Goal: Task Accomplishment & Management: Complete application form

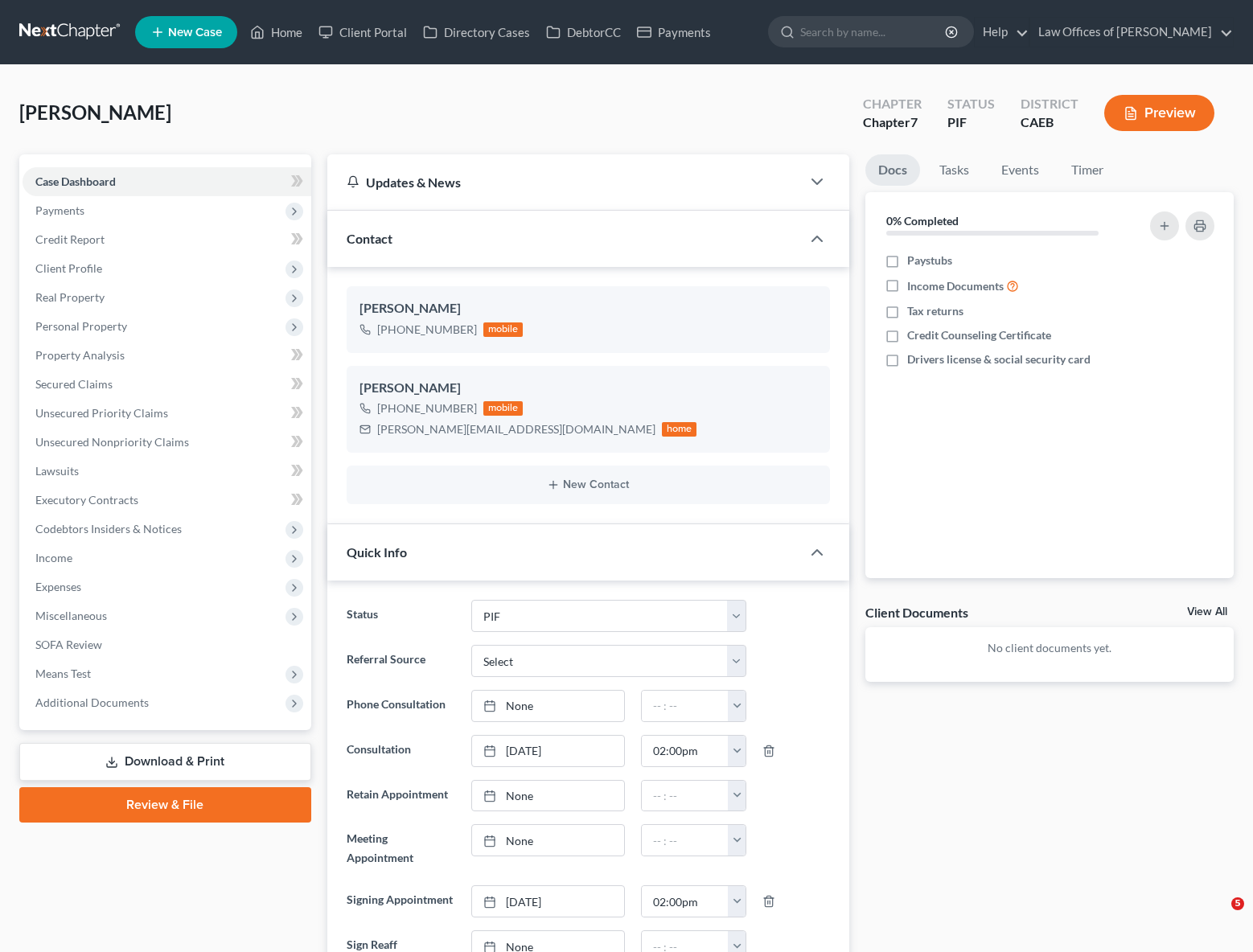
select select "11"
select select "0"
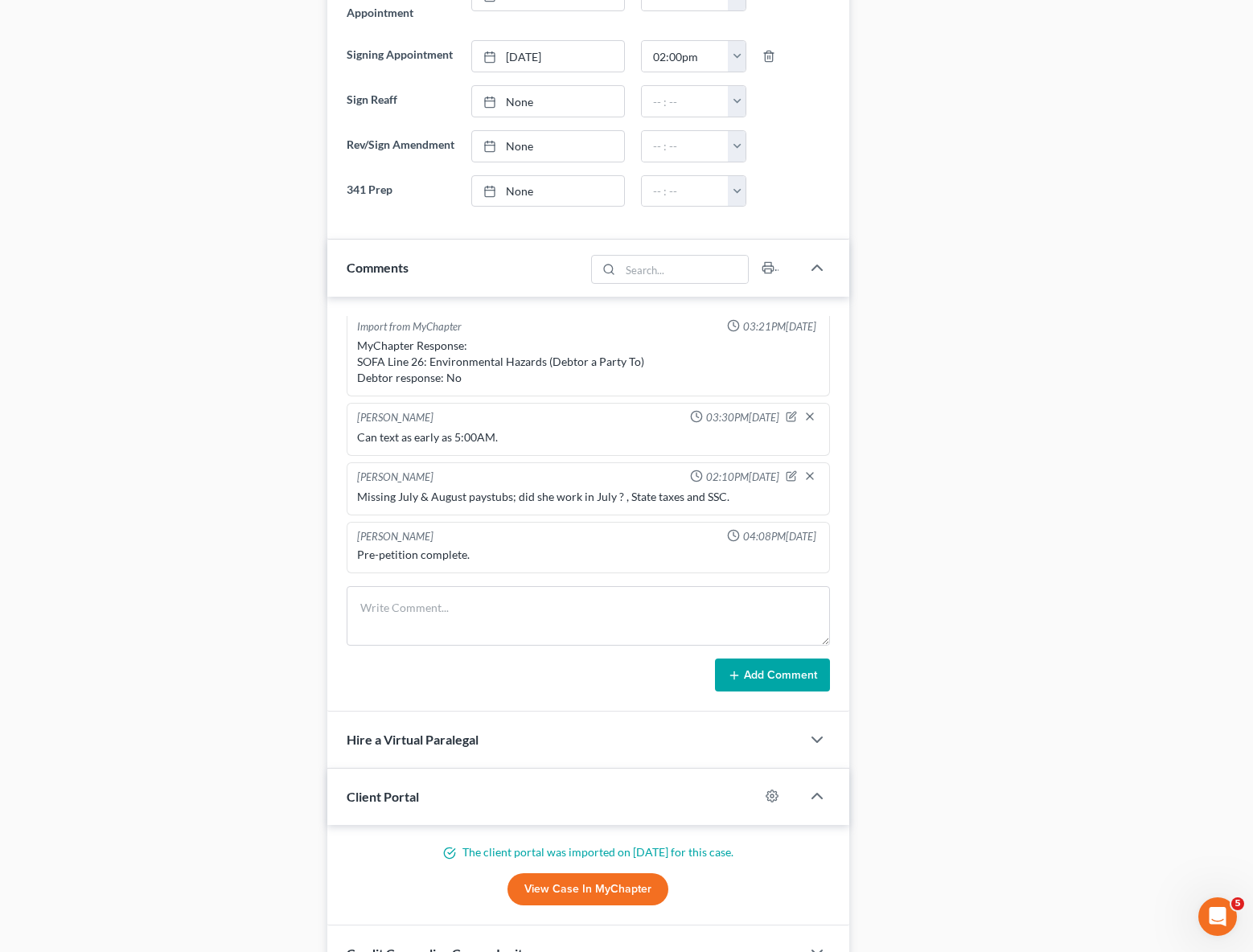
scroll to position [41, 0]
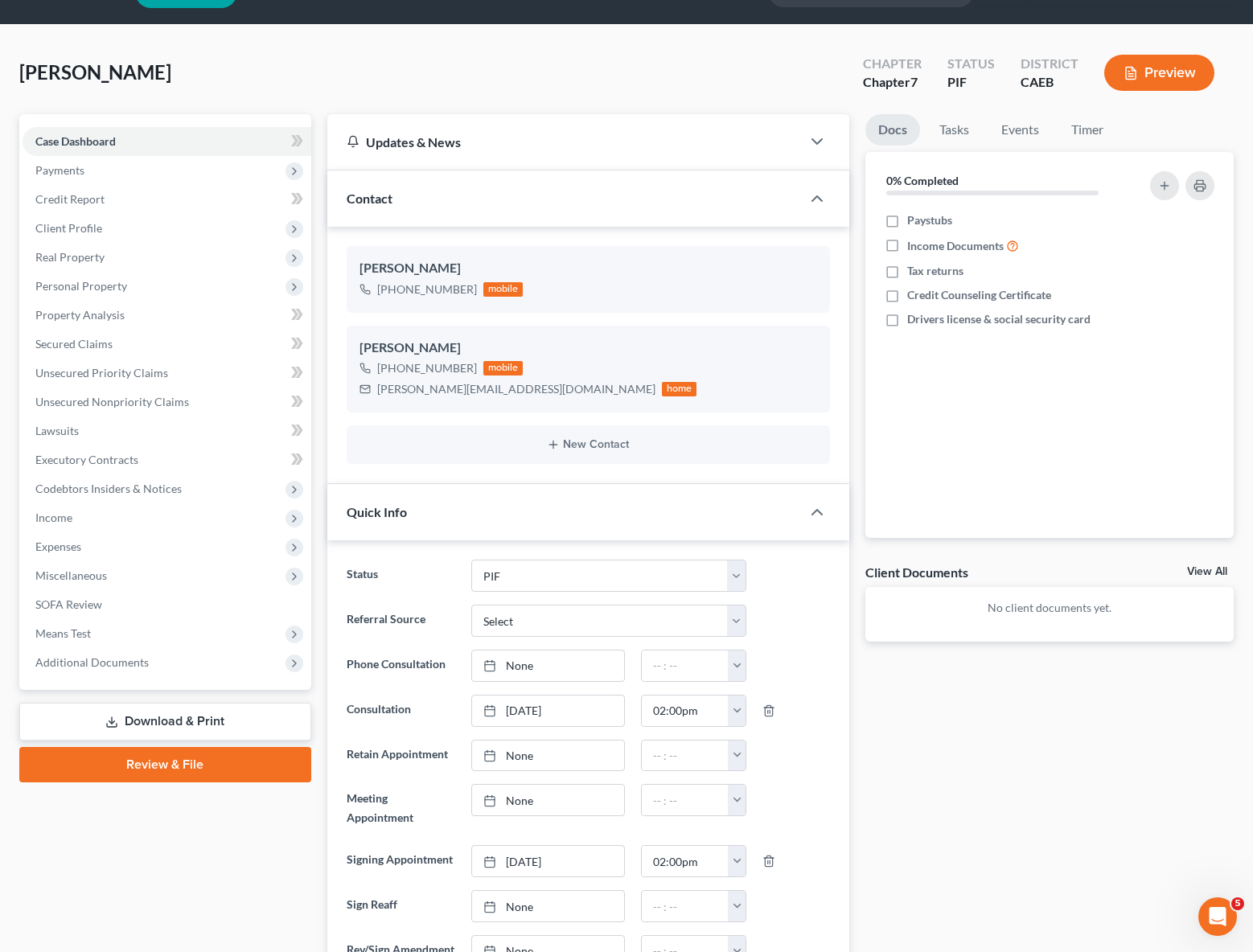
click at [227, 716] on link "Download & Print" at bounding box center [165, 721] width 292 height 38
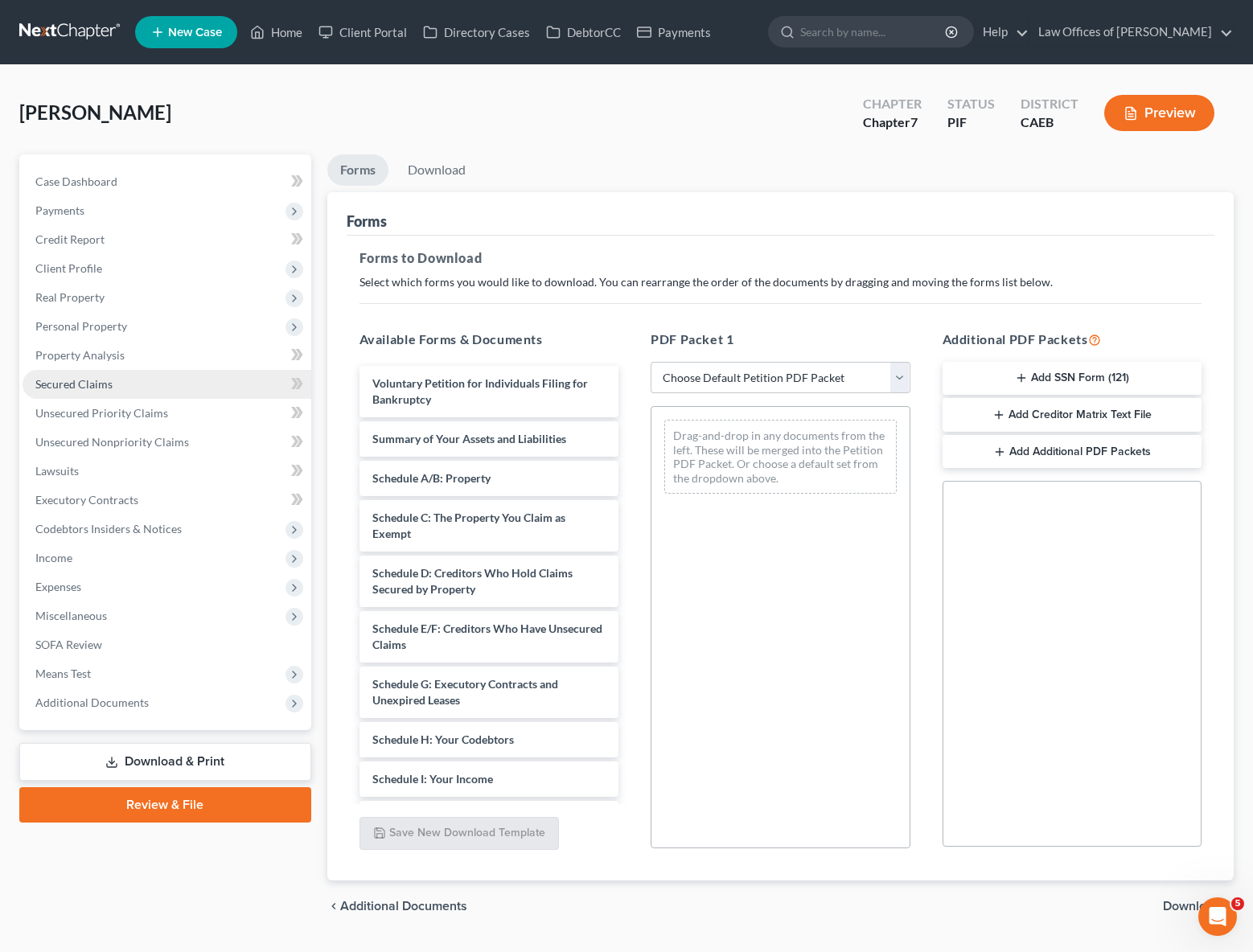
click at [84, 385] on span "Secured Claims" at bounding box center [73, 383] width 77 height 13
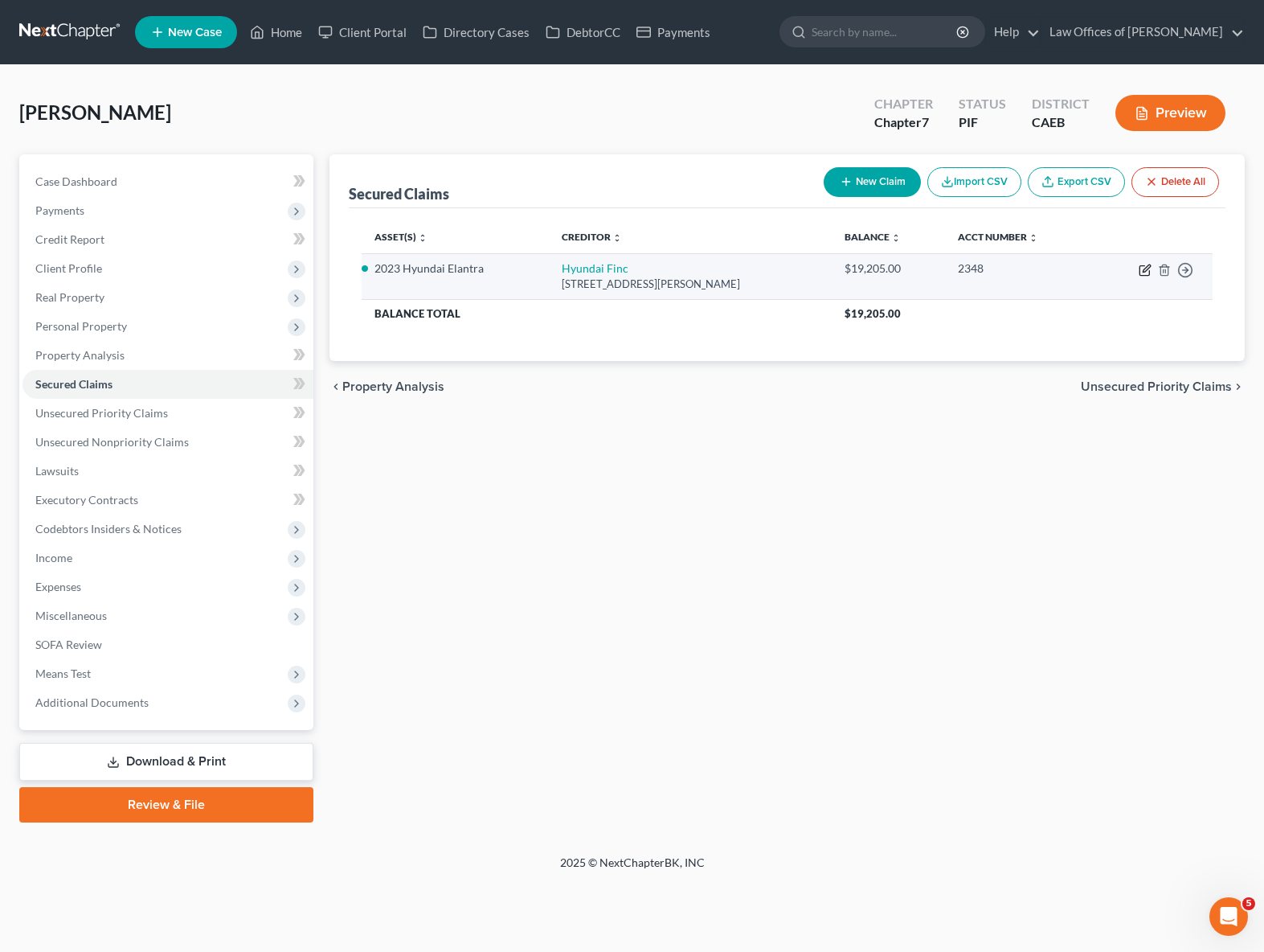
click at [1138, 265] on td "Move to E Move to F Move to G Move to Notice Only" at bounding box center [1152, 276] width 121 height 46
click at [1148, 269] on icon "button" at bounding box center [1145, 270] width 13 height 13
select select "4"
select select "0"
select select "2"
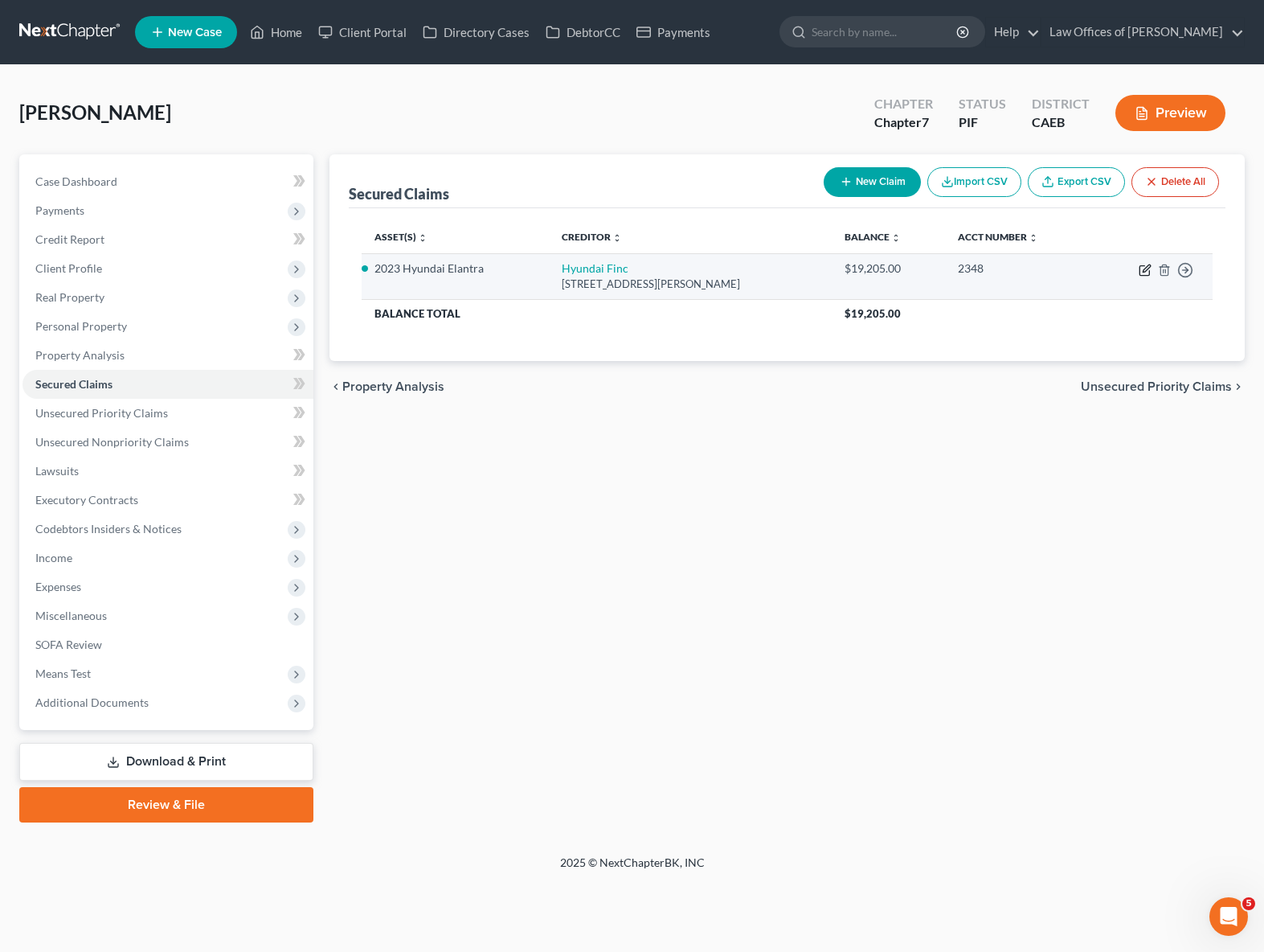
select select "4"
select select "0"
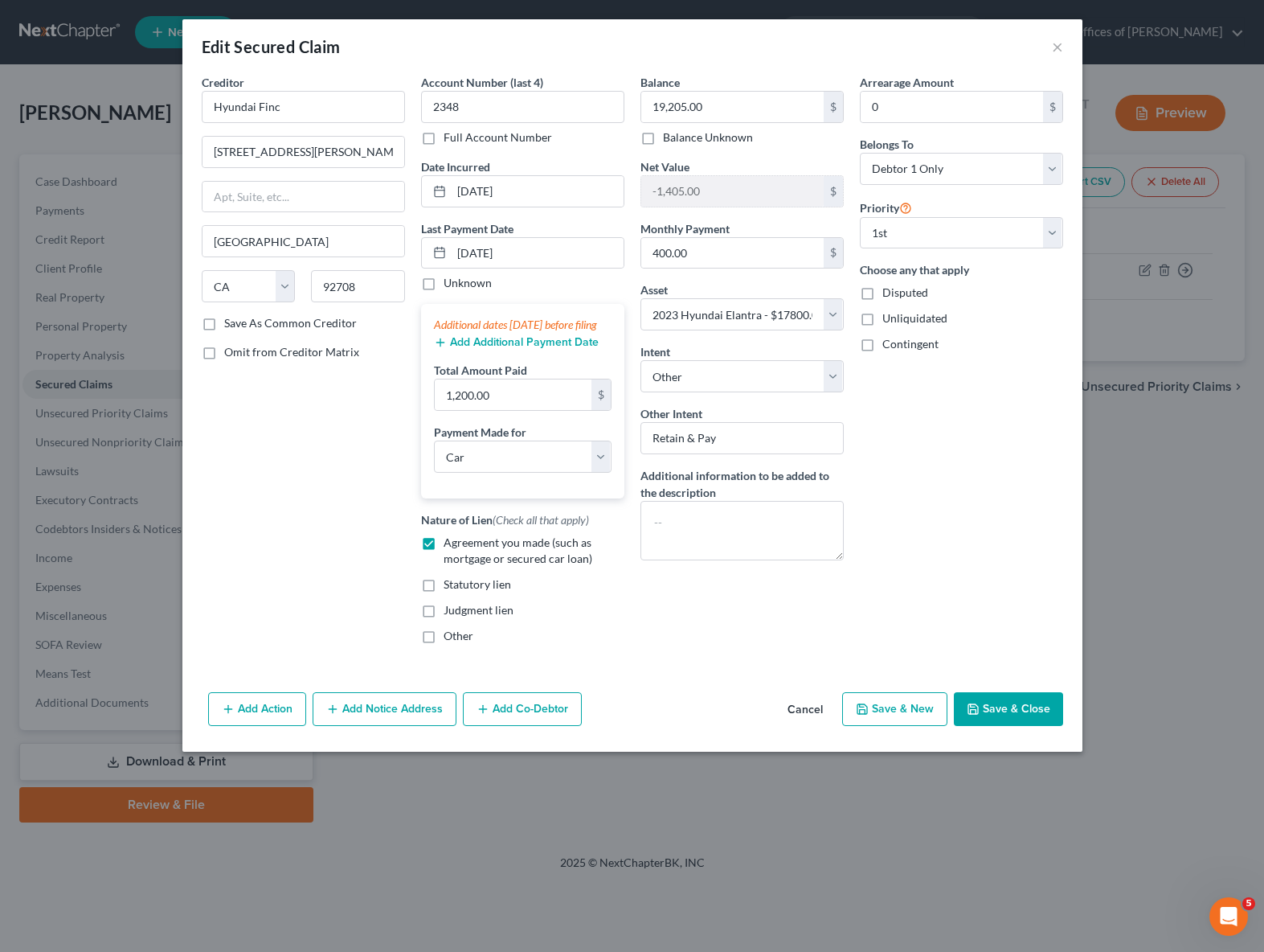
click at [1017, 721] on button "Save & Close" at bounding box center [1009, 709] width 109 height 34
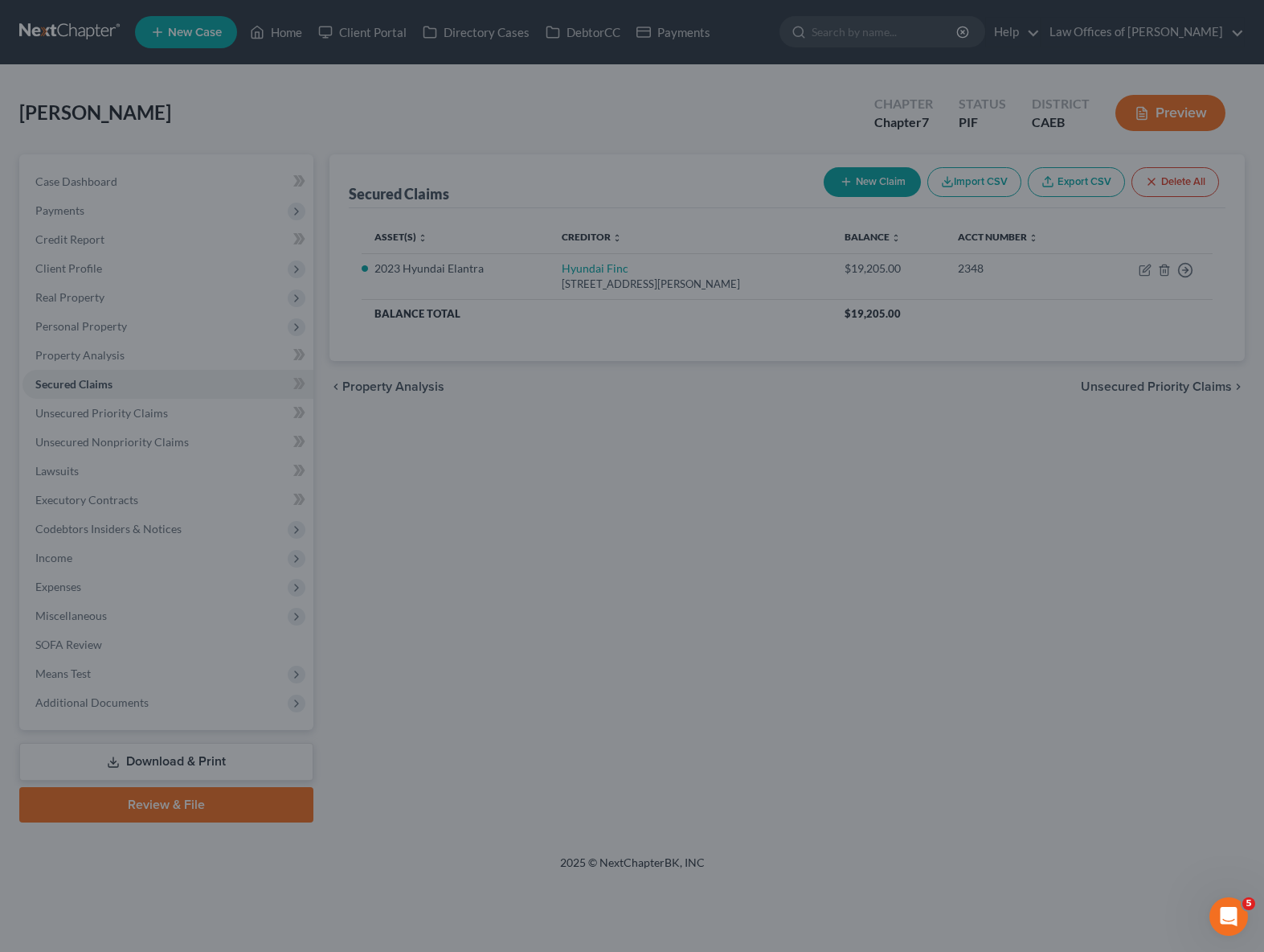
select select "2"
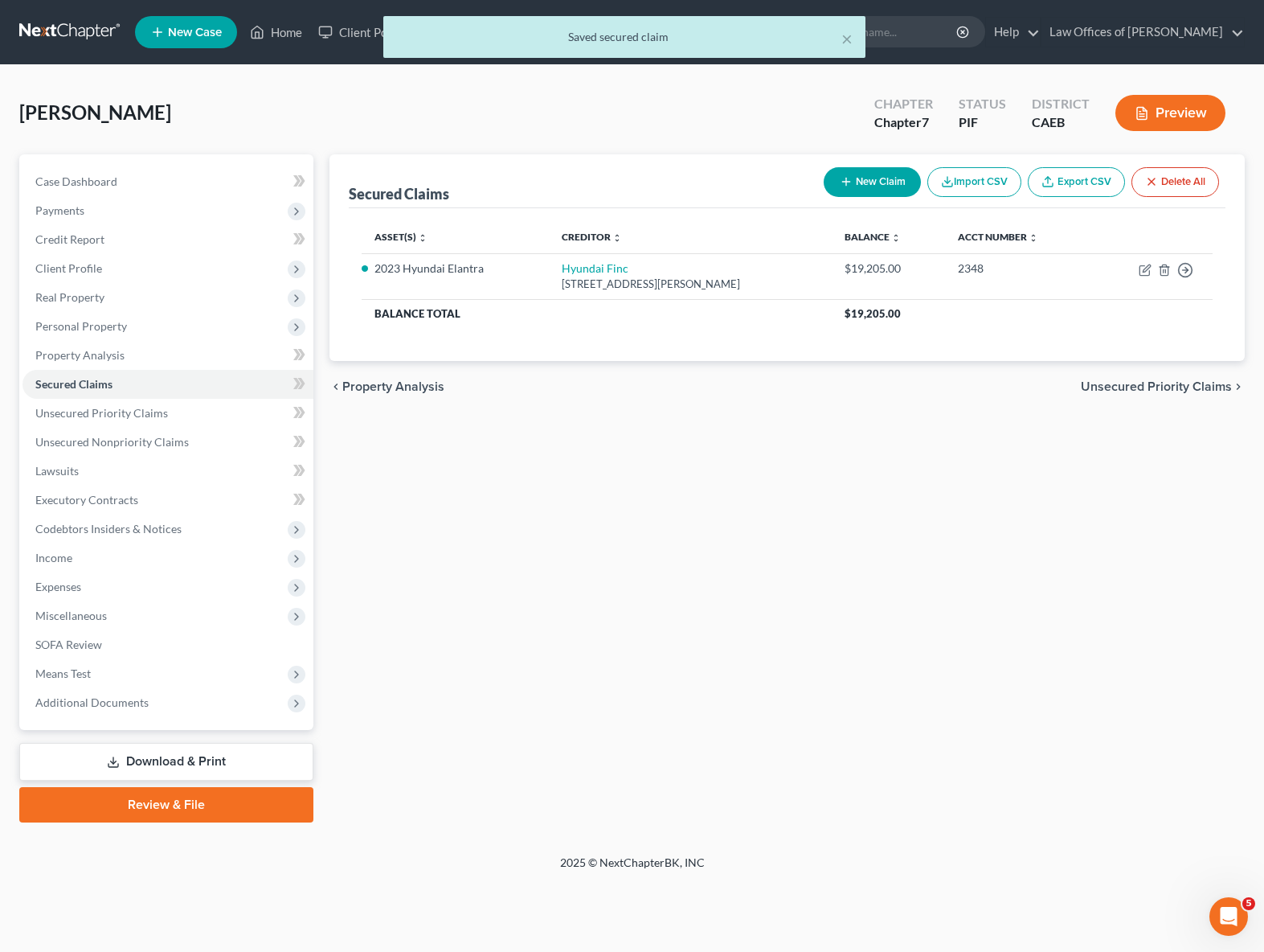
click at [204, 757] on link "Download & Print" at bounding box center [167, 761] width 295 height 38
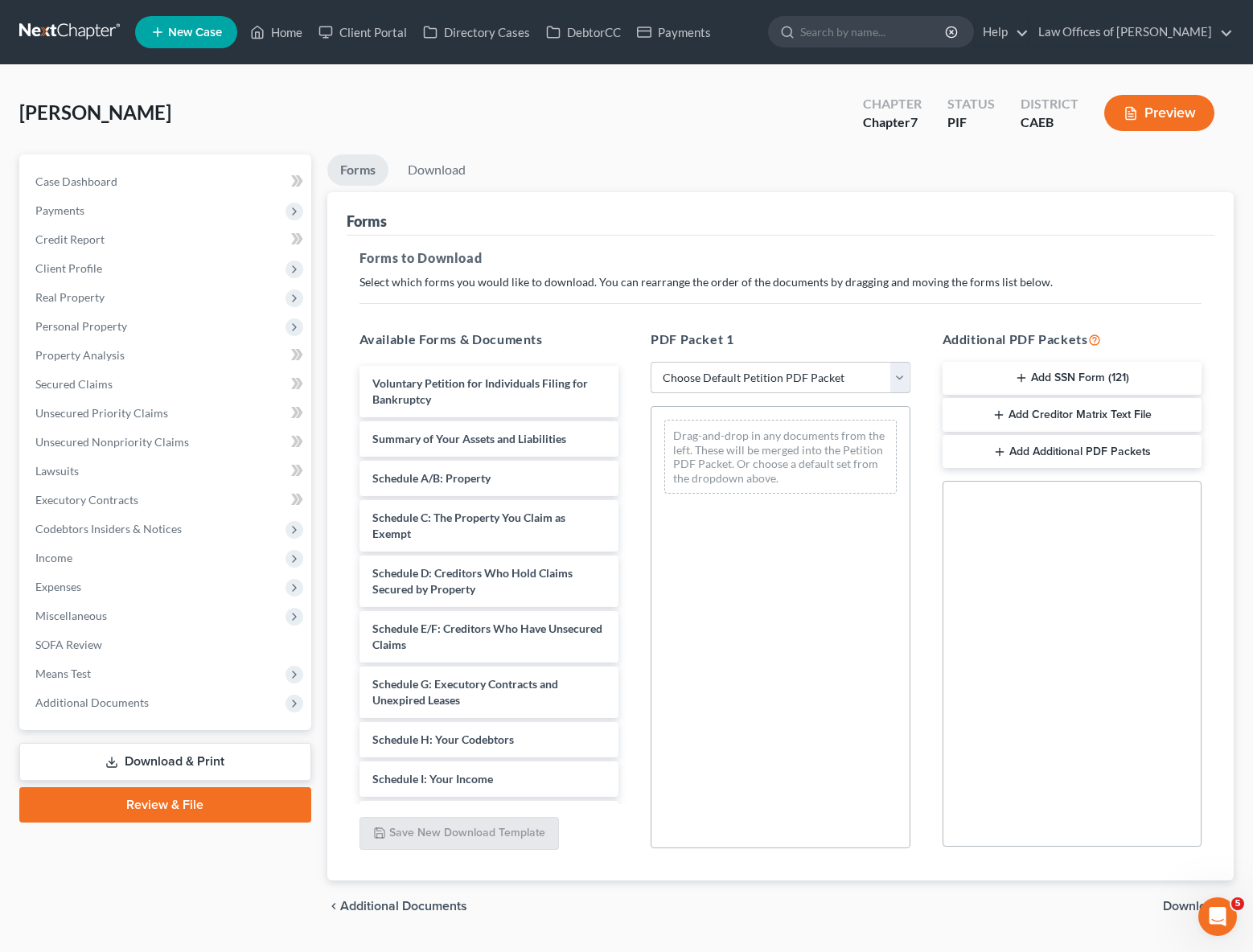
click at [898, 375] on select "Choose Default Petition PDF Packet Complete Bankruptcy Petition (all forms and …" at bounding box center [780, 378] width 259 height 32
select select "4"
click at [650, 362] on select "Choose Default Petition PDF Packet Complete Bankruptcy Petition (all forms and …" at bounding box center [780, 378] width 259 height 32
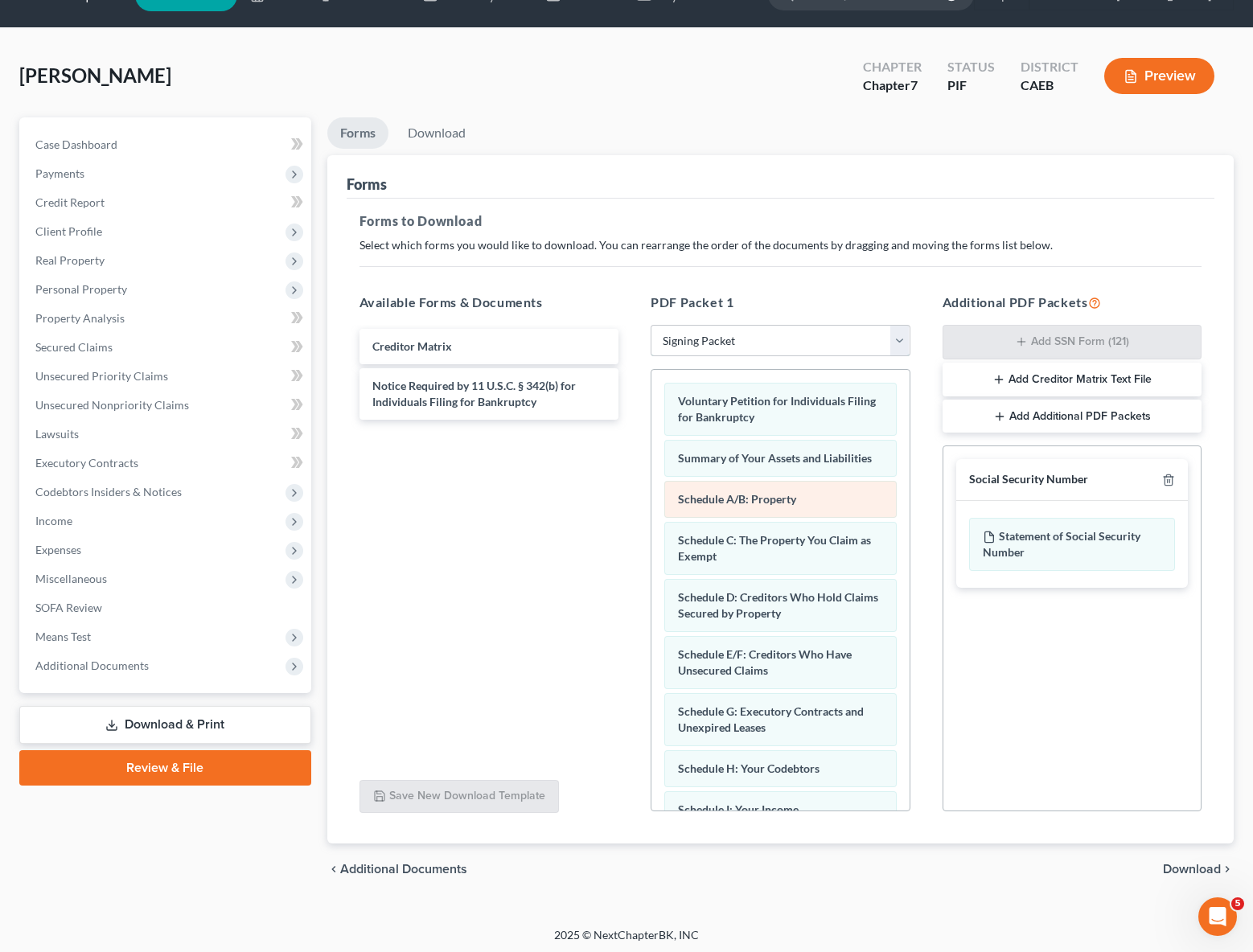
scroll to position [41, 0]
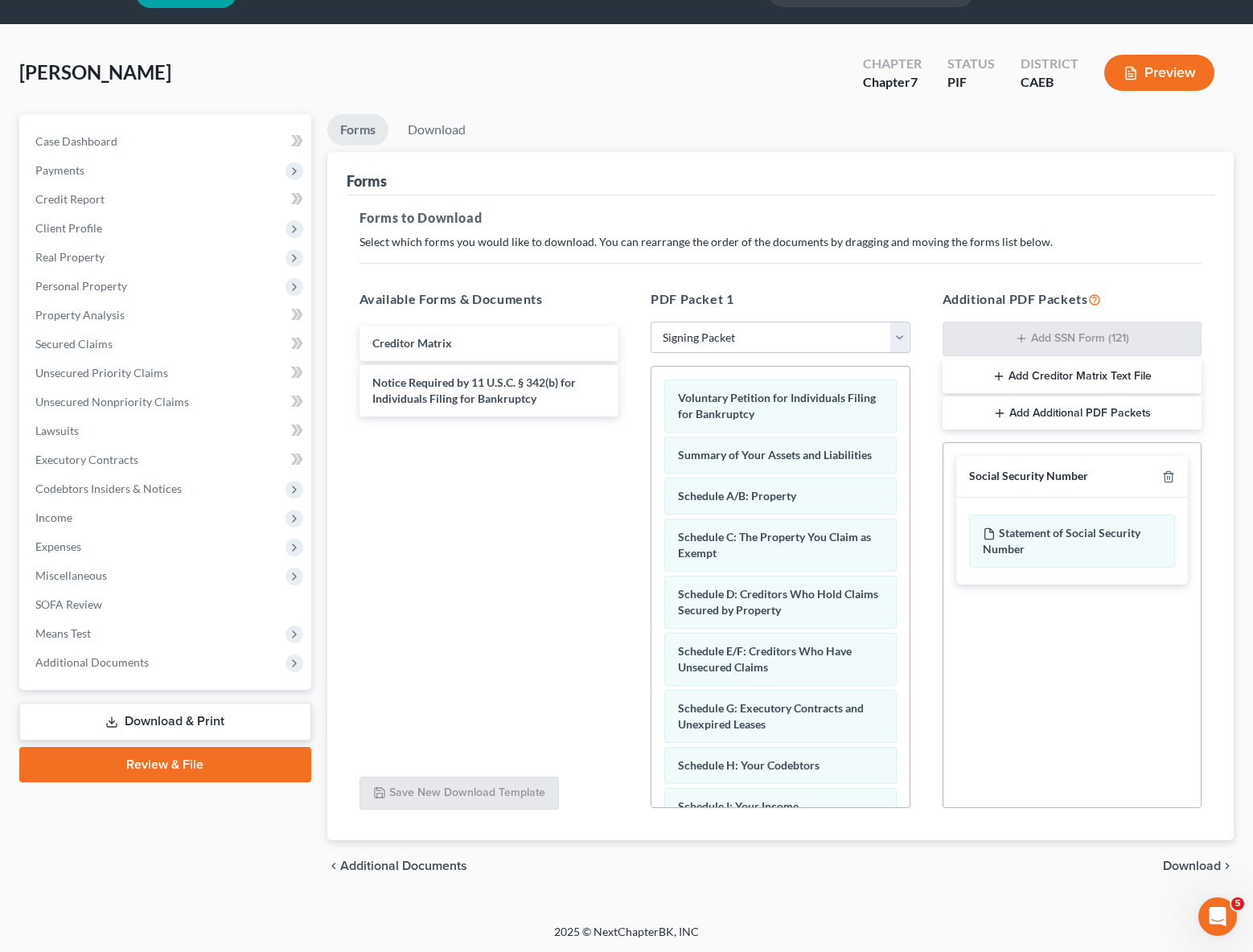
click at [1197, 868] on span "Download" at bounding box center [1192, 866] width 58 height 13
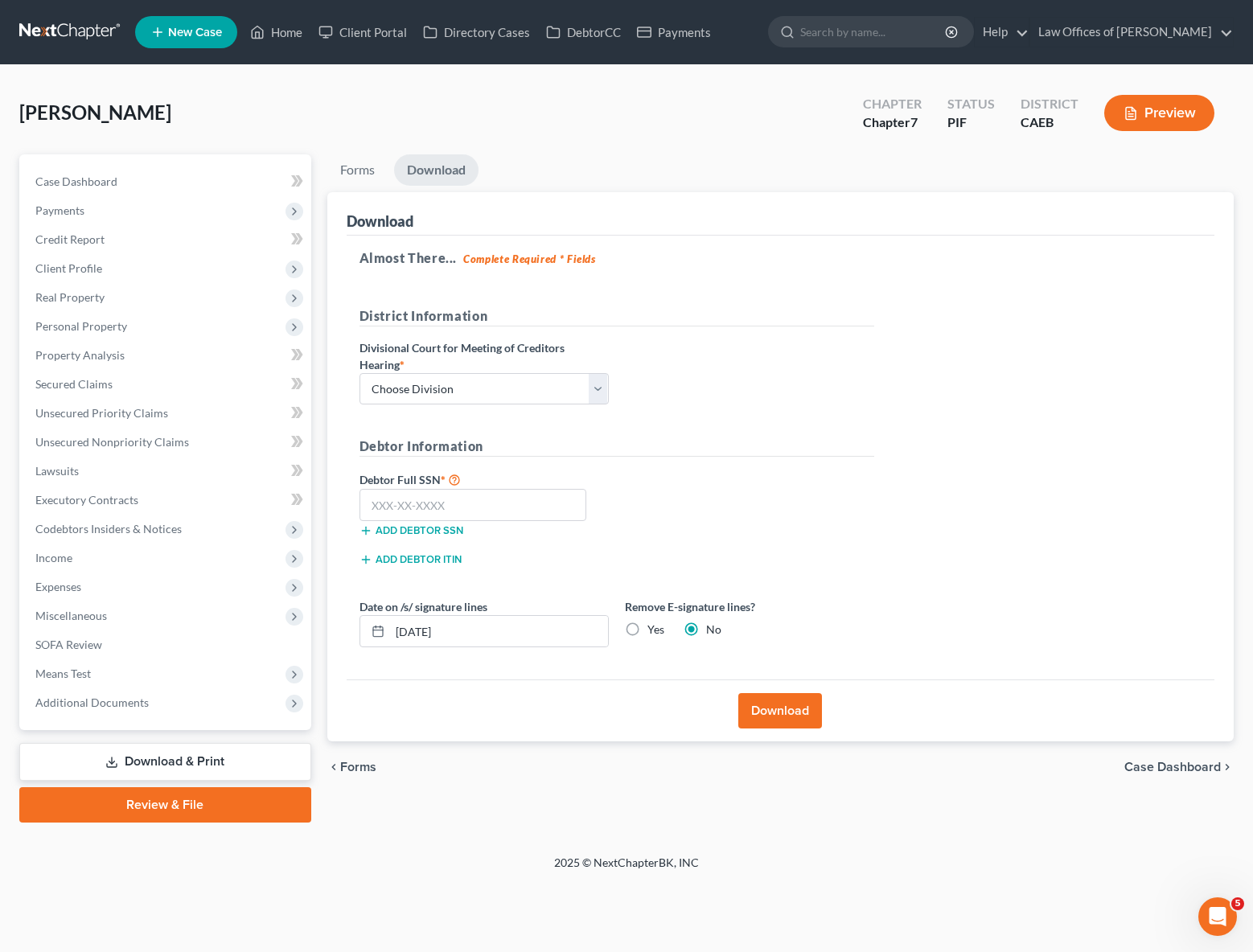
scroll to position [0, 0]
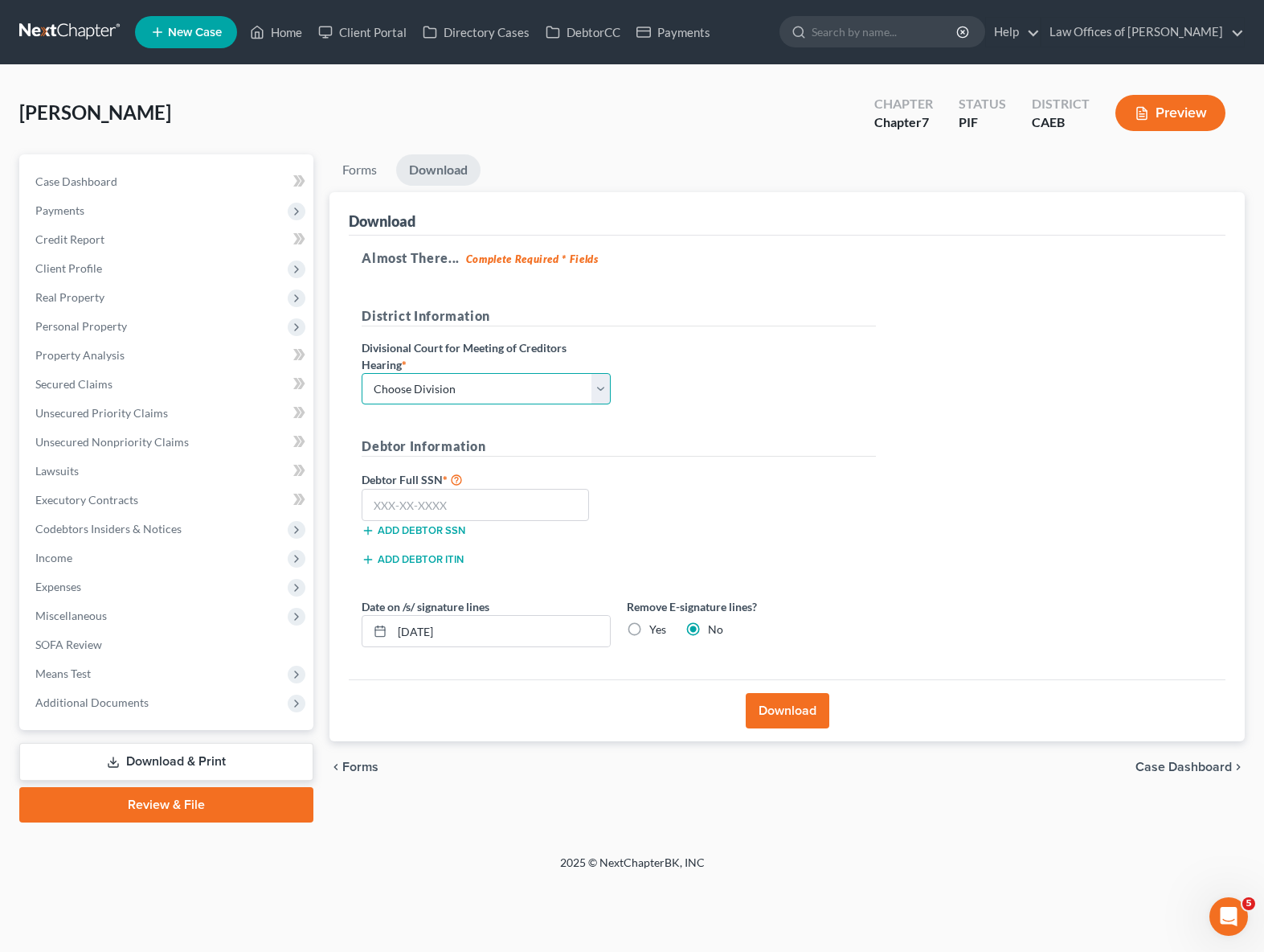
click at [596, 381] on select "Choose Division Fresno Modesto [GEOGRAPHIC_DATA]" at bounding box center [486, 389] width 249 height 32
select select "0"
click at [362, 373] on select "Choose Division Fresno Modesto [GEOGRAPHIC_DATA]" at bounding box center [486, 389] width 249 height 32
drag, startPoint x: 475, startPoint y: 509, endPoint x: 487, endPoint y: 506, distance: 12.4
click at [475, 509] on input "text" at bounding box center [475, 505] width 228 height 32
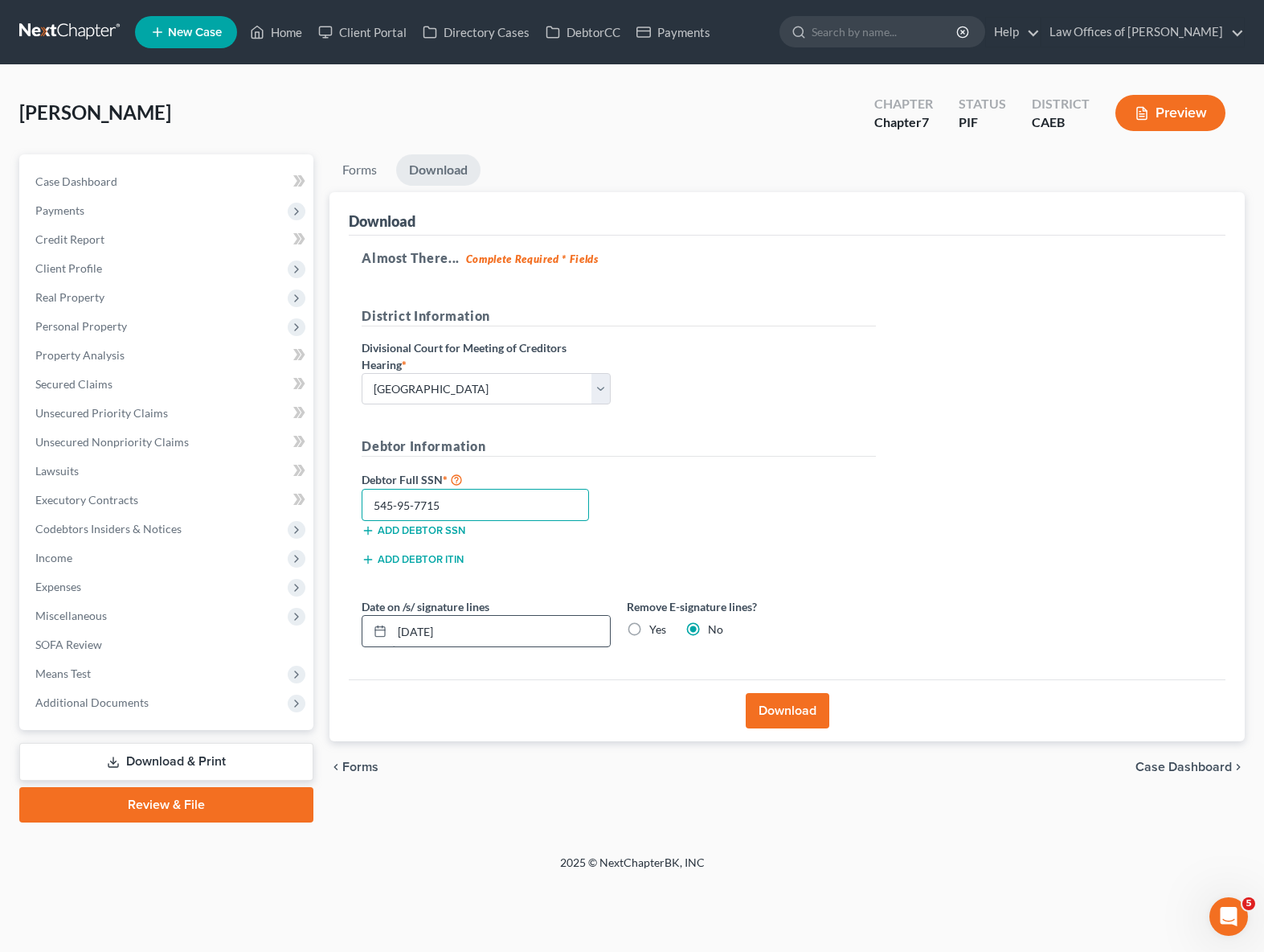
type input "545-95-7715"
click at [480, 634] on input "[DATE]" at bounding box center [501, 631] width 218 height 31
type input "[DATE]"
click at [769, 702] on button "Download" at bounding box center [788, 711] width 84 height 35
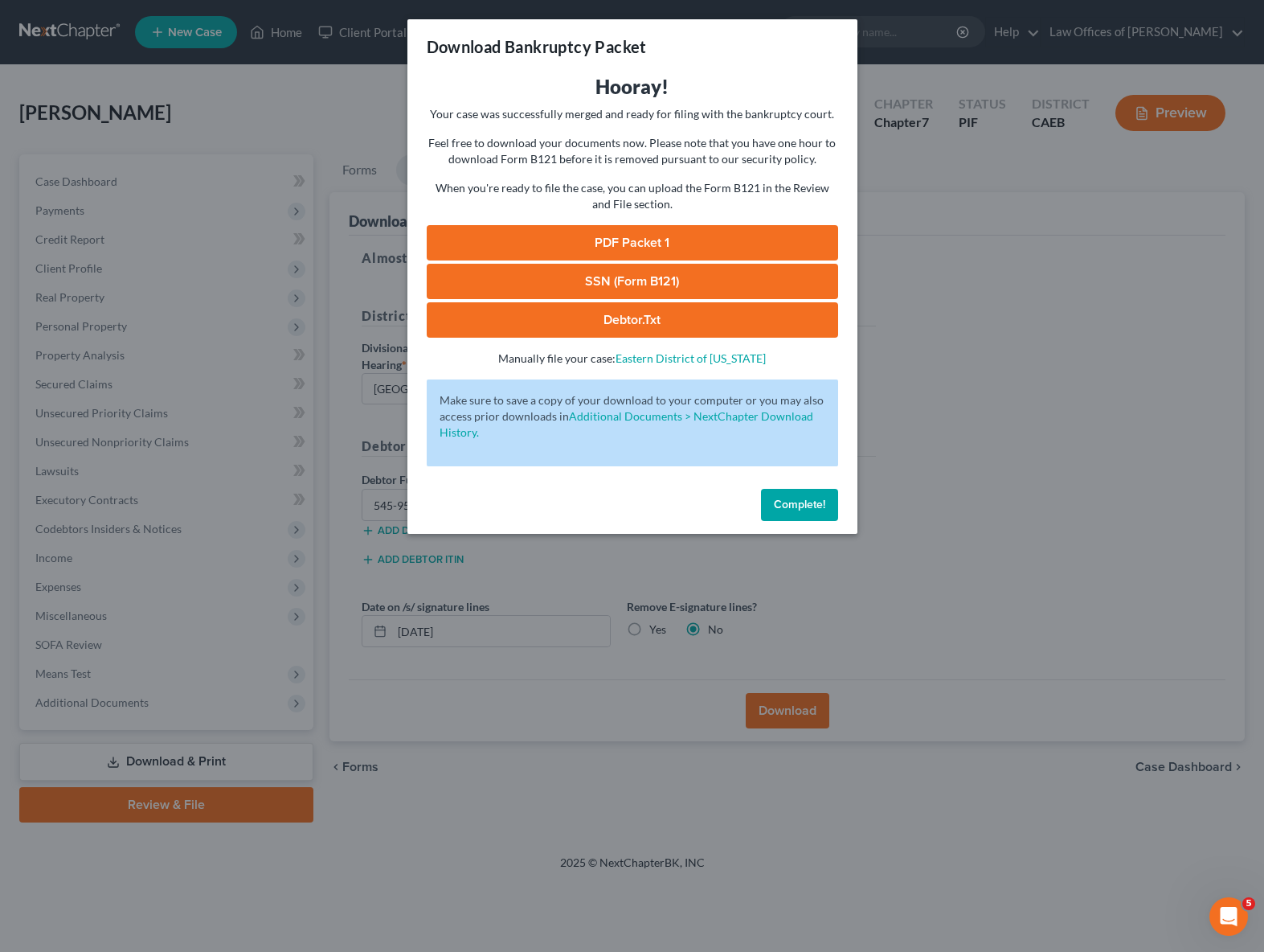
click at [673, 279] on link "SSN (Form B121)" at bounding box center [632, 281] width 412 height 35
click at [641, 247] on link "PDF Packet 1" at bounding box center [632, 243] width 412 height 35
click at [827, 512] on button "Complete!" at bounding box center [799, 505] width 77 height 32
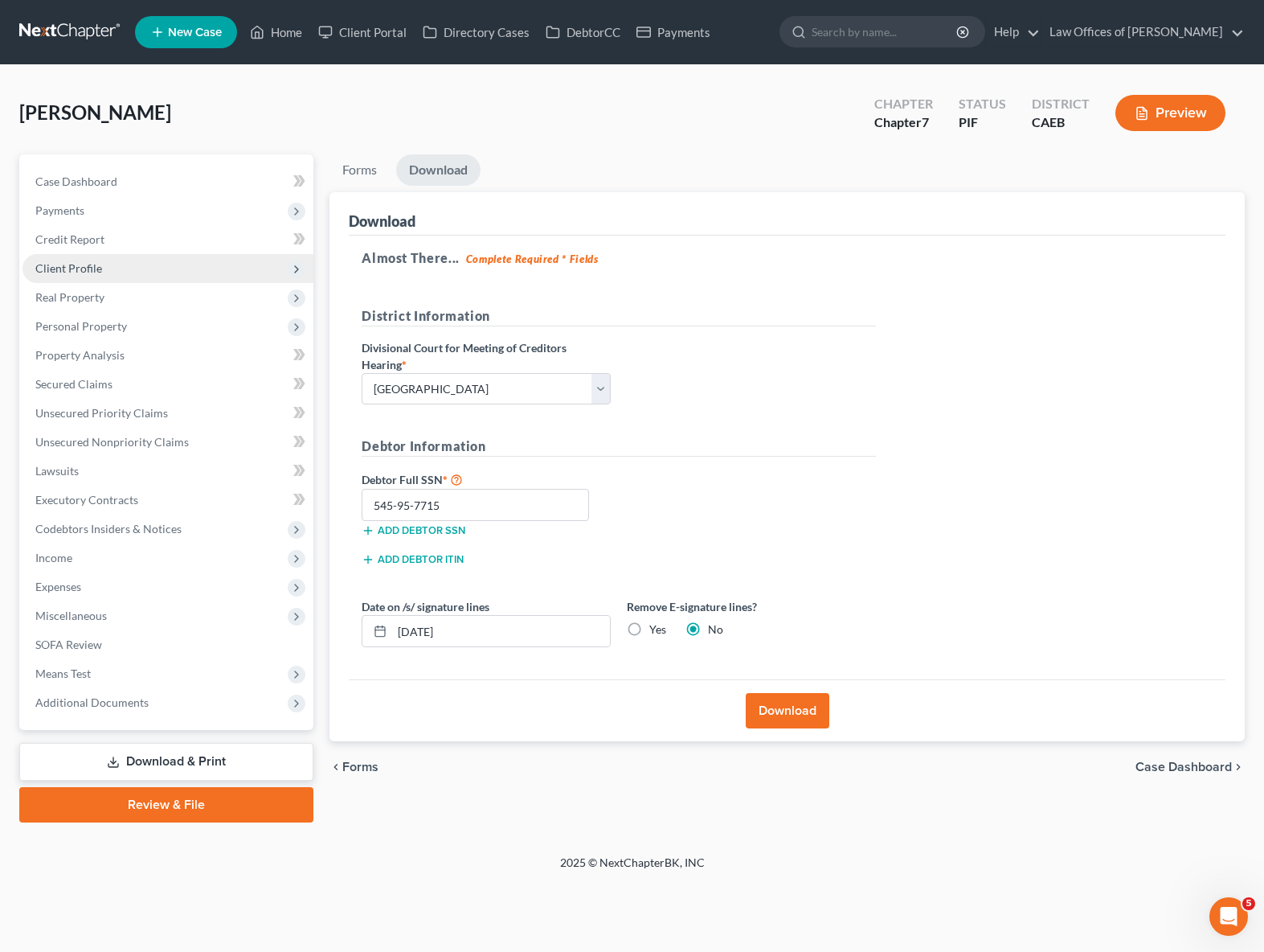
click at [131, 278] on span "Client Profile" at bounding box center [168, 268] width 291 height 29
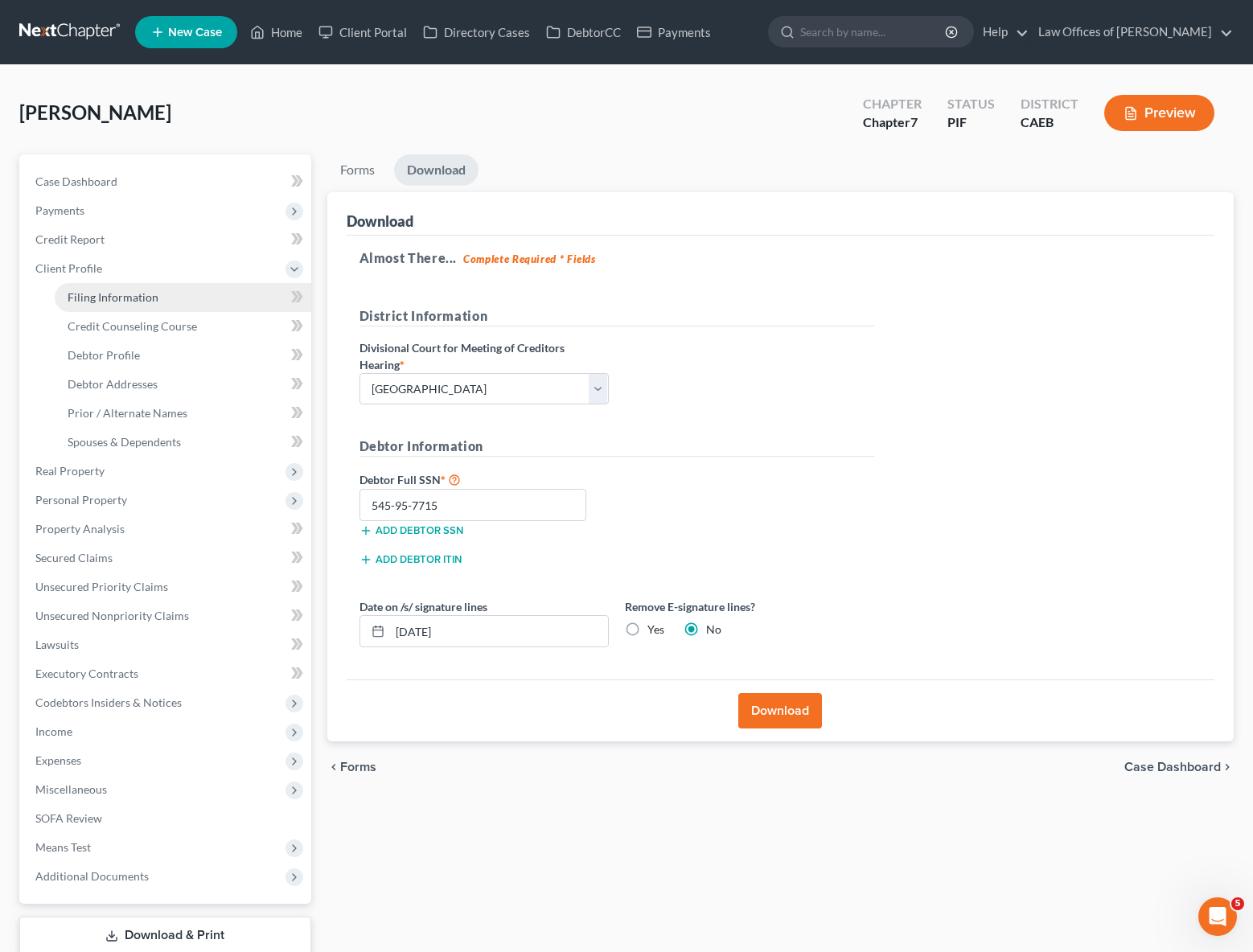
click at [131, 291] on span "Filing Information" at bounding box center [113, 296] width 91 height 13
select select "1"
select select "0"
select select "8"
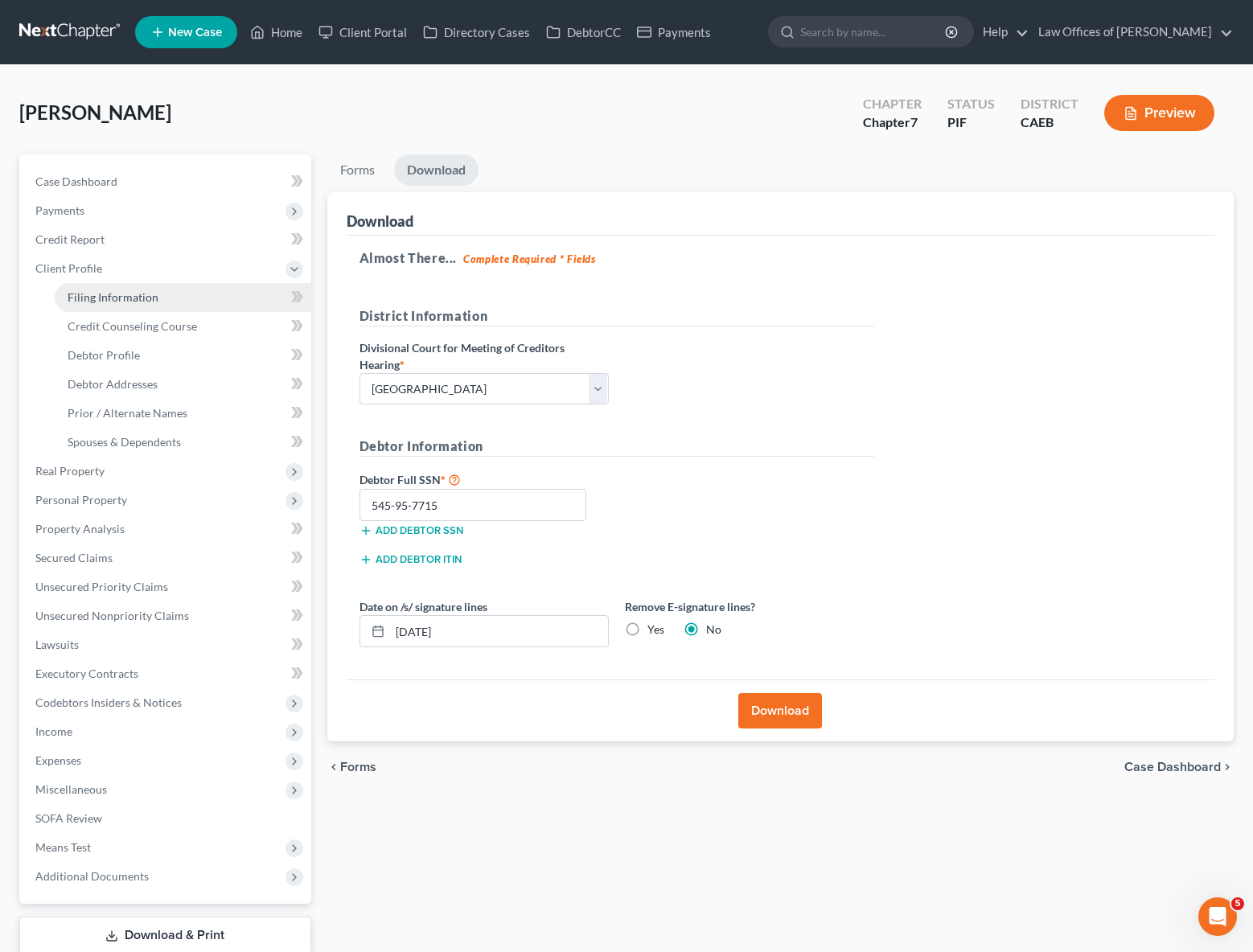
select select "0"
select select "4"
select select "0"
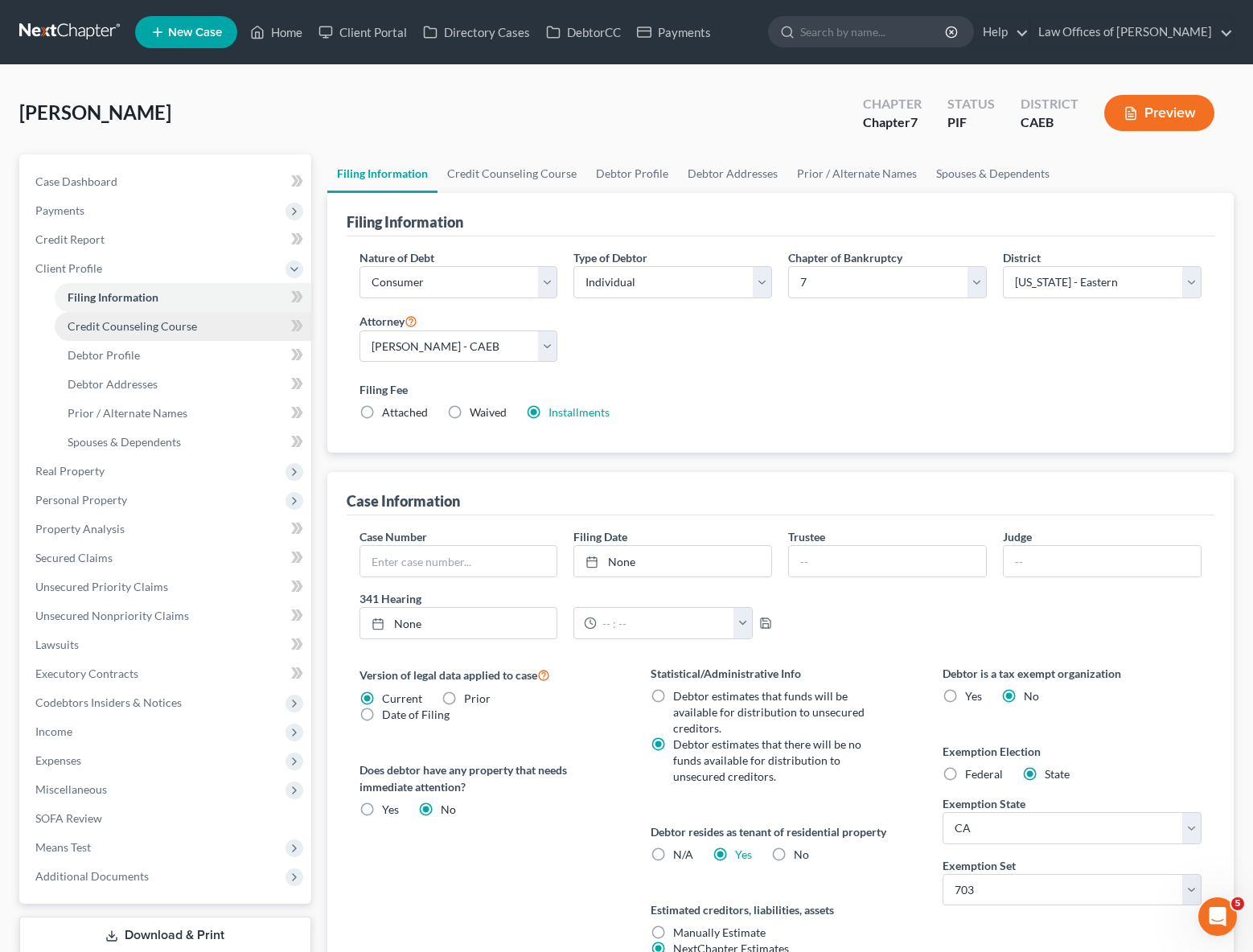
click at [157, 328] on span "Credit Counseling Course" at bounding box center [132, 326] width 130 height 13
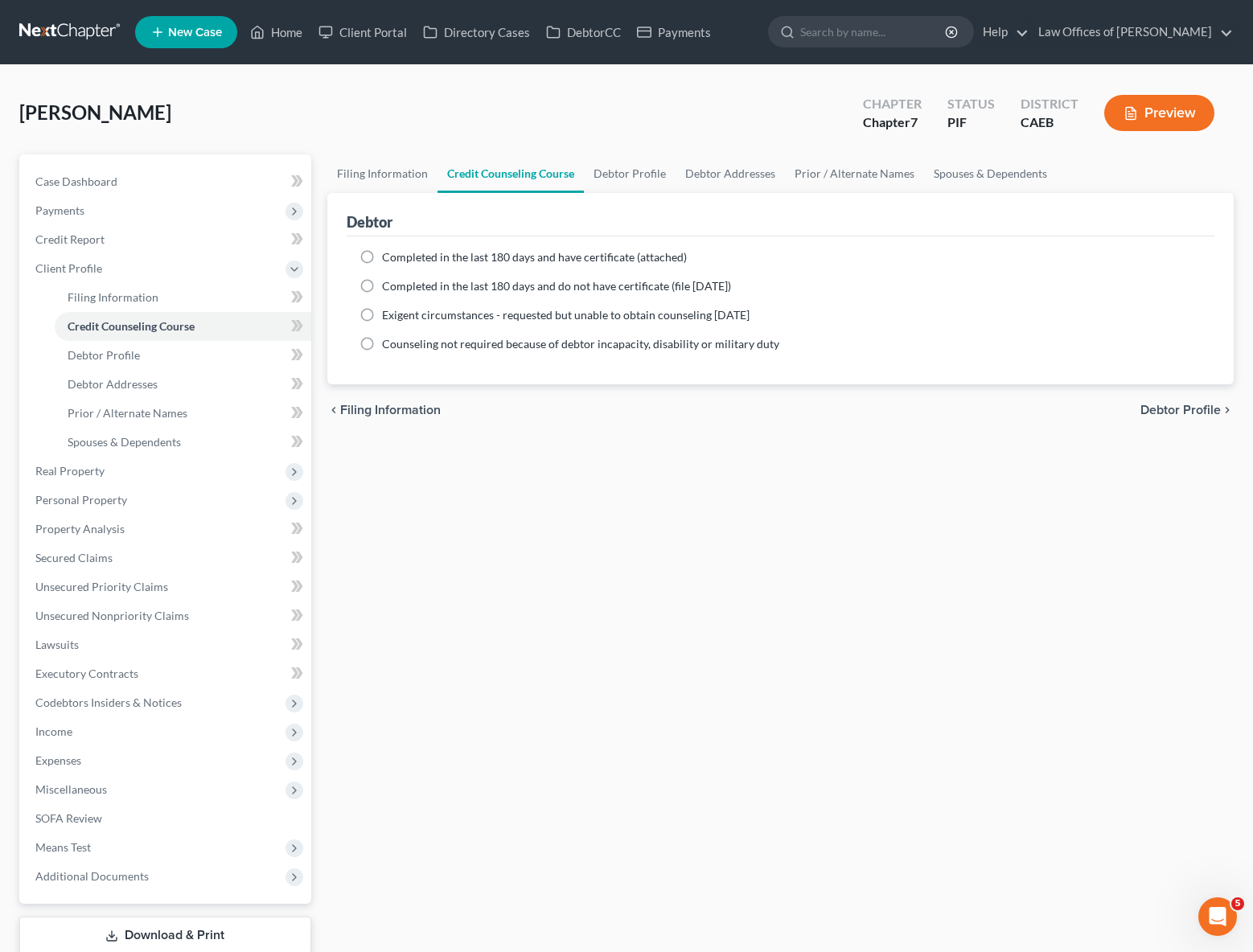
click at [382, 260] on label "Completed in the last 180 days and have certificate (attached)" at bounding box center [534, 257] width 304 height 16
click at [388, 259] on input "Completed in the last 180 days and have certificate (attached)" at bounding box center [394, 254] width 11 height 11
radio input "true"
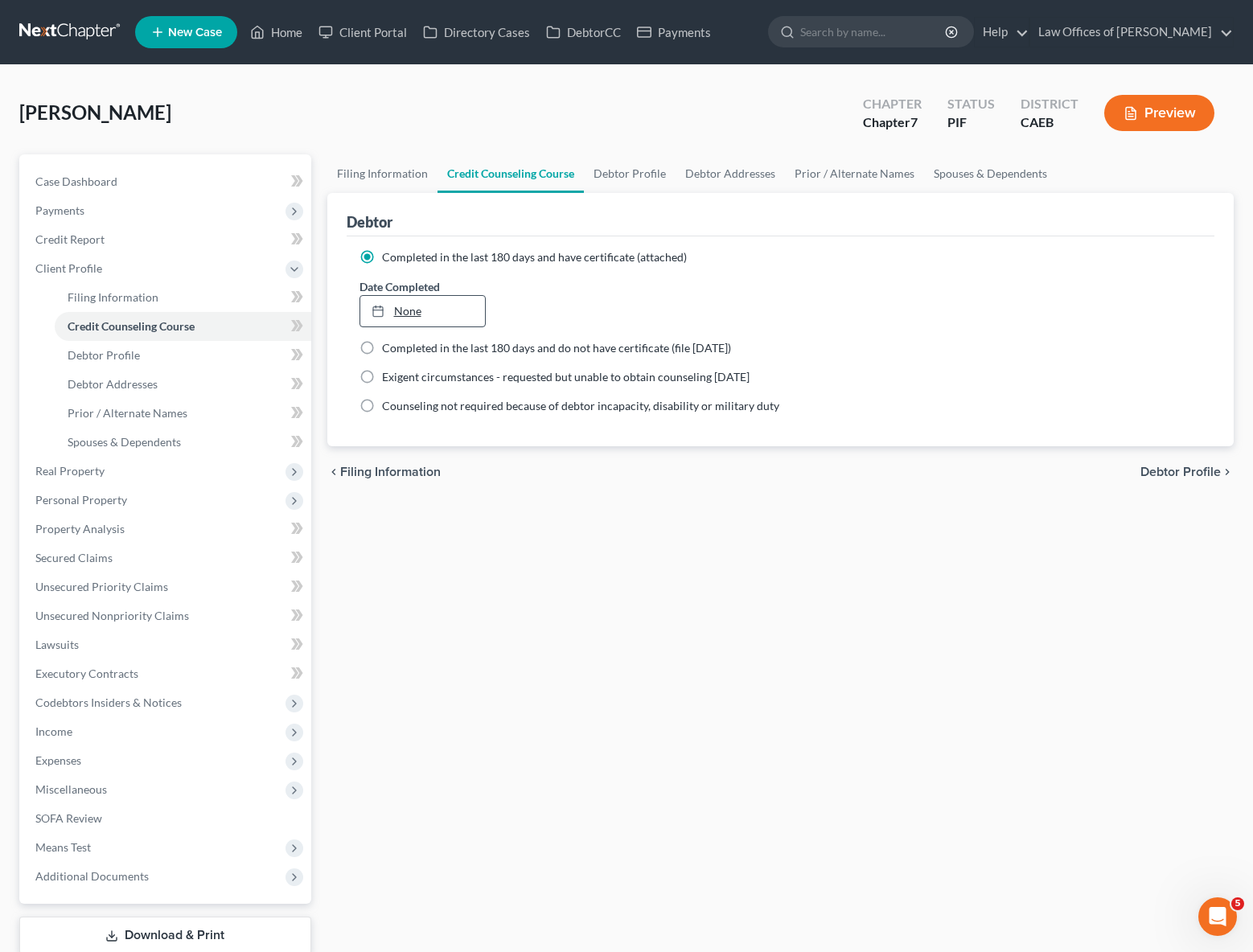
type input "[DATE]"
click at [403, 311] on link "None" at bounding box center [423, 311] width 125 height 31
click at [172, 360] on link "Debtor Profile" at bounding box center [183, 355] width 257 height 29
select select "2"
select select "1"
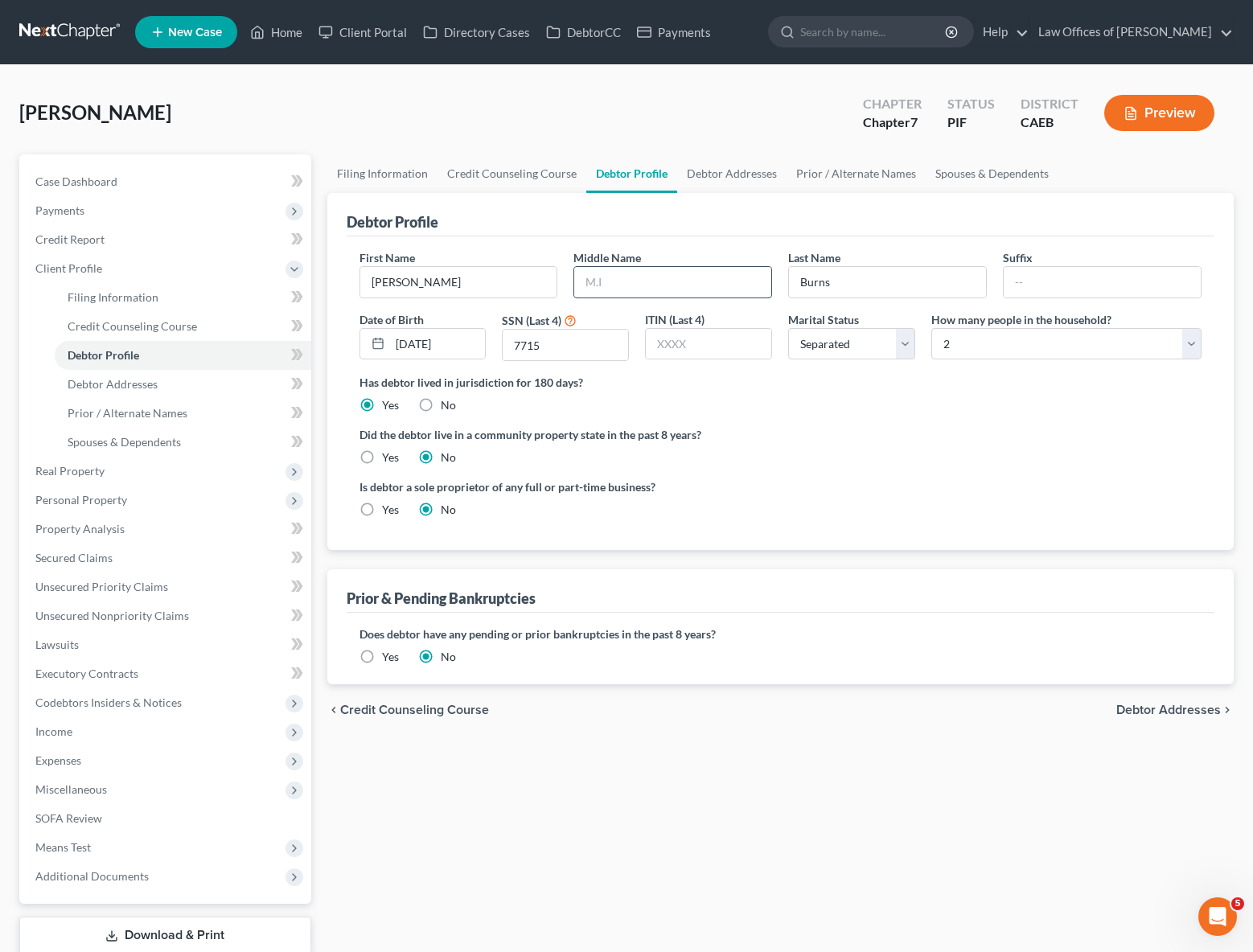
click at [693, 285] on input "text" at bounding box center [672, 282] width 197 height 31
type input "[PERSON_NAME]"
click at [159, 377] on link "Debtor Addresses" at bounding box center [183, 384] width 257 height 29
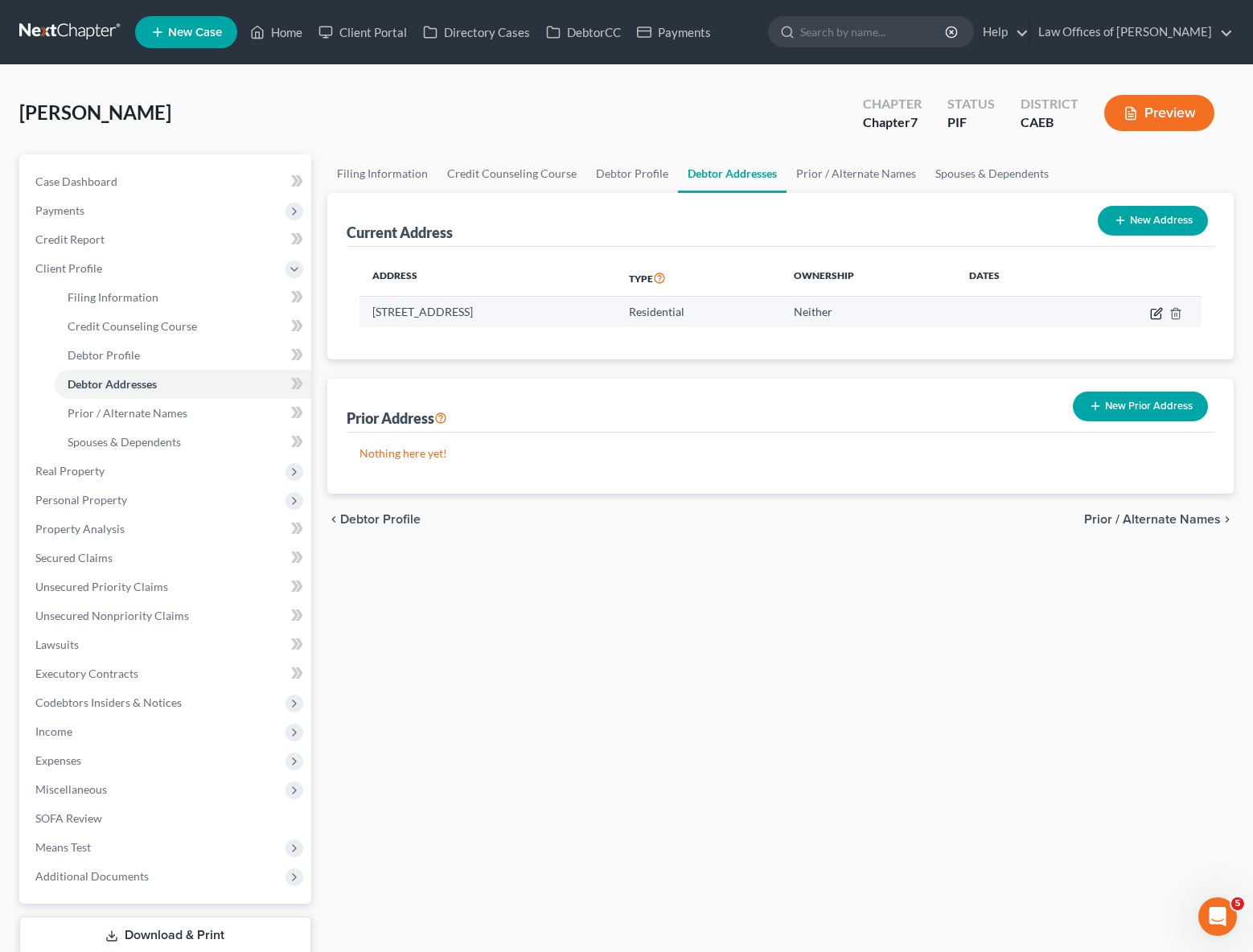
click at [1154, 312] on icon "button" at bounding box center [1156, 313] width 13 height 13
select select "4"
select select "0"
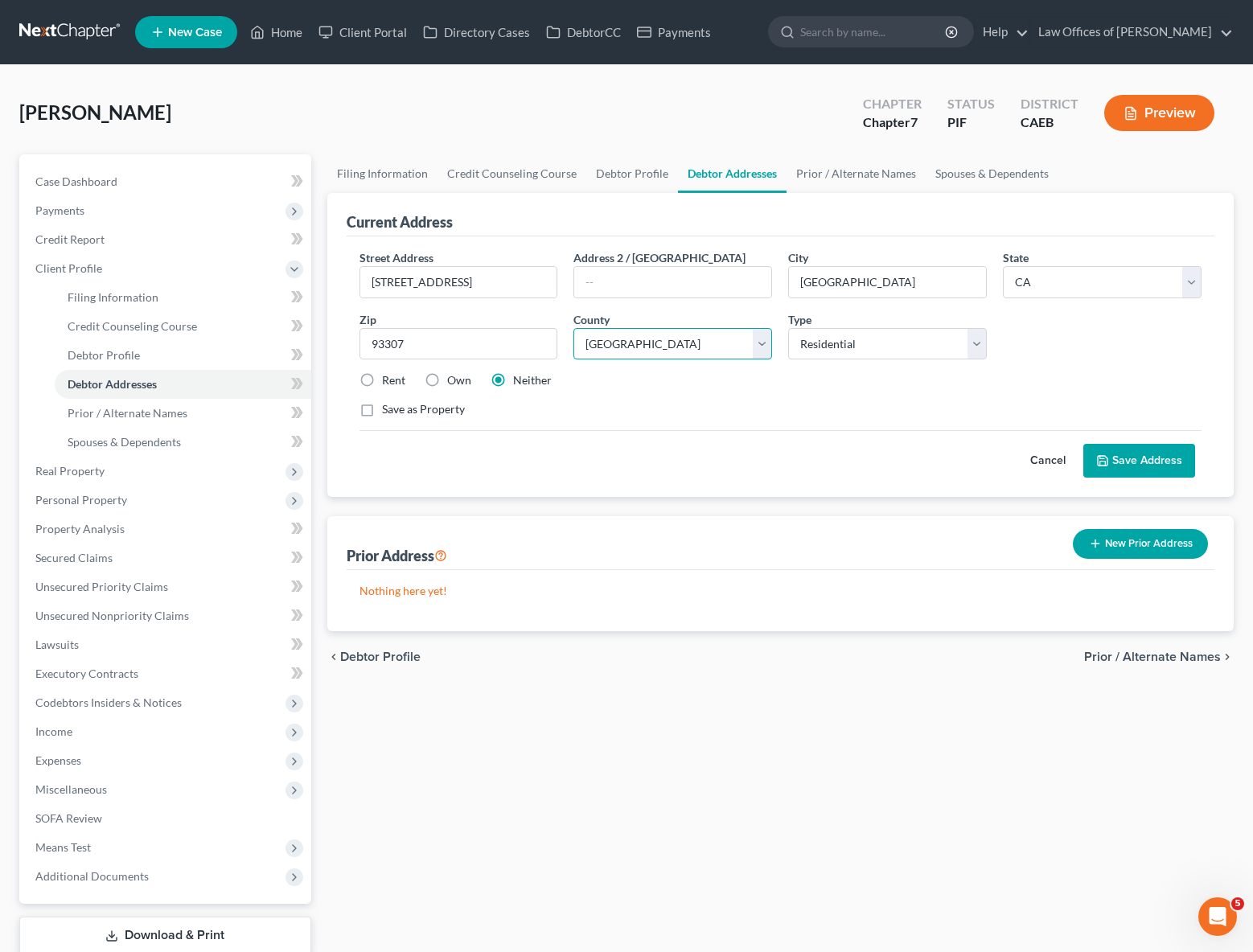
click at [757, 338] on select "County [GEOGRAPHIC_DATA] [GEOGRAPHIC_DATA] [GEOGRAPHIC_DATA] [GEOGRAPHIC_DATA] …" at bounding box center [672, 344] width 199 height 32
select select "14"
click at [574, 328] on select "County [GEOGRAPHIC_DATA] [GEOGRAPHIC_DATA] [GEOGRAPHIC_DATA] [GEOGRAPHIC_DATA] …" at bounding box center [672, 344] width 199 height 32
click at [382, 381] on label "Rent" at bounding box center [394, 380] width 23 height 16
click at [388, 381] on input "Rent" at bounding box center [394, 378] width 11 height 11
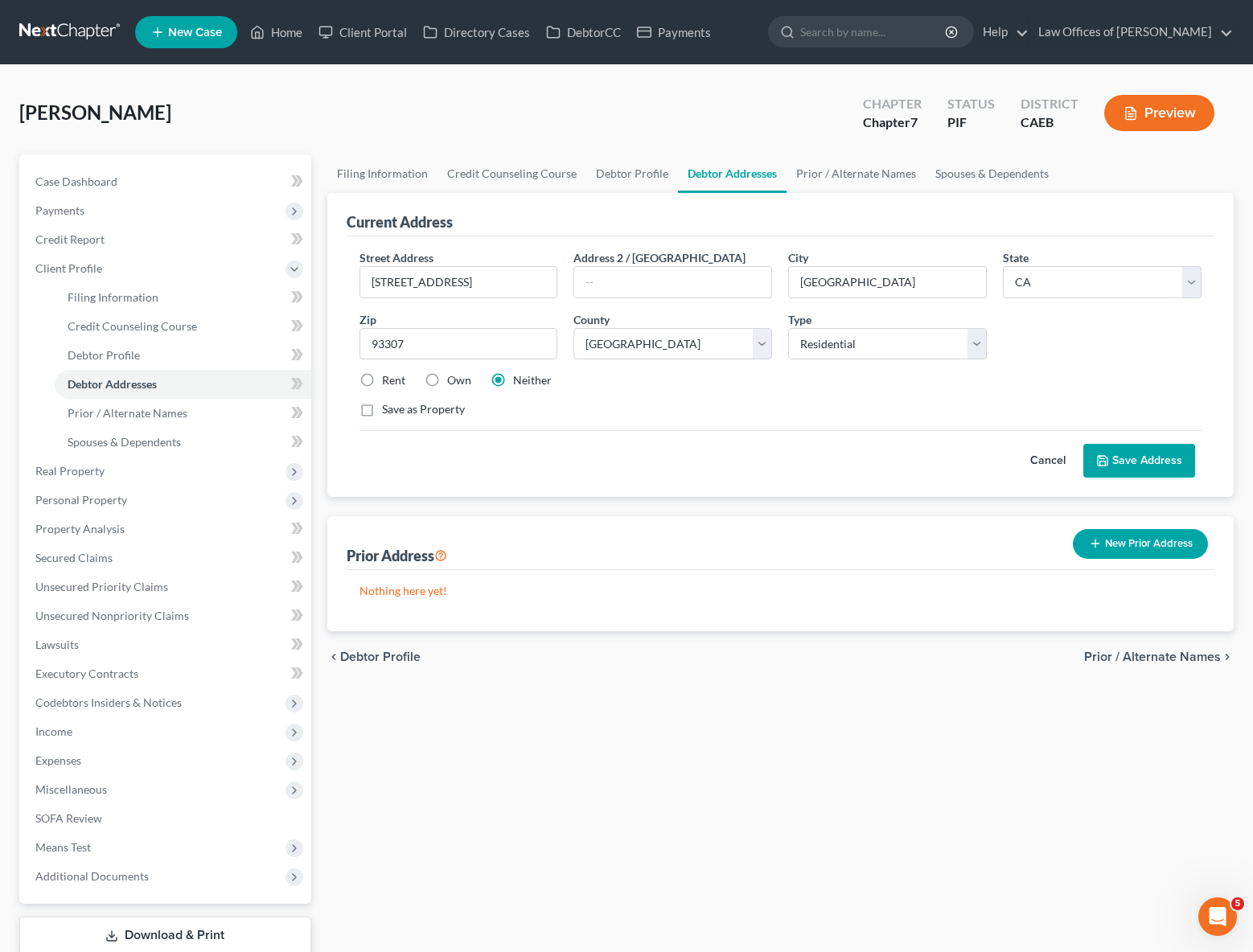
radio input "true"
click at [1120, 463] on button "Save Address" at bounding box center [1138, 461] width 112 height 34
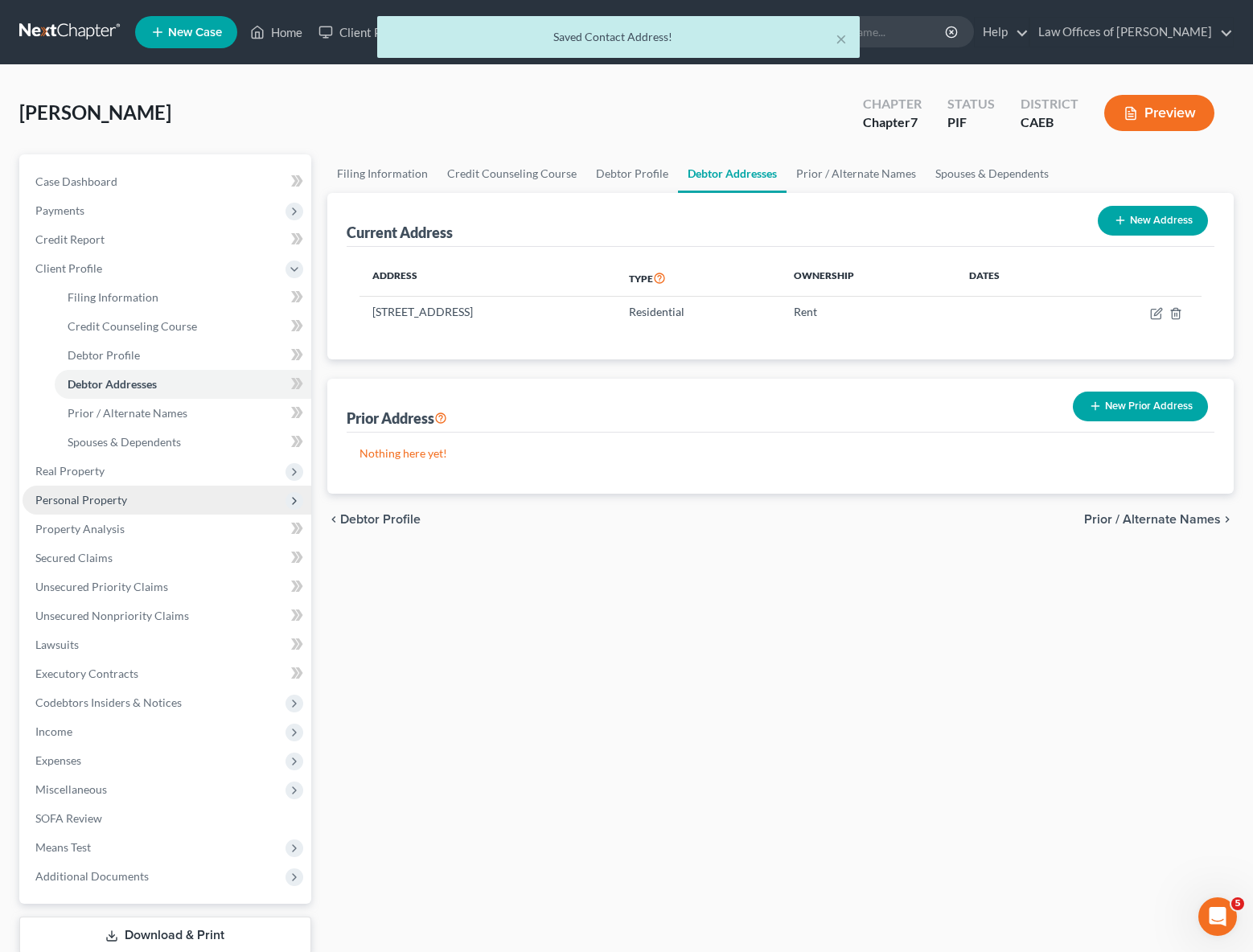
click at [150, 503] on span "Personal Property" at bounding box center [167, 499] width 289 height 29
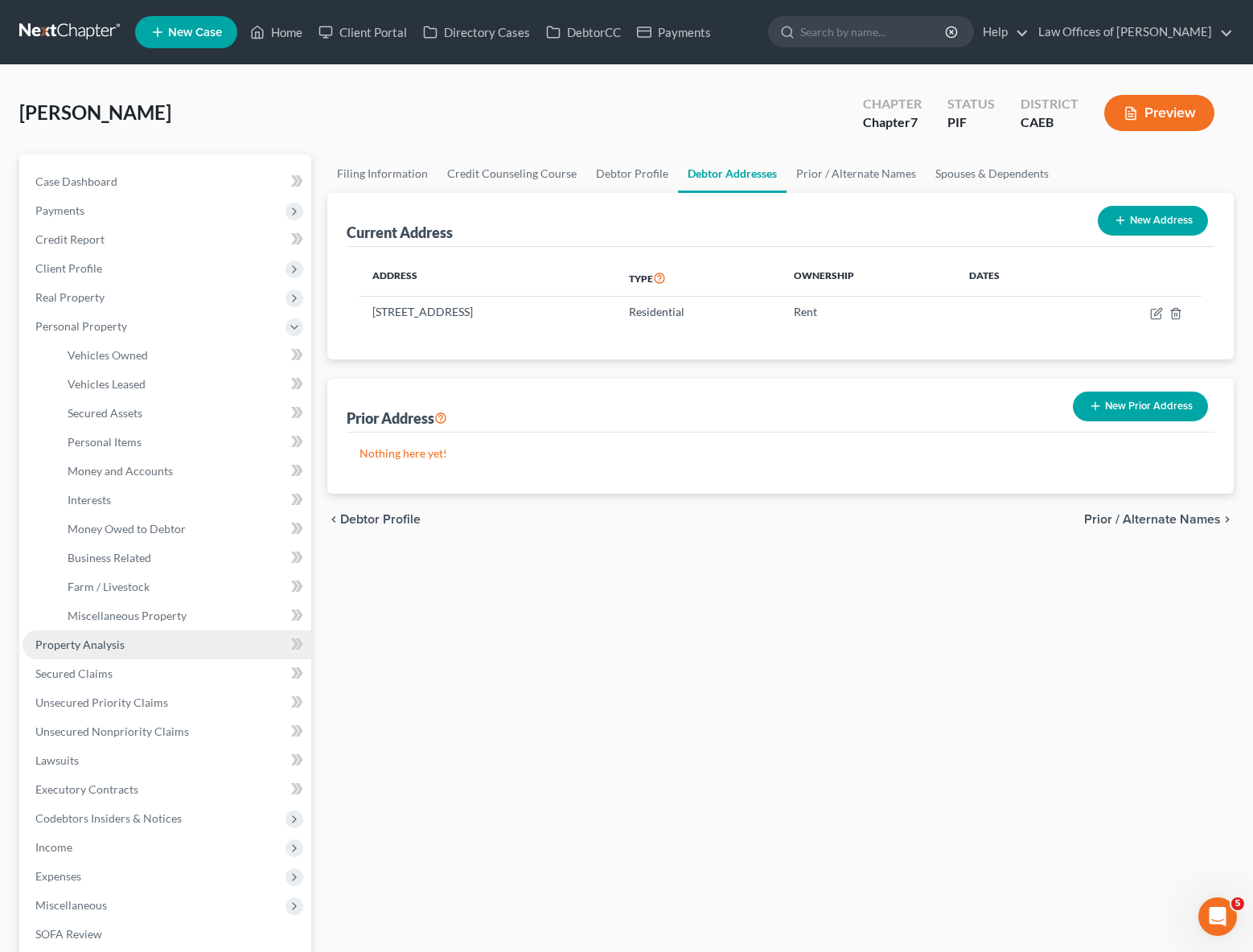
click at [122, 641] on span "Property Analysis" at bounding box center [79, 644] width 89 height 13
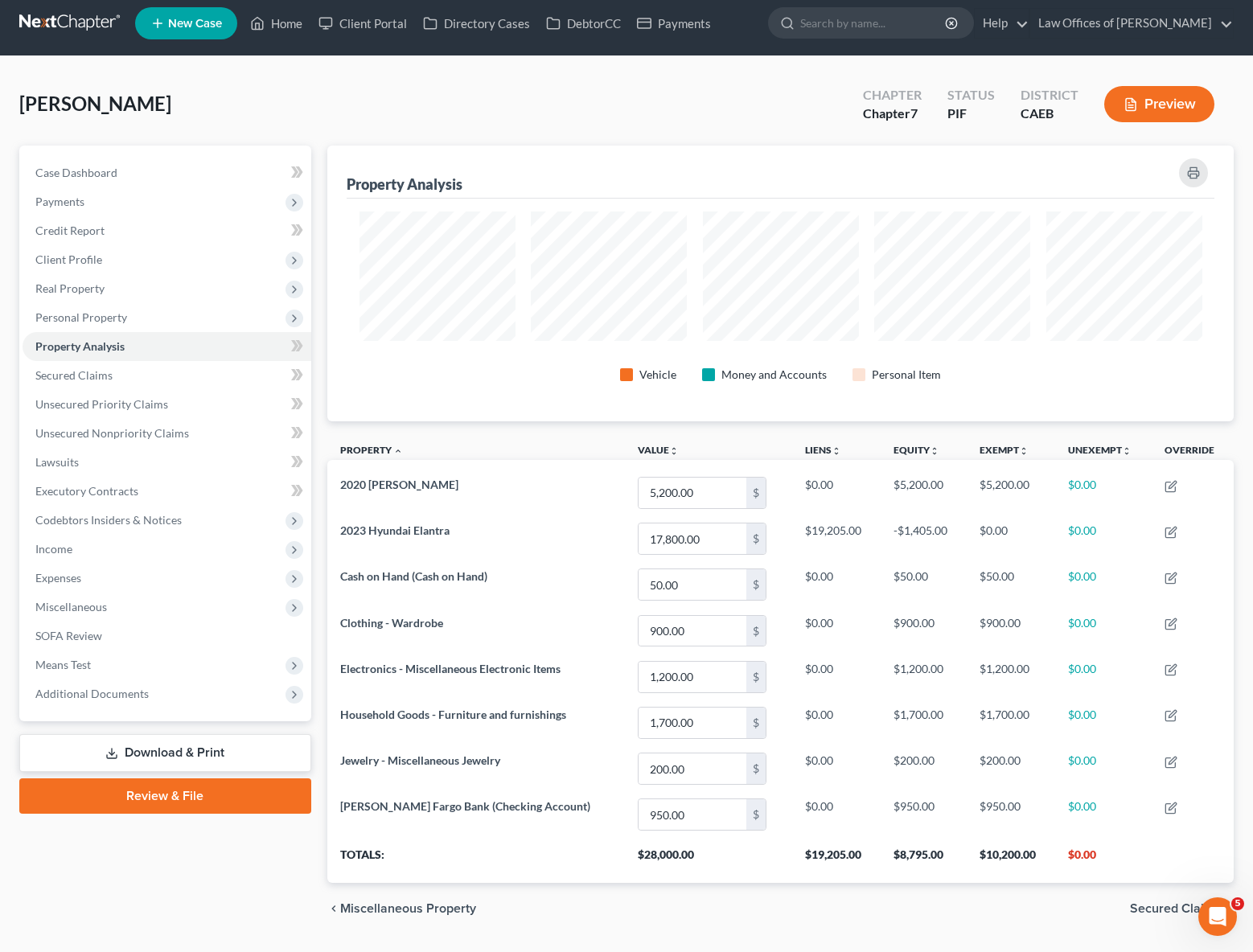
scroll to position [10, 0]
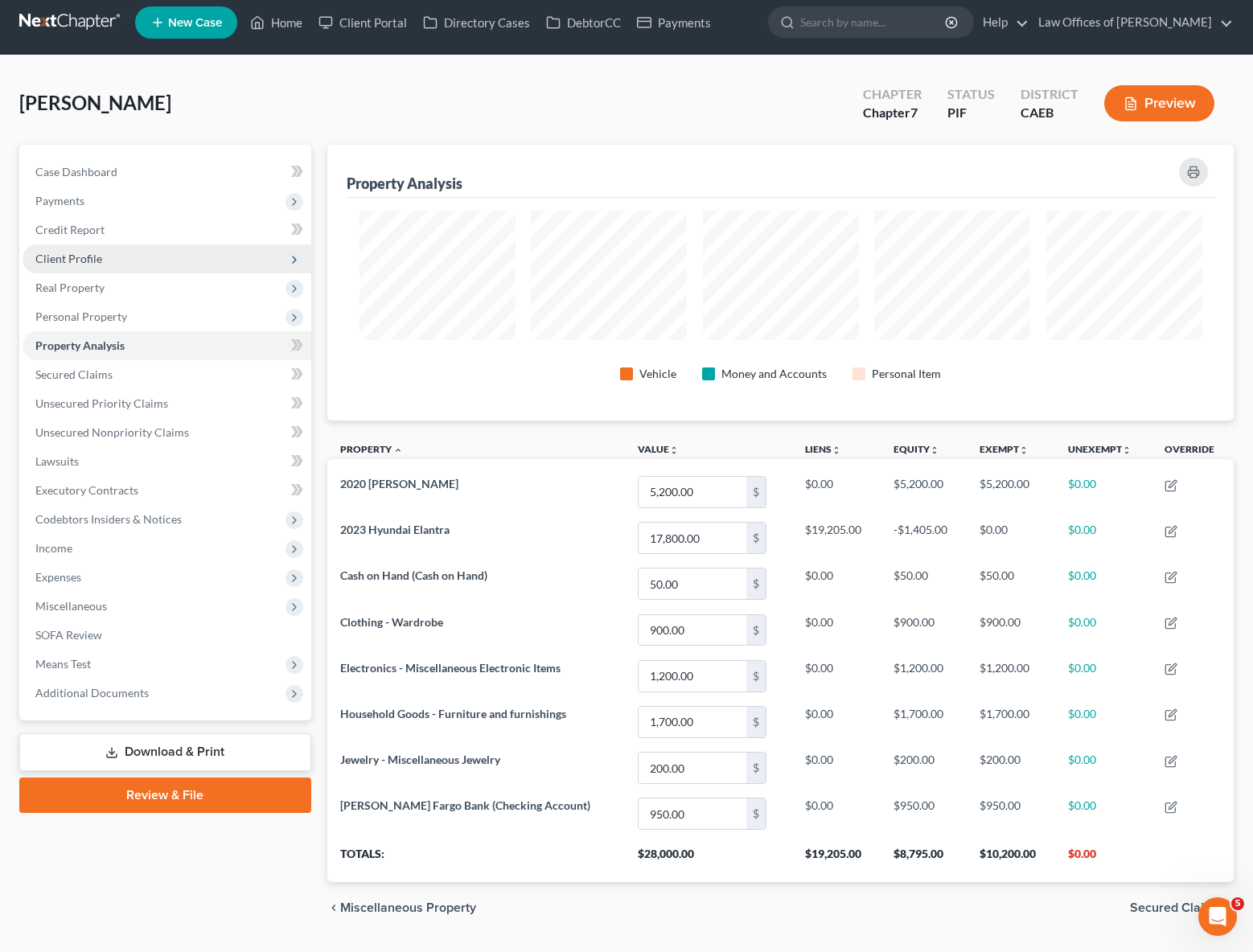
click at [98, 259] on span "Client Profile" at bounding box center [69, 258] width 67 height 13
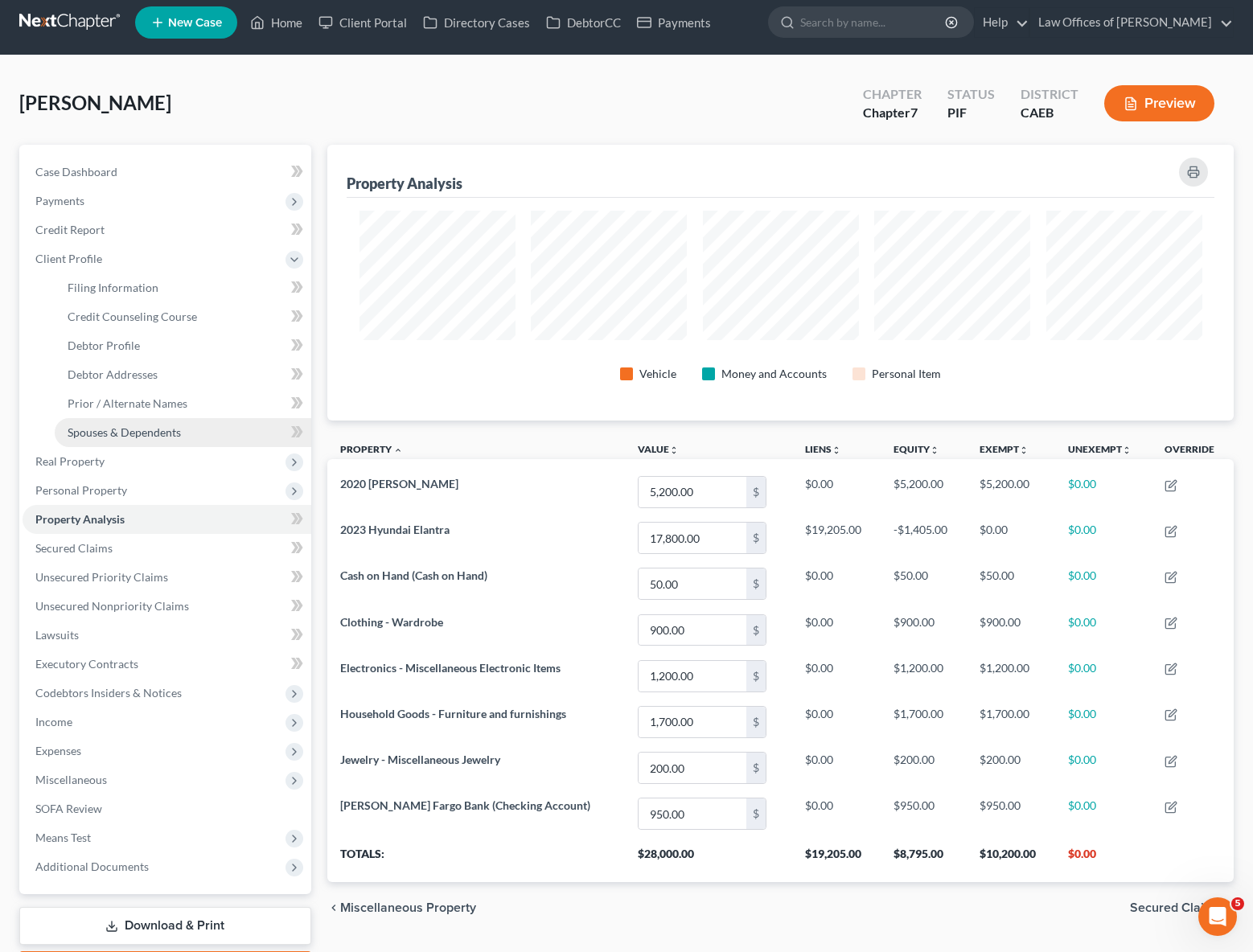
click at [159, 431] on span "Spouses & Dependents" at bounding box center [124, 431] width 113 height 13
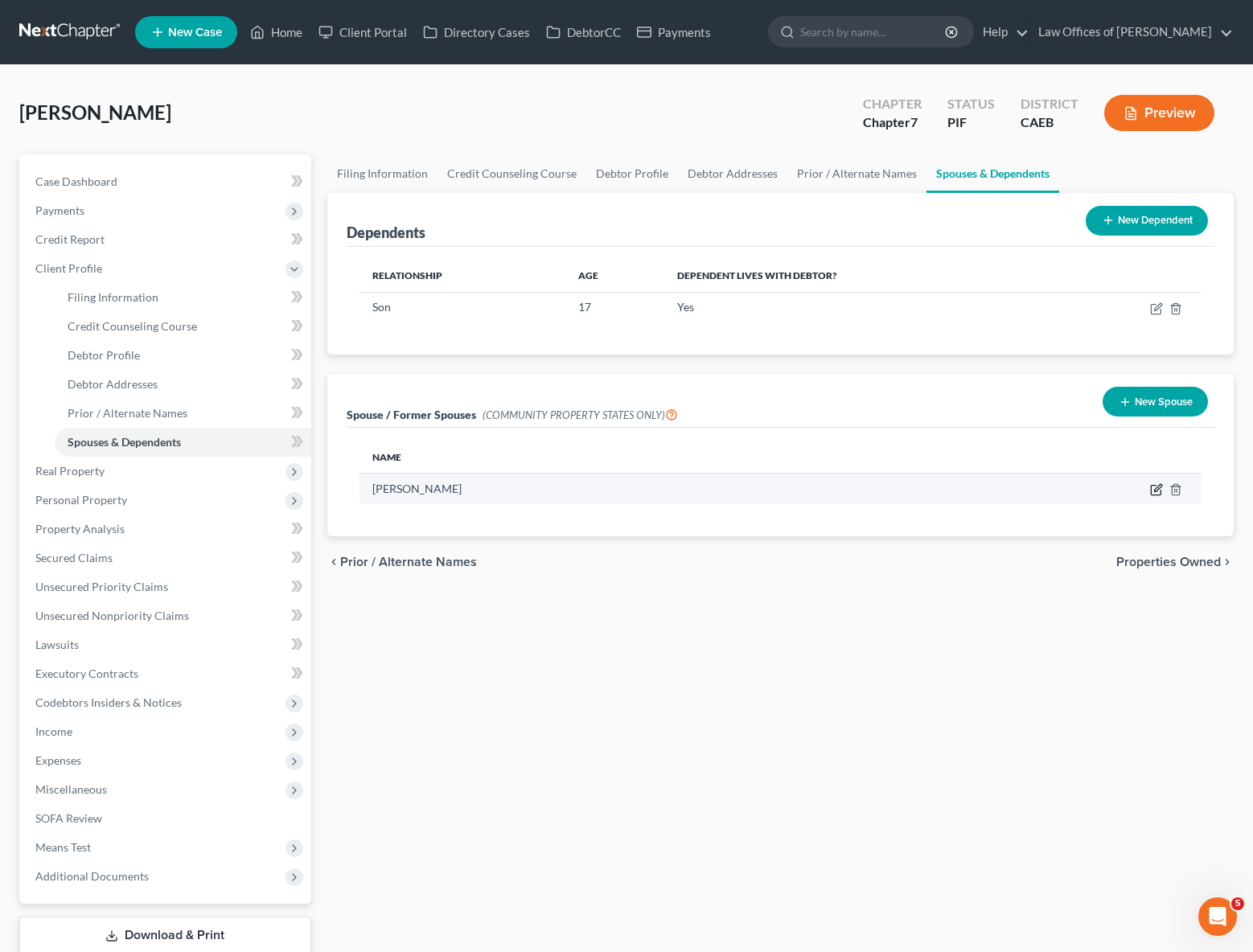
click at [1152, 486] on icon "button" at bounding box center [1156, 490] width 13 height 13
select select "1"
select select "4"
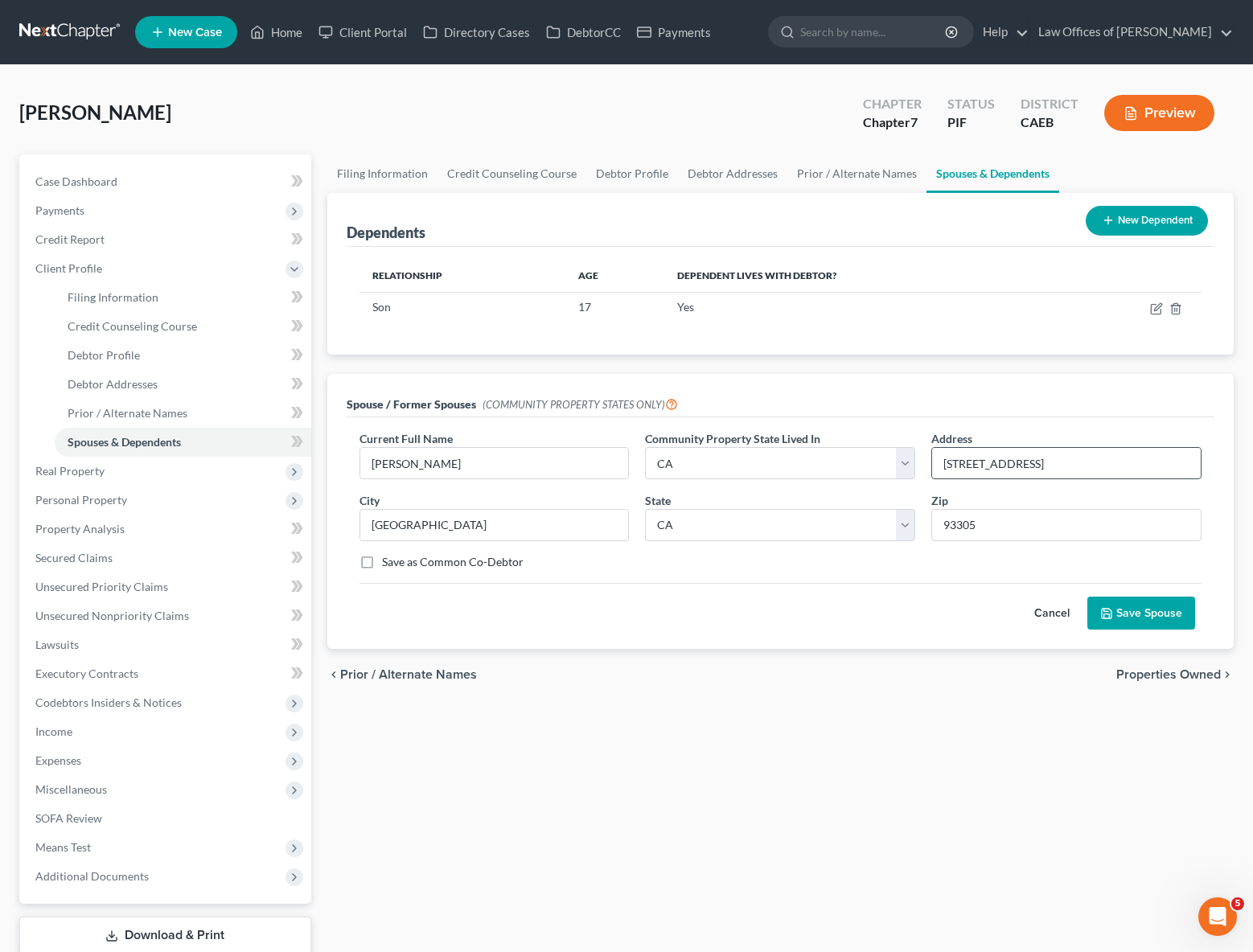
click at [1021, 465] on input "[STREET_ADDRESS]" at bounding box center [1066, 463] width 268 height 31
type input "[STREET_ADDRESS]"
click at [1146, 609] on button "Save Spouse" at bounding box center [1141, 613] width 108 height 34
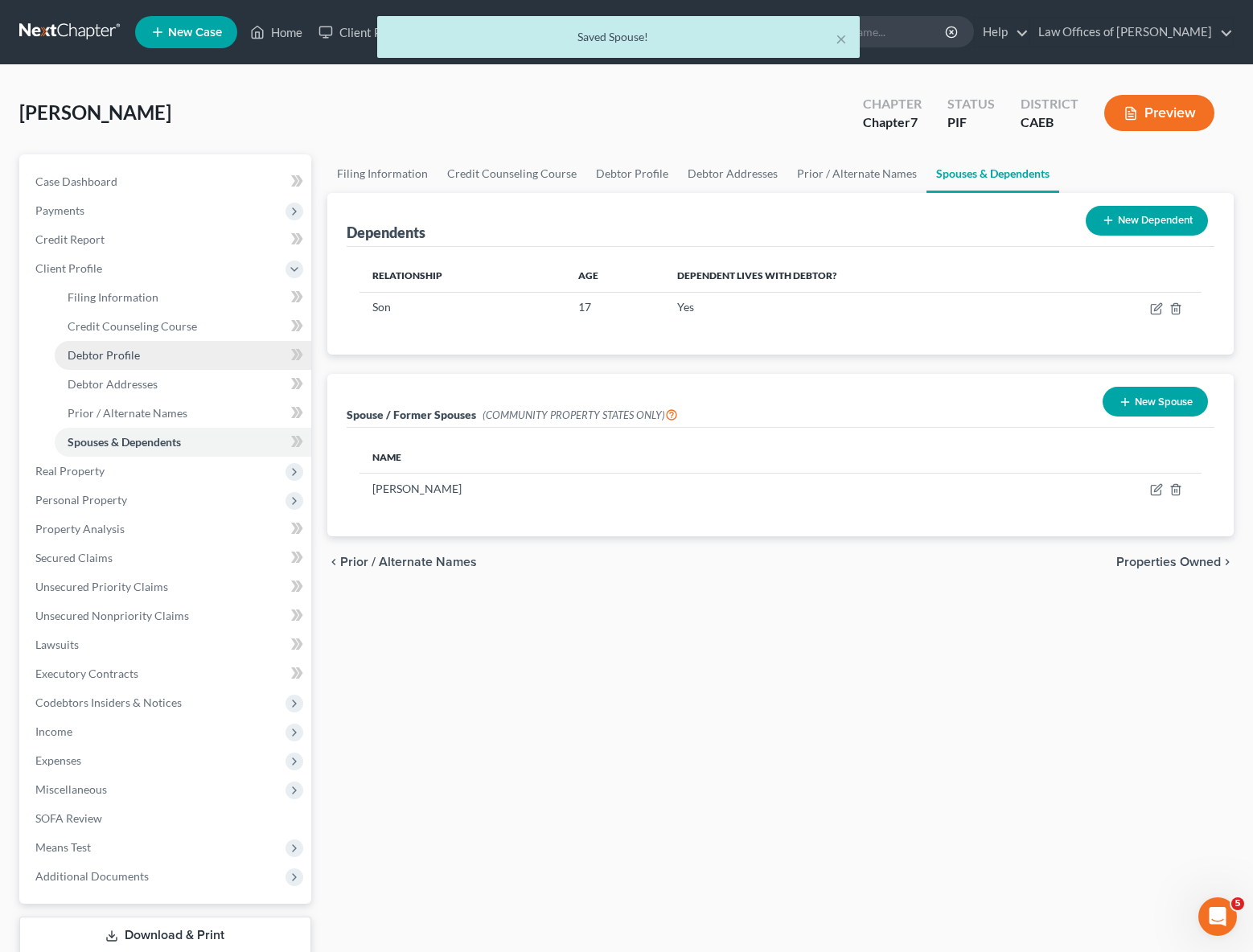
click at [154, 352] on link "Debtor Profile" at bounding box center [183, 355] width 257 height 29
select select "2"
select select "1"
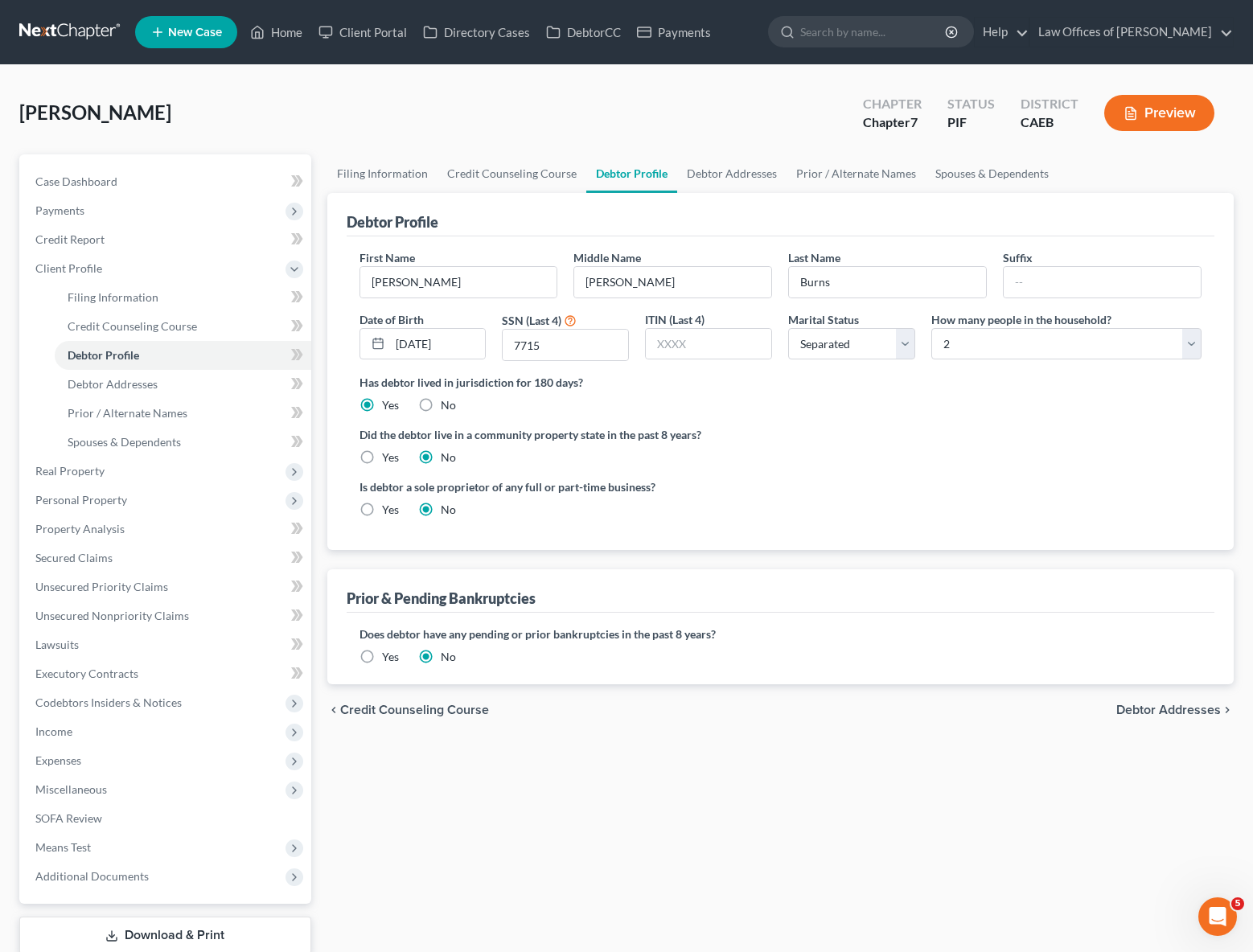
click at [382, 457] on label "Yes" at bounding box center [390, 457] width 17 height 16
click at [388, 457] on input "Yes" at bounding box center [394, 454] width 11 height 11
radio input "true"
radio input "false"
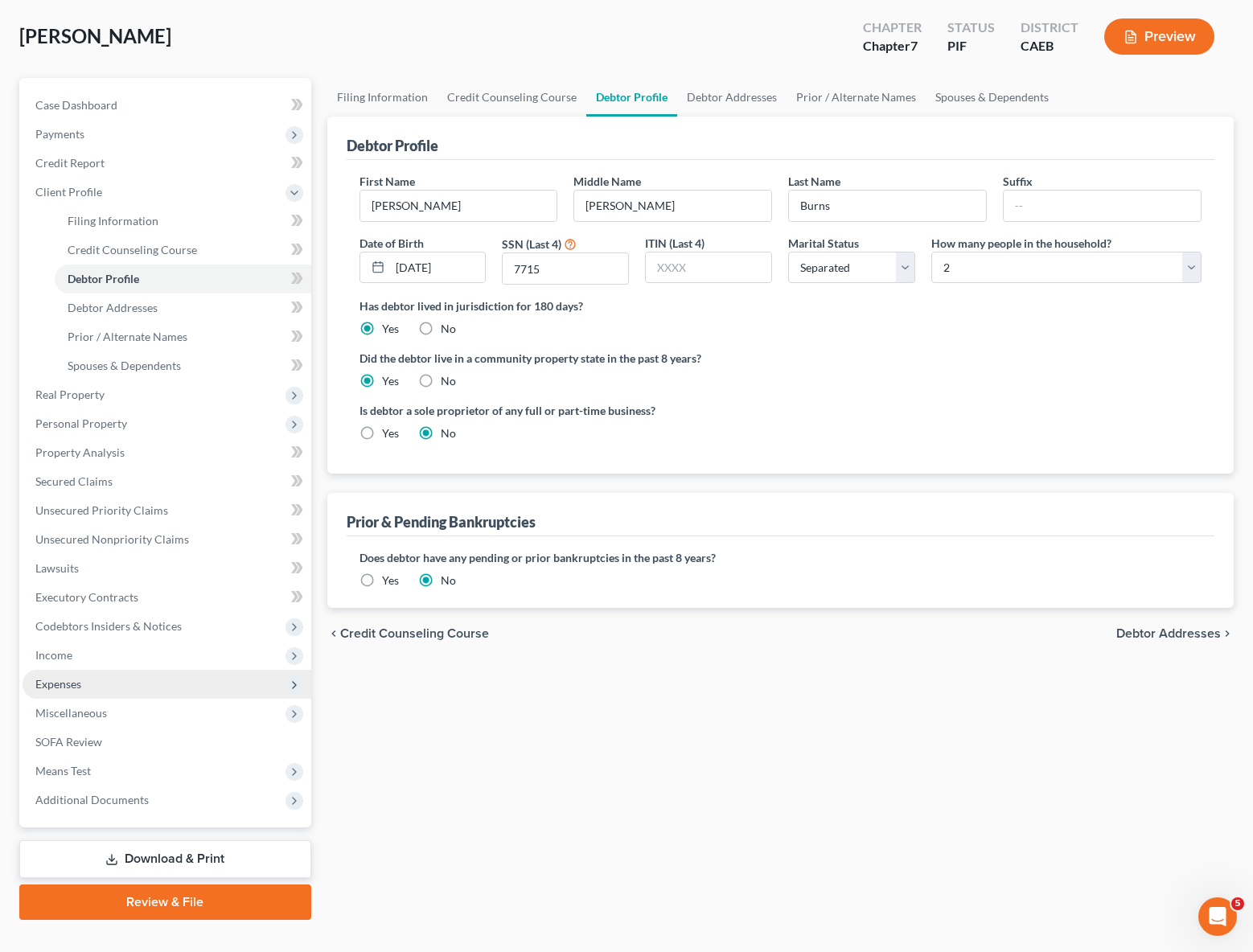
scroll to position [78, 0]
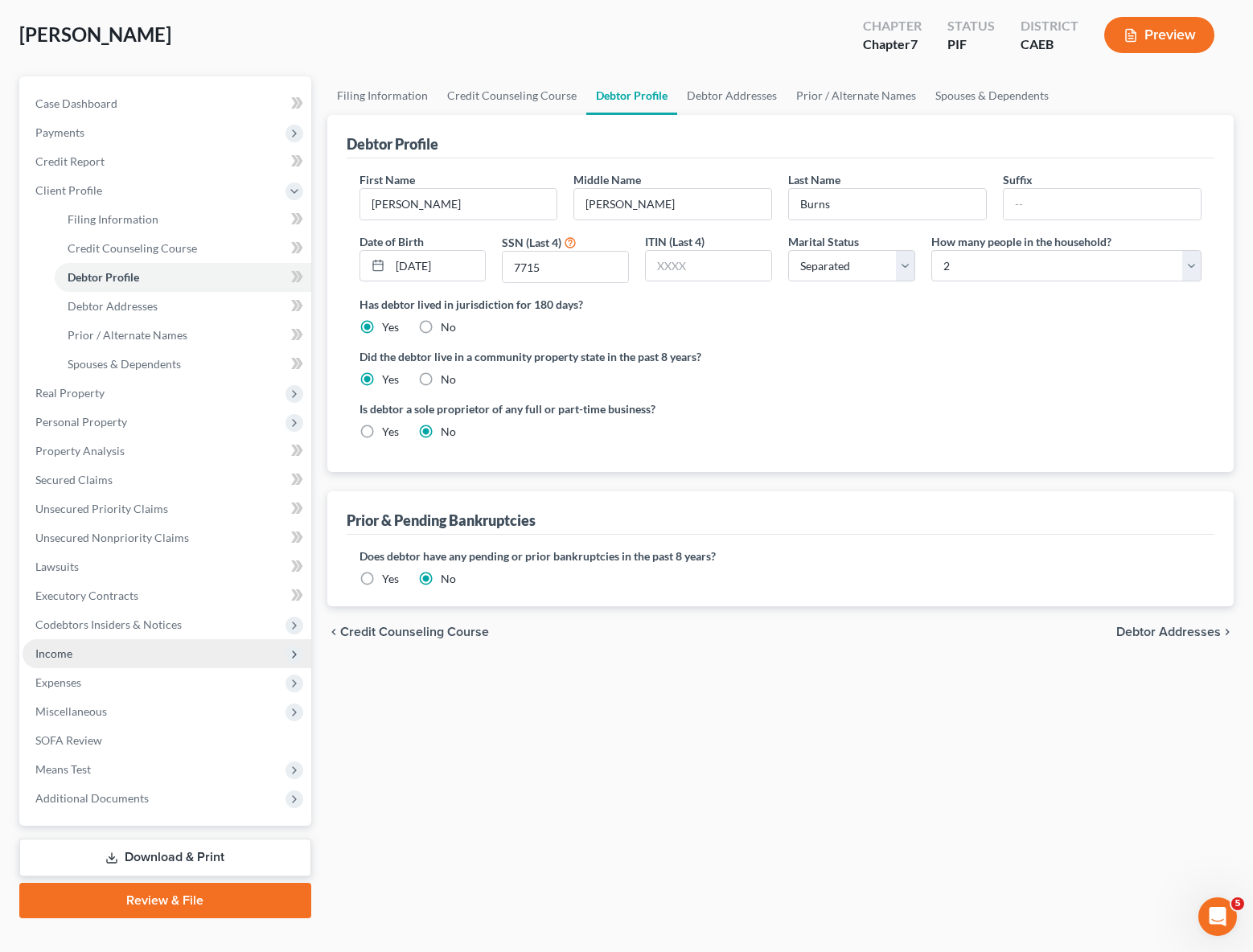
click at [106, 646] on span "Income" at bounding box center [167, 653] width 289 height 29
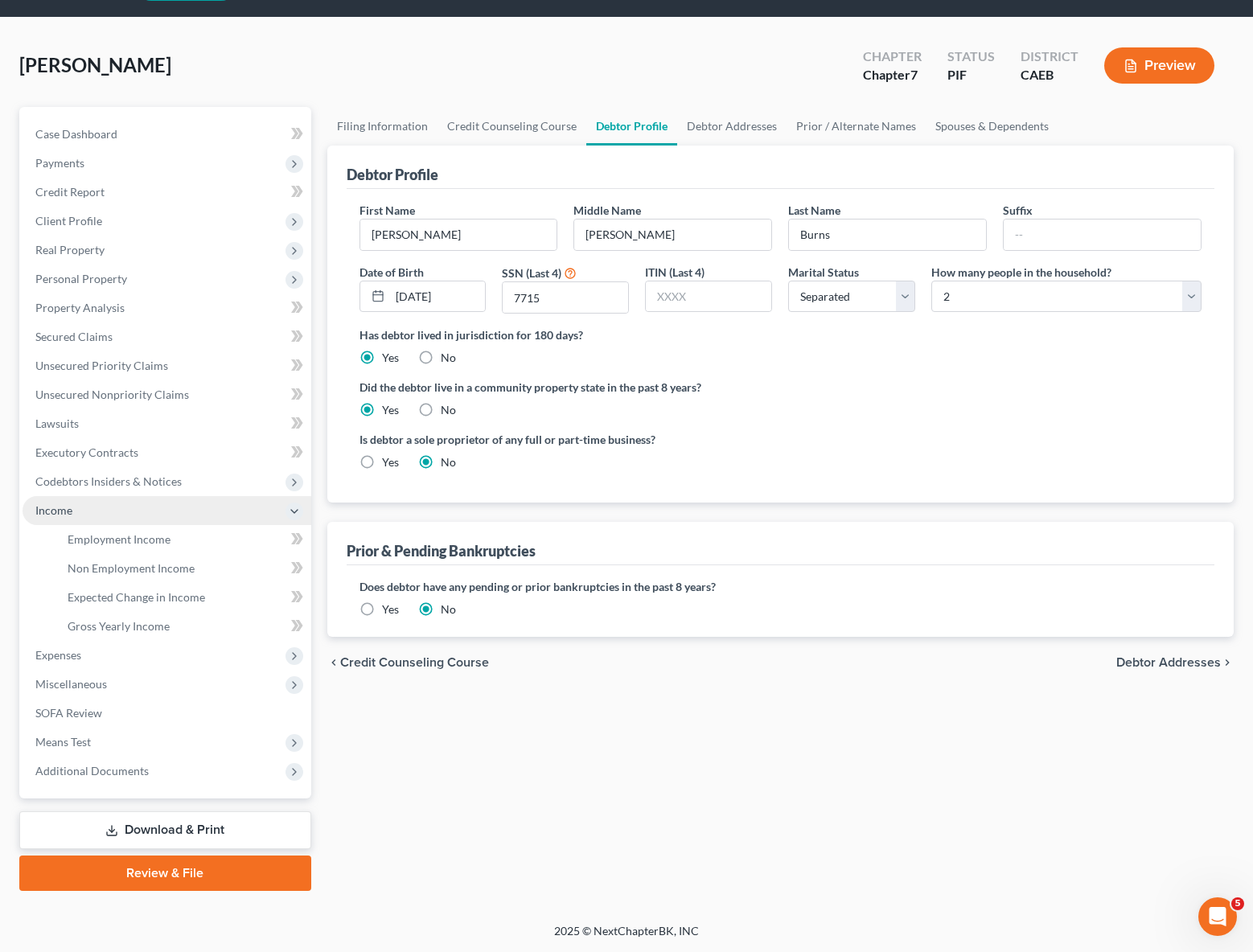
scroll to position [46, 0]
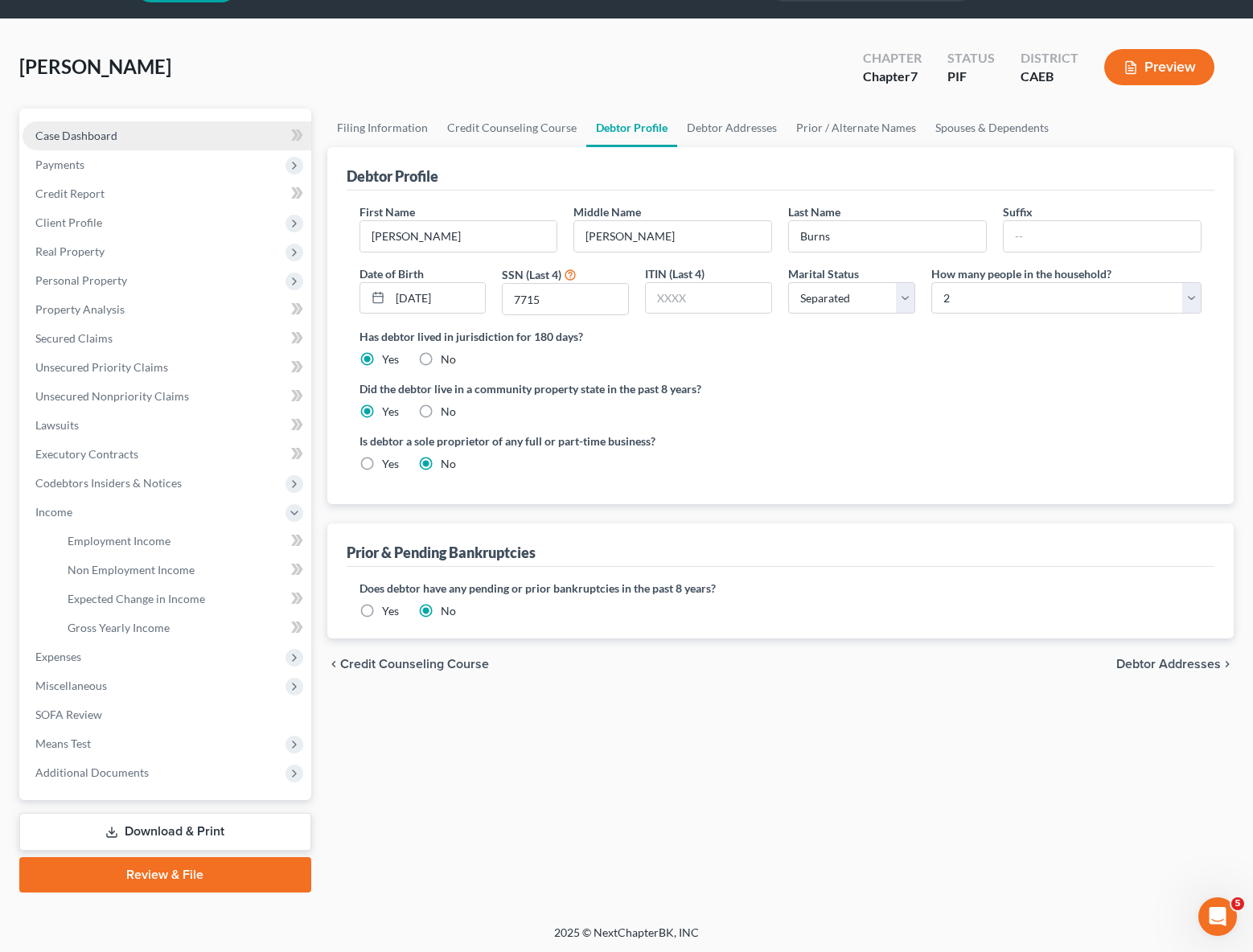
click at [124, 136] on link "Case Dashboard" at bounding box center [167, 136] width 289 height 29
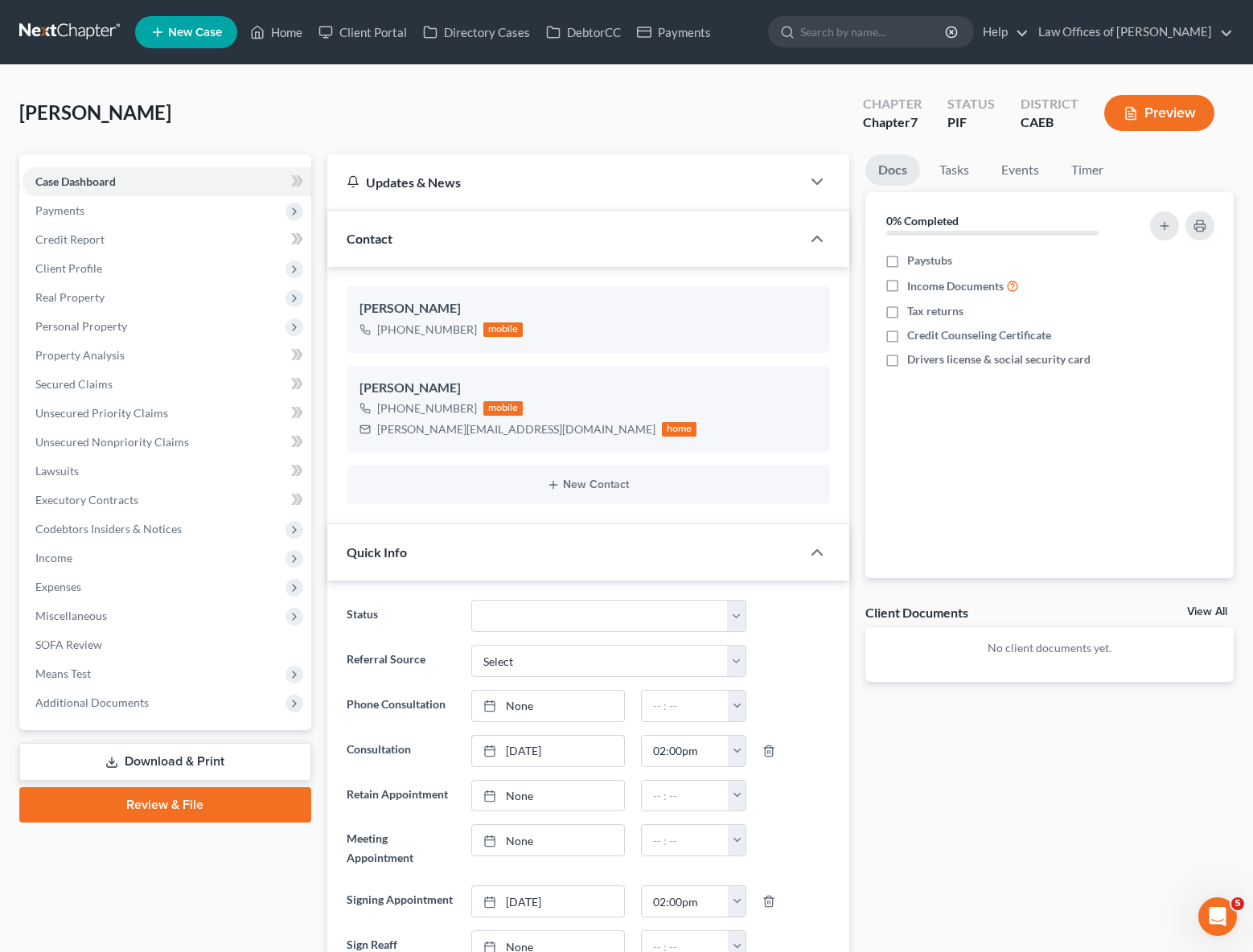
scroll to position [3425, 0]
click at [180, 760] on link "Download & Print" at bounding box center [165, 761] width 292 height 38
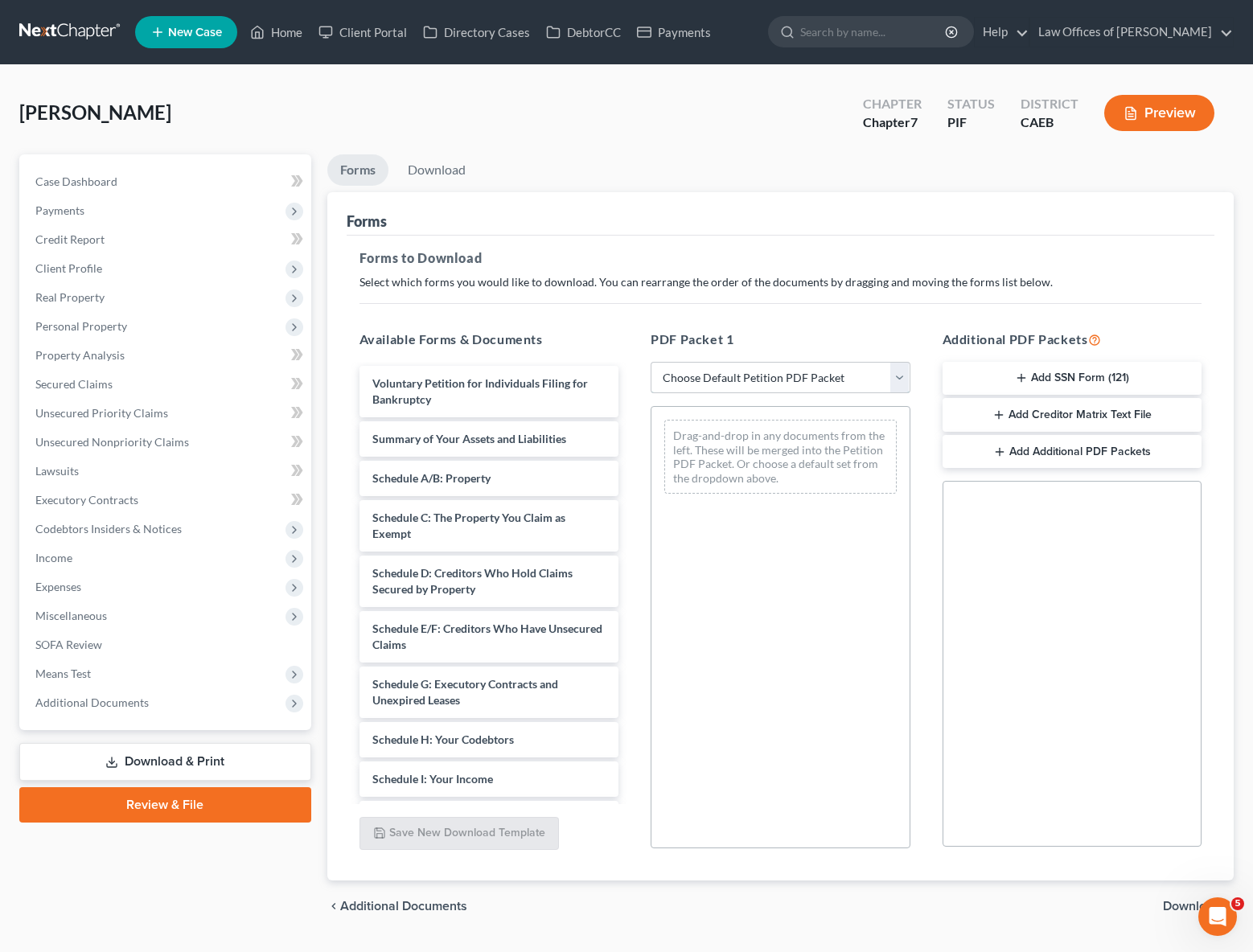
click at [904, 382] on select "Choose Default Petition PDF Packet Complete Bankruptcy Petition (all forms and …" at bounding box center [780, 378] width 259 height 32
select select "4"
click at [650, 362] on select "Choose Default Petition PDF Packet Complete Bankruptcy Petition (all forms and …" at bounding box center [780, 378] width 259 height 32
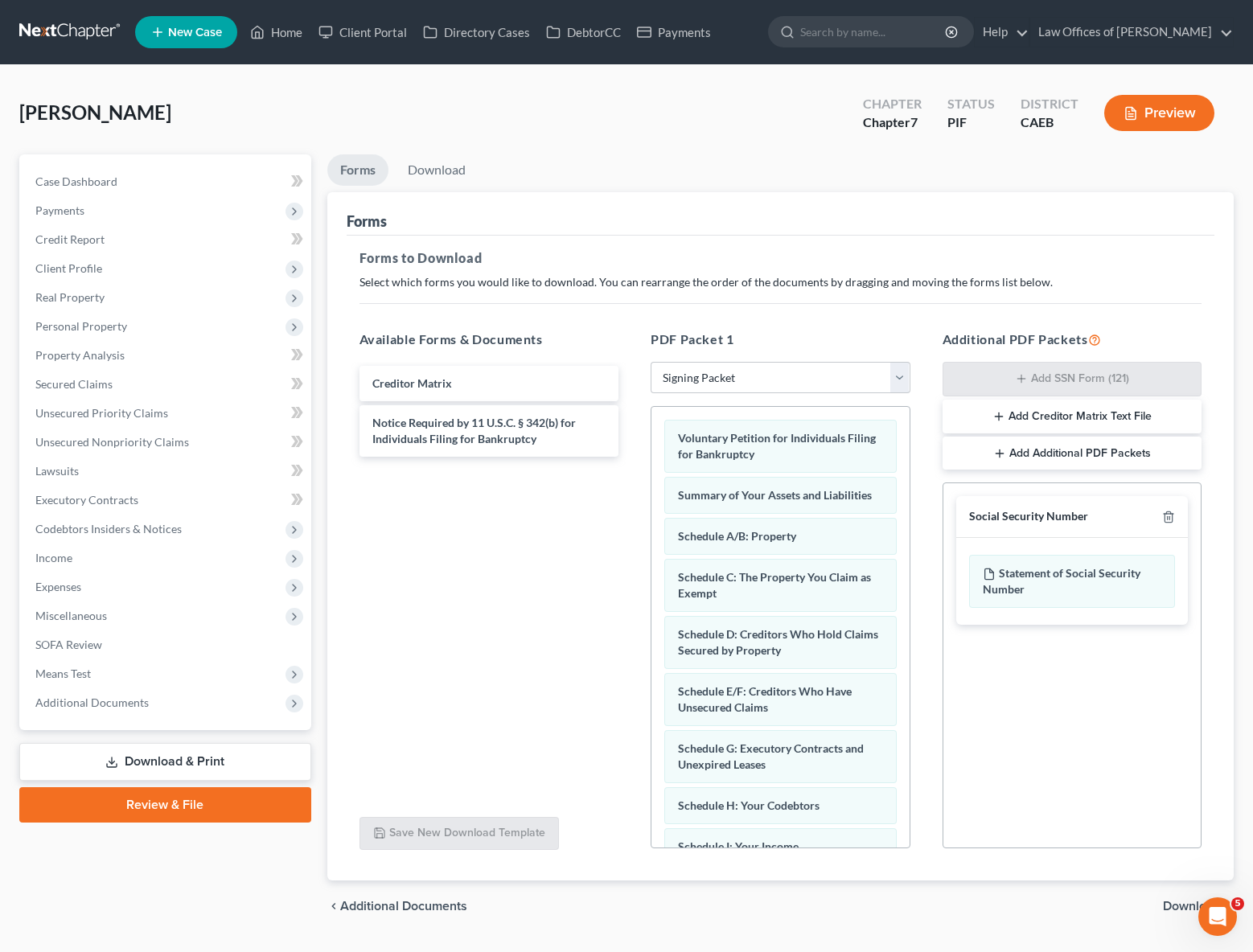
click at [1180, 902] on span "Download" at bounding box center [1192, 906] width 58 height 13
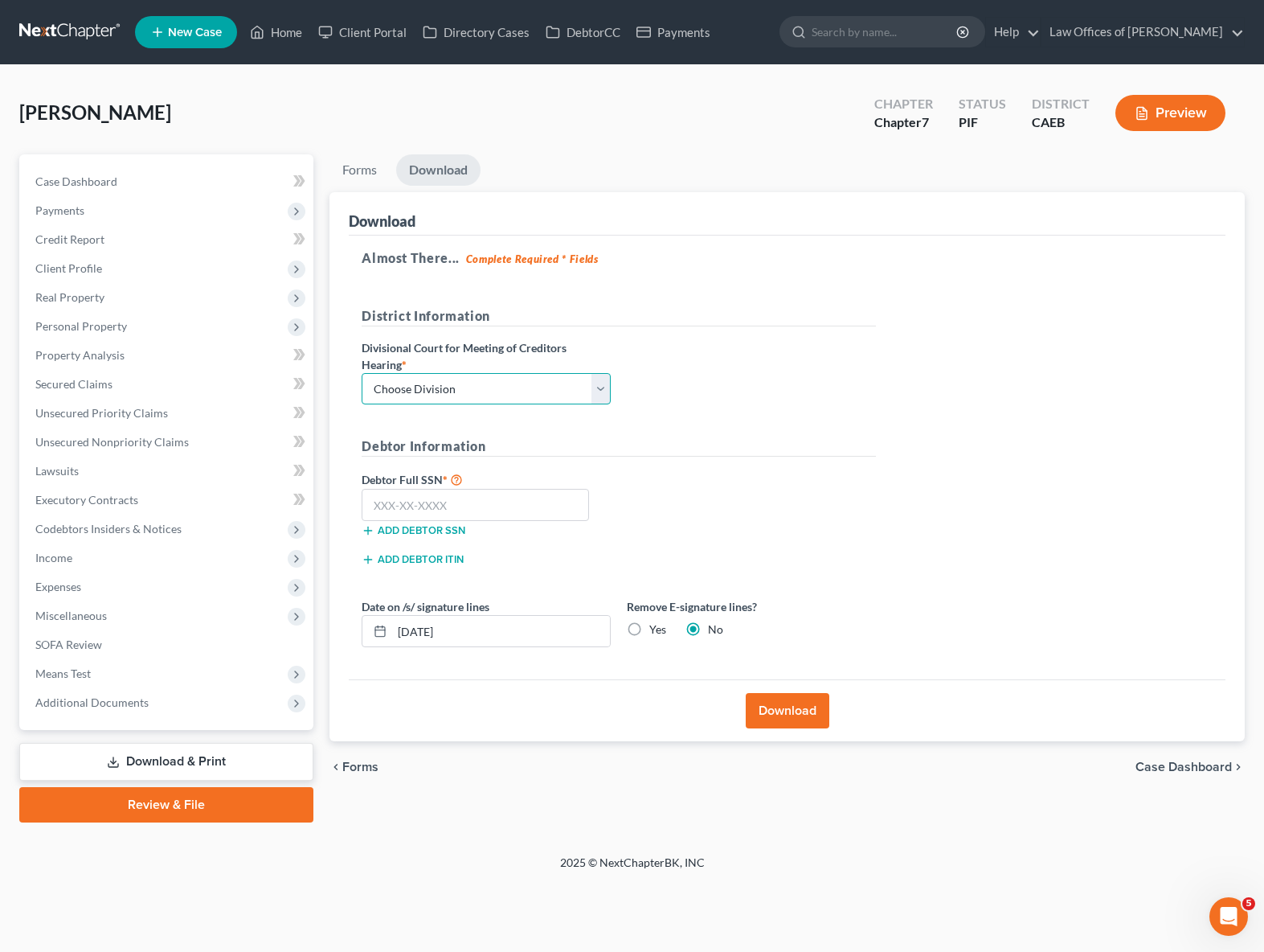
click at [603, 390] on select "Choose Division Fresno Modesto [GEOGRAPHIC_DATA]" at bounding box center [486, 389] width 249 height 32
select select "0"
click at [362, 373] on select "Choose Division Fresno Modesto [GEOGRAPHIC_DATA]" at bounding box center [486, 389] width 249 height 32
click at [511, 496] on input "text" at bounding box center [475, 505] width 228 height 32
type input "111-11-1111"
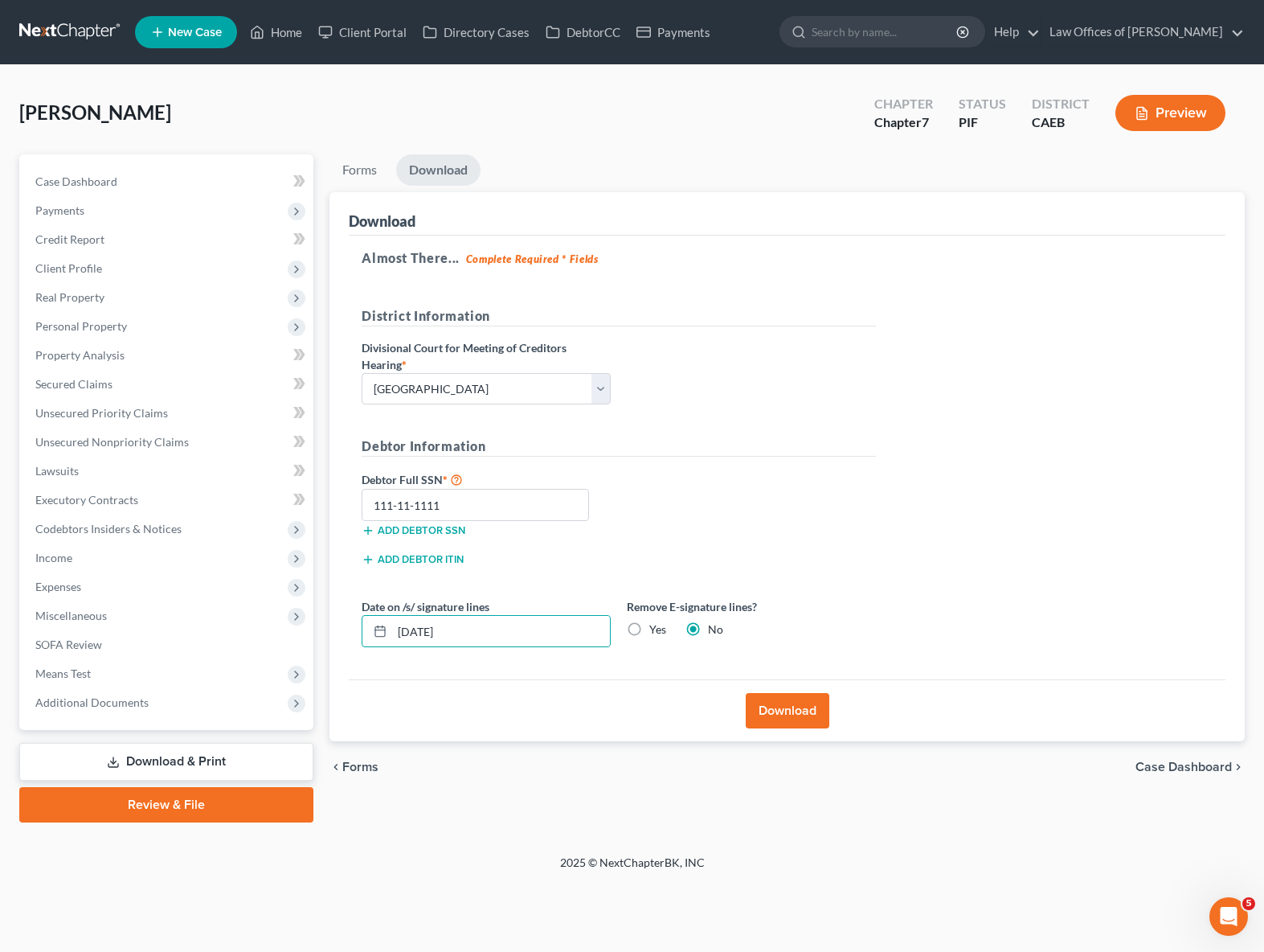
click at [810, 716] on button "Download" at bounding box center [788, 711] width 84 height 35
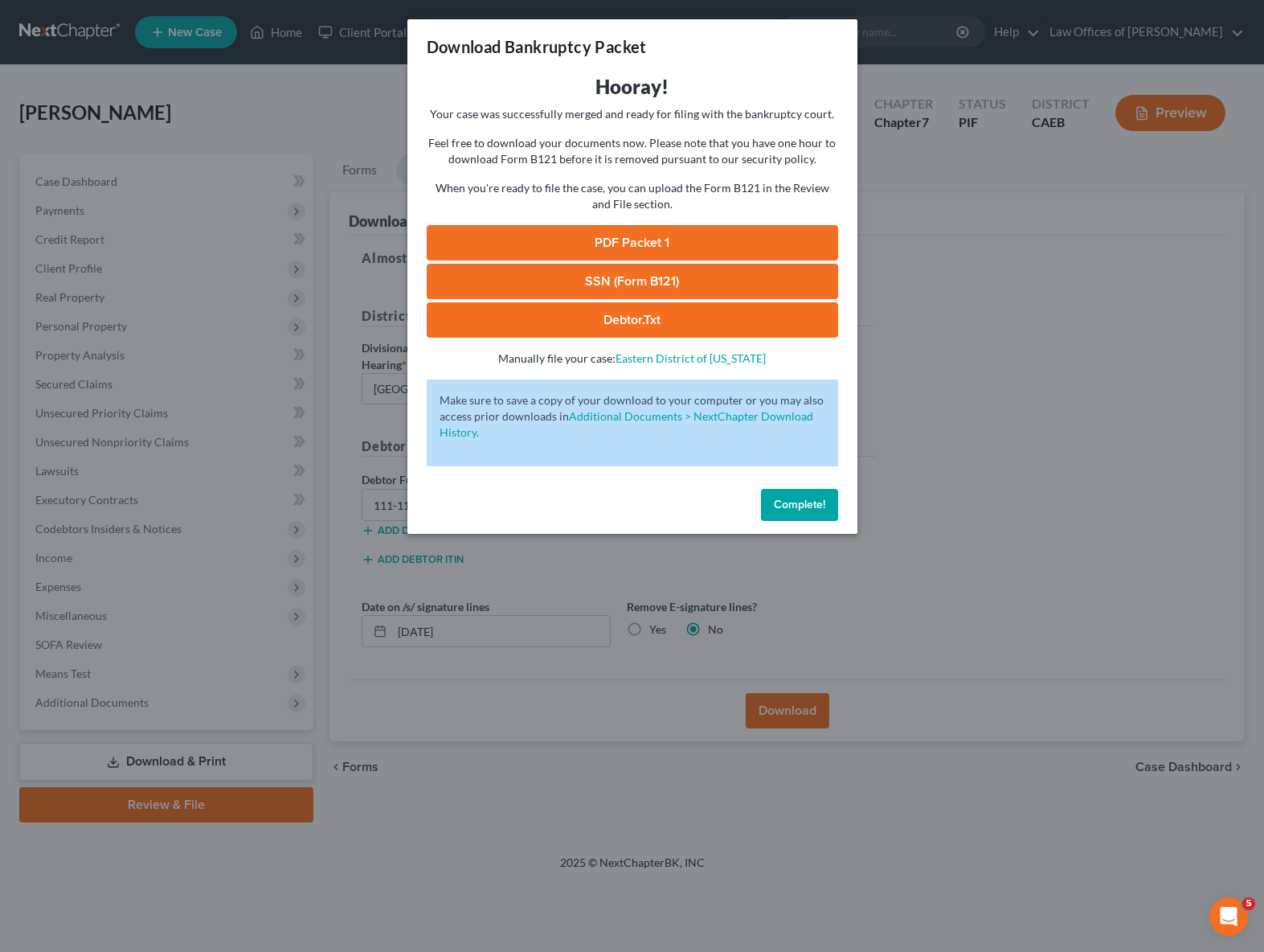
click at [683, 234] on link "PDF Packet 1" at bounding box center [632, 243] width 412 height 35
click at [804, 506] on span "Complete!" at bounding box center [800, 504] width 51 height 13
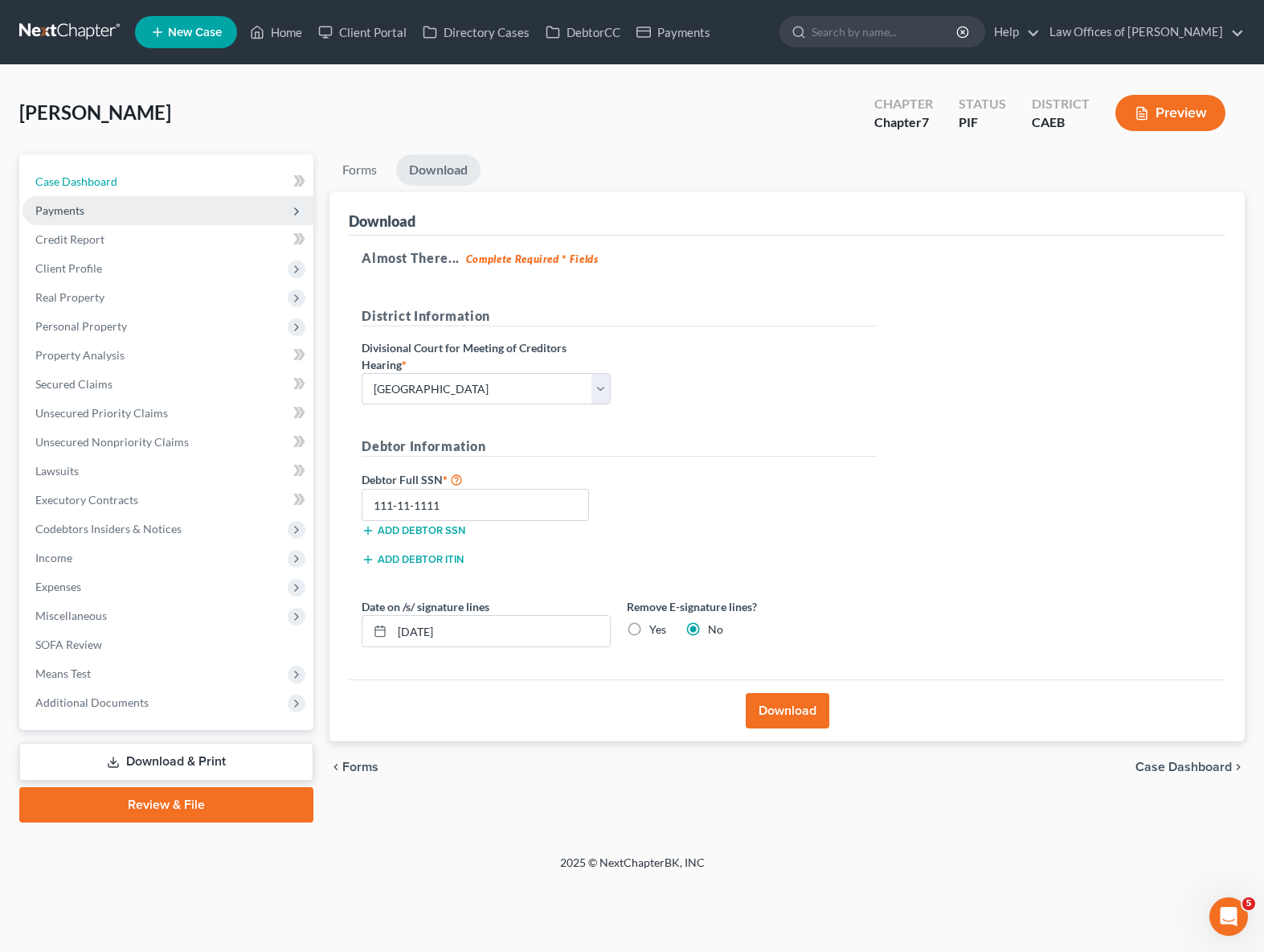
drag, startPoint x: 185, startPoint y: 191, endPoint x: 217, endPoint y: 203, distance: 34.2
click at [185, 191] on link "Case Dashboard" at bounding box center [168, 182] width 291 height 29
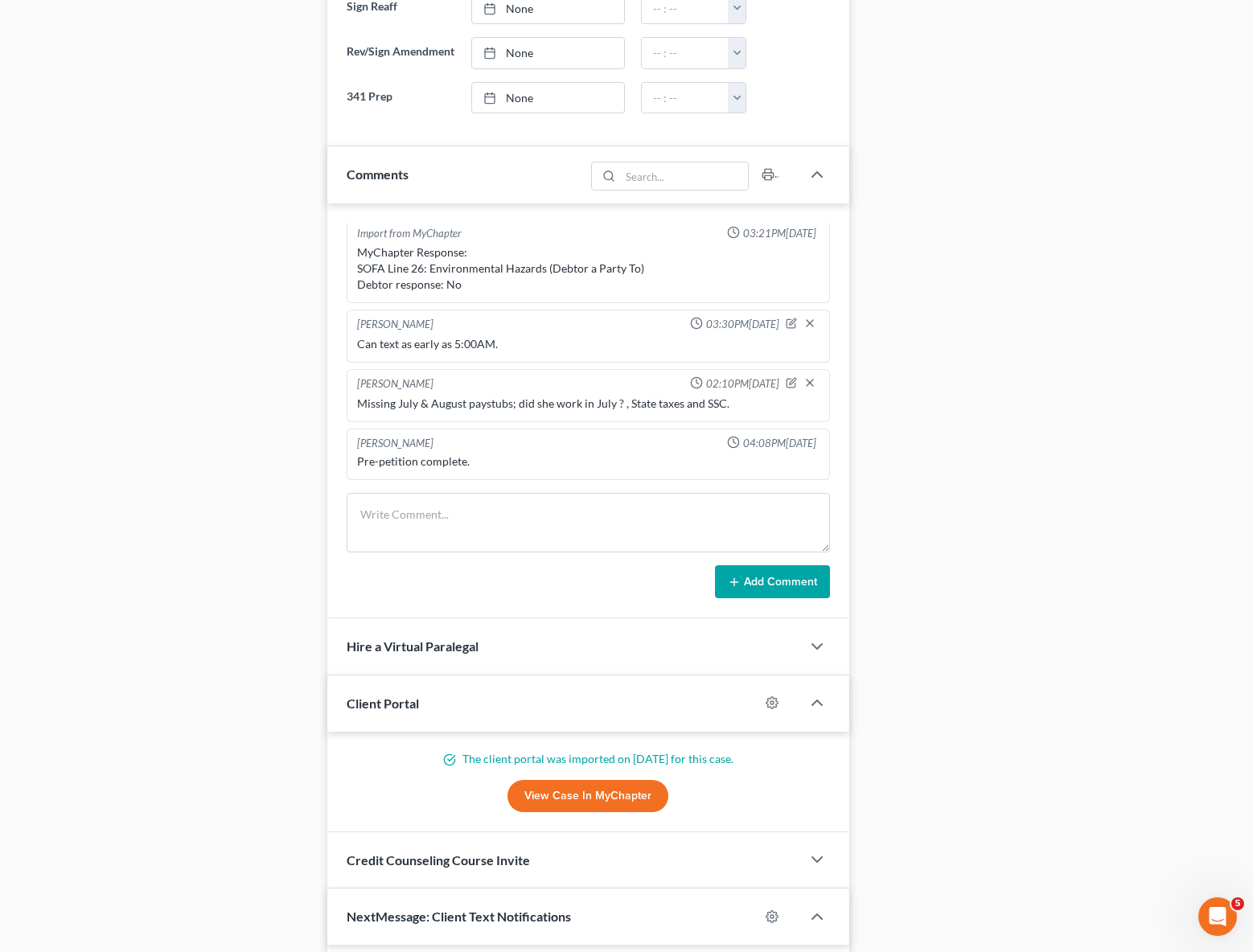
scroll to position [3425, 0]
click at [431, 527] on textarea at bounding box center [589, 522] width 484 height 59
type textarea "Pet ready, client is not respondig the text message."
click at [784, 599] on button "Add Comment" at bounding box center [772, 582] width 115 height 34
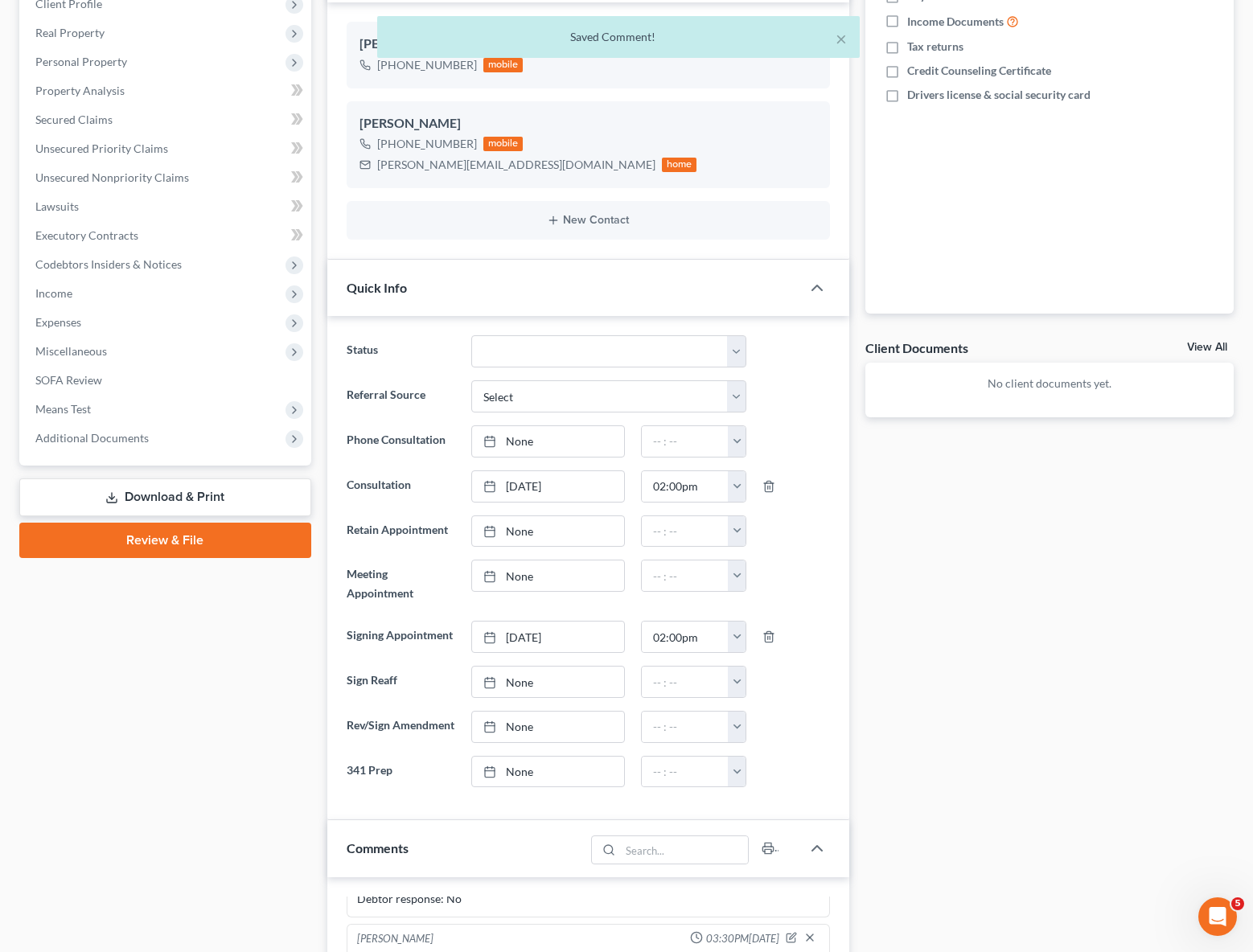
scroll to position [0, 0]
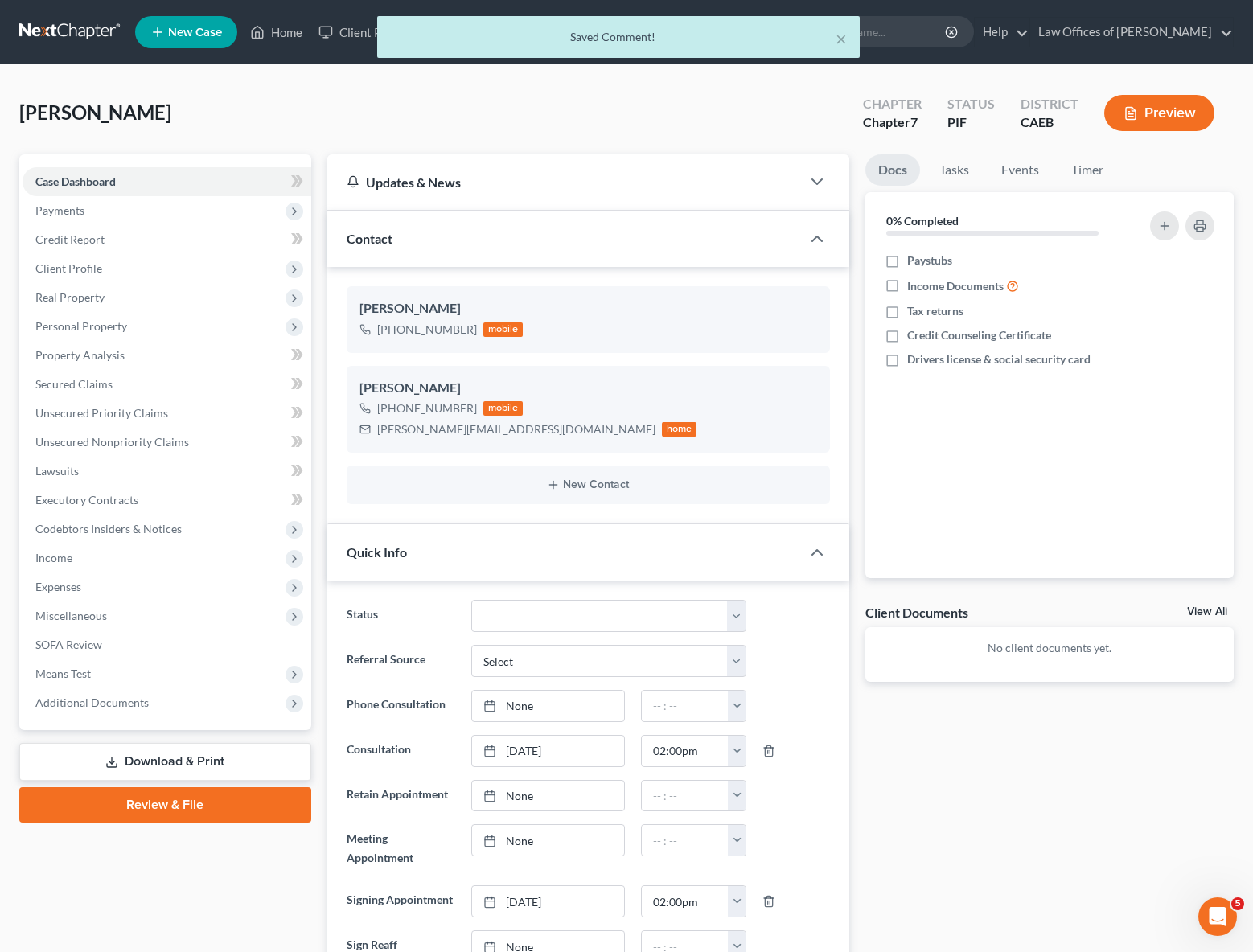
click at [303, 48] on div "× Saved Comment!" at bounding box center [619, 41] width 1253 height 49
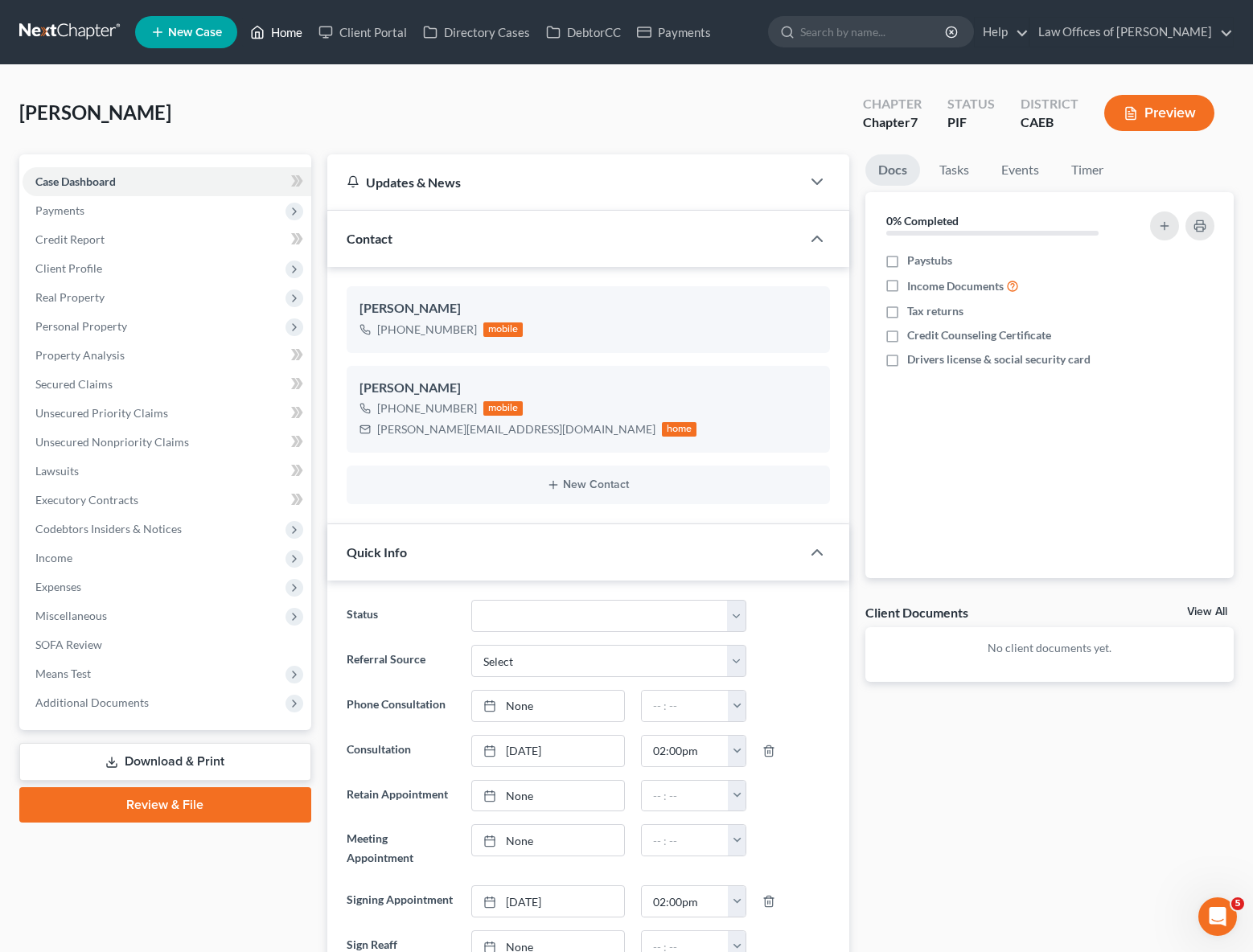
click at [296, 34] on link "Home" at bounding box center [275, 32] width 68 height 29
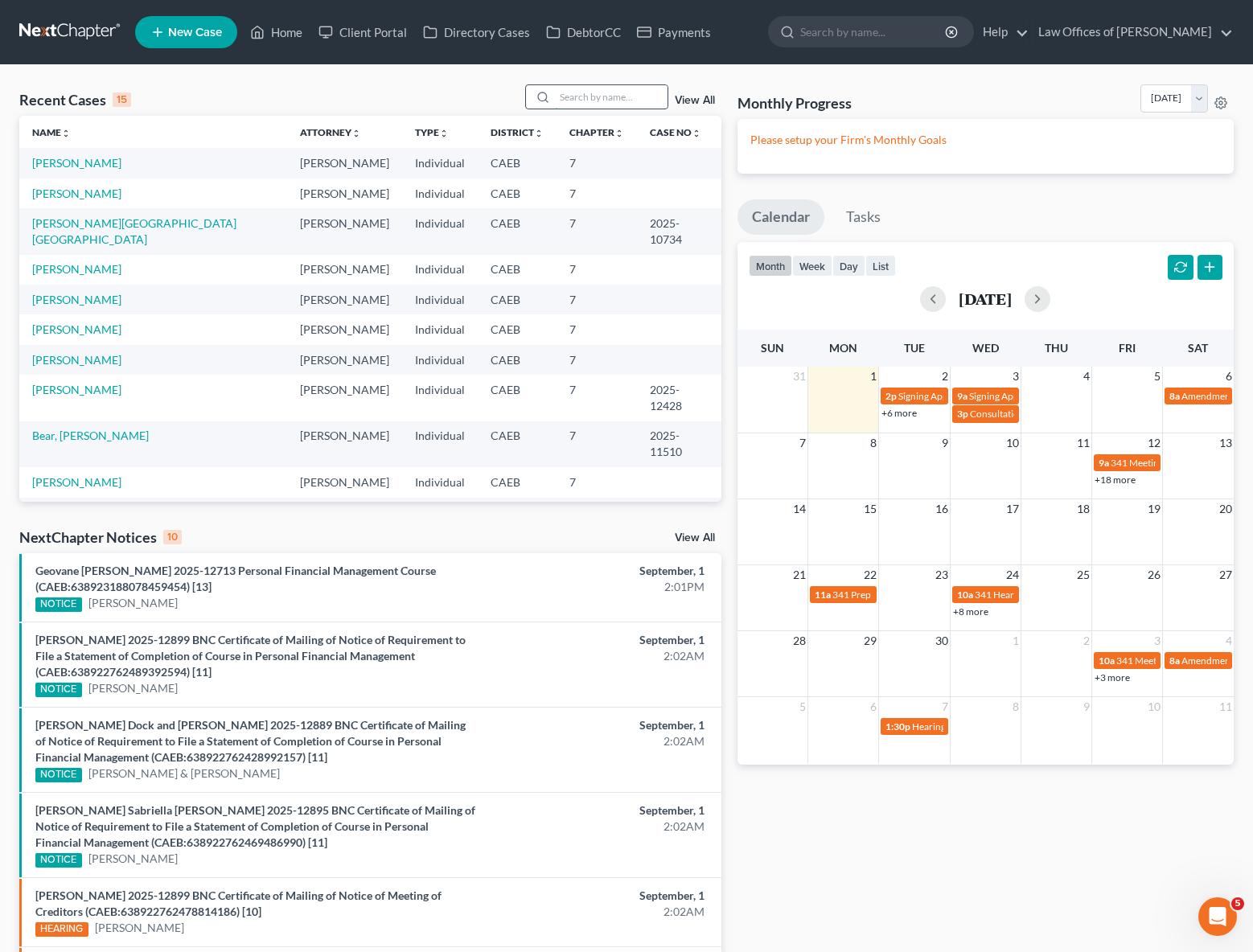
click at [602, 99] on input "search" at bounding box center [611, 97] width 113 height 23
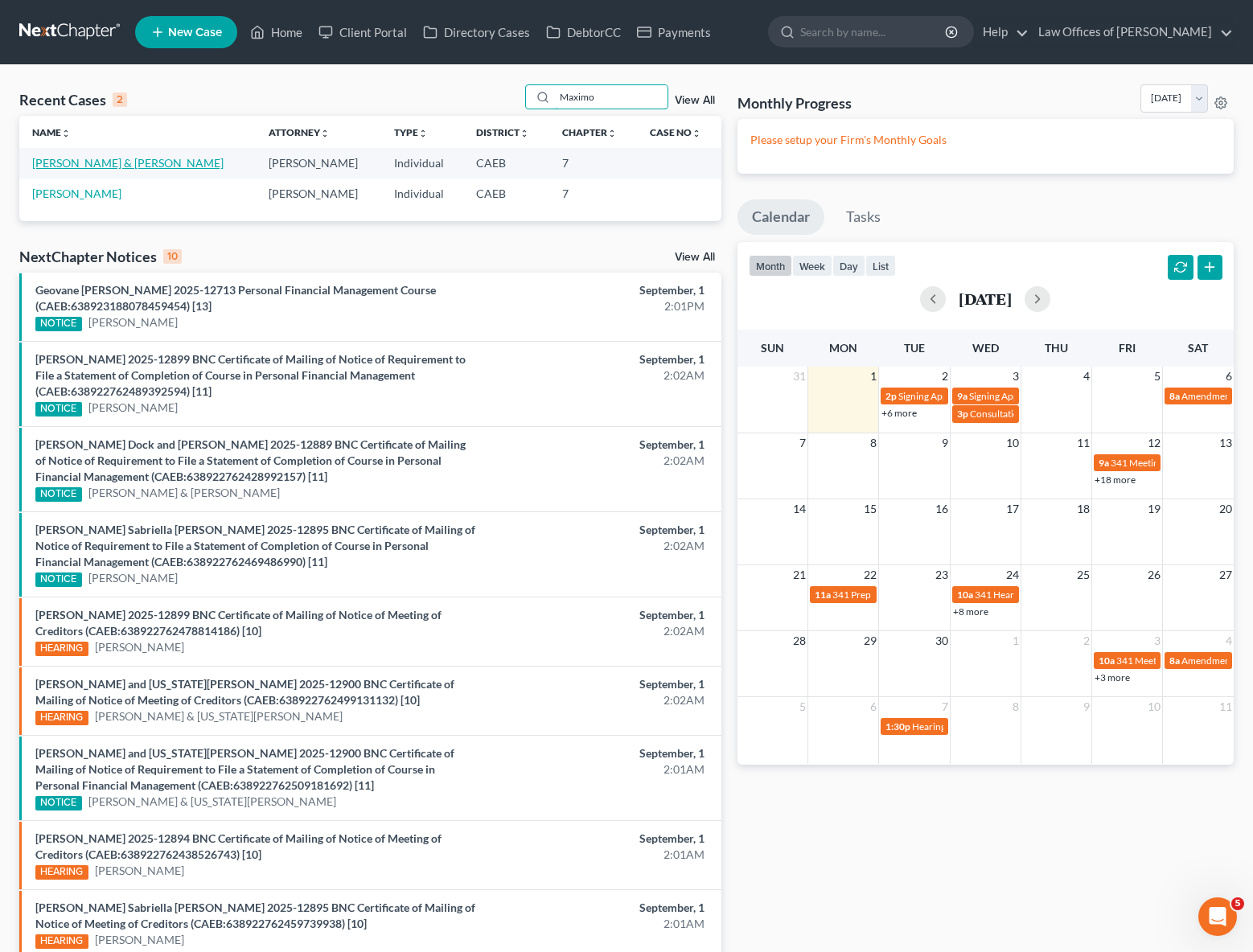
type input "Maximo"
click at [207, 161] on link "[PERSON_NAME] & [PERSON_NAME]" at bounding box center [127, 162] width 191 height 13
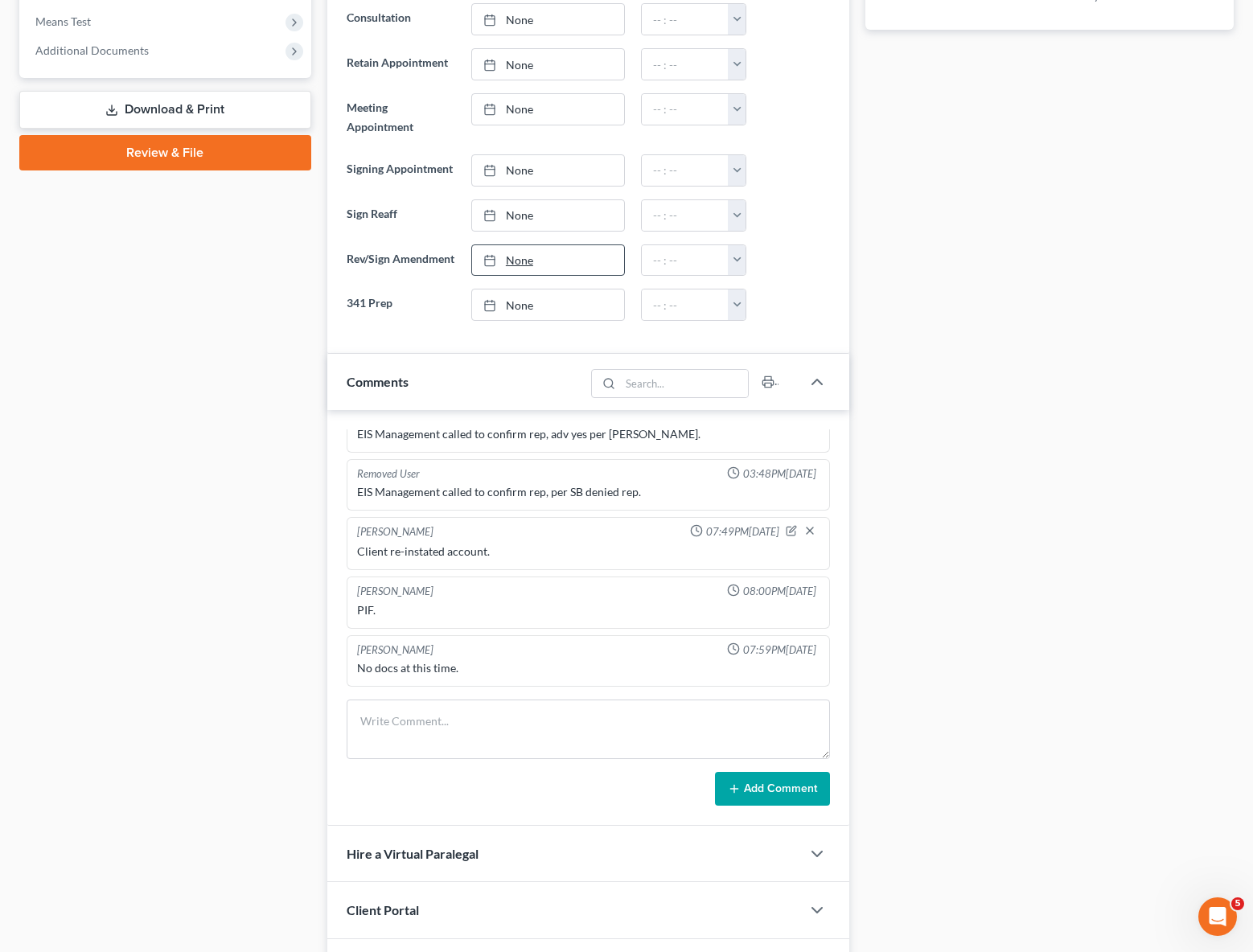
scroll to position [1188, 0]
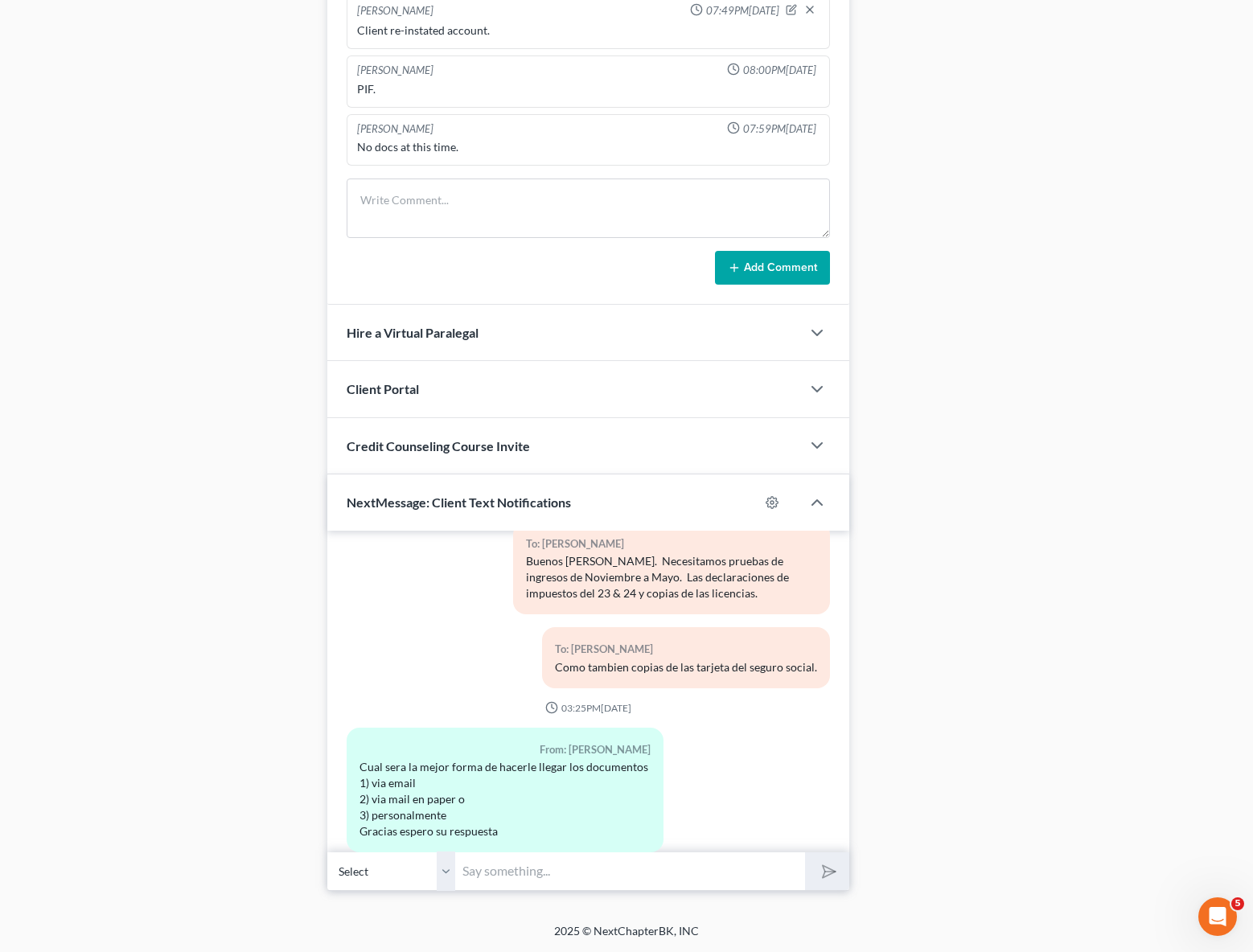
click at [555, 866] on input "text" at bounding box center [630, 871] width 349 height 40
type input "Buenas tardes y feliz dia del trabajo. Puede mandarnos los documentos por corre…"
click at [805, 852] on button "submit" at bounding box center [827, 871] width 44 height 38
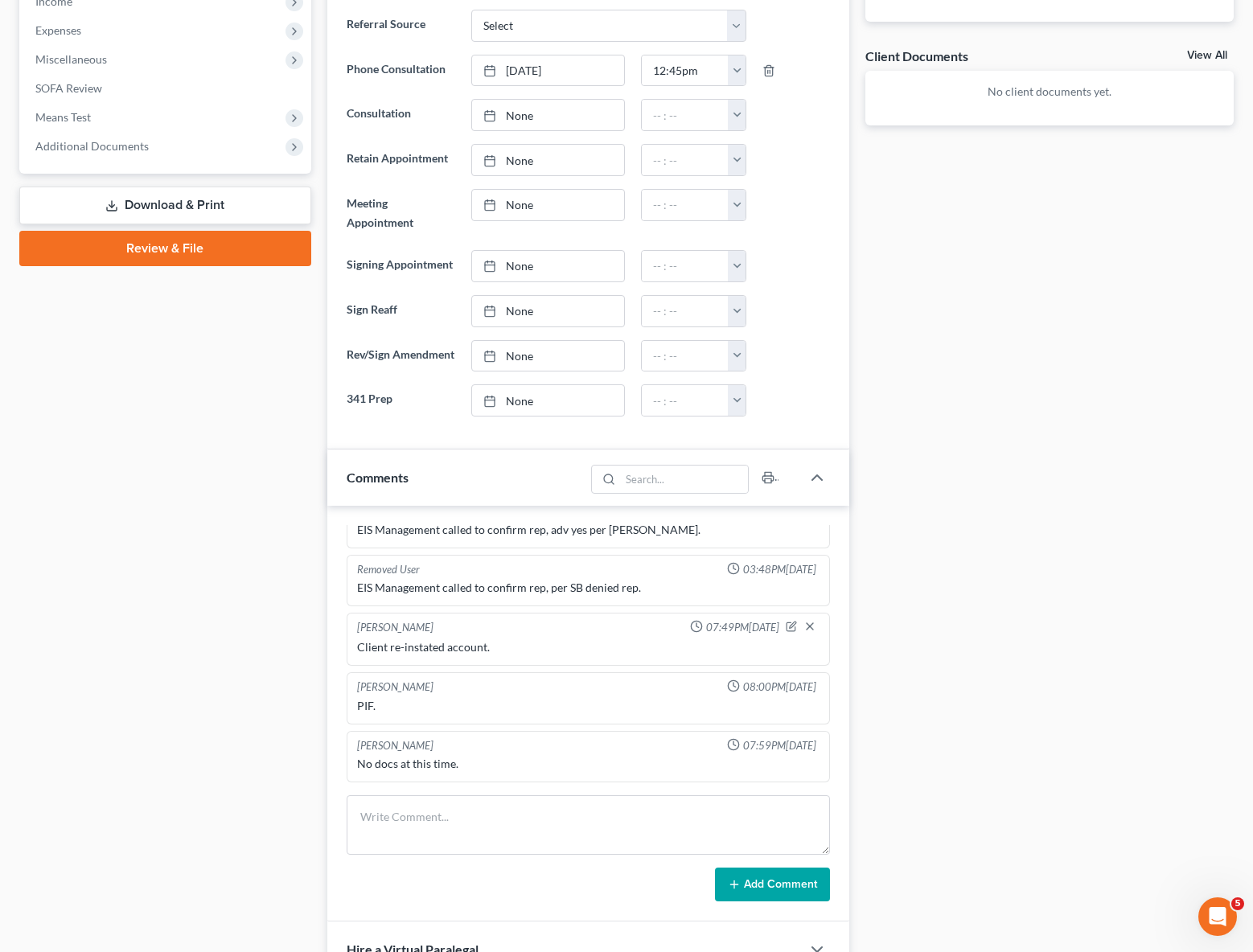
scroll to position [0, 0]
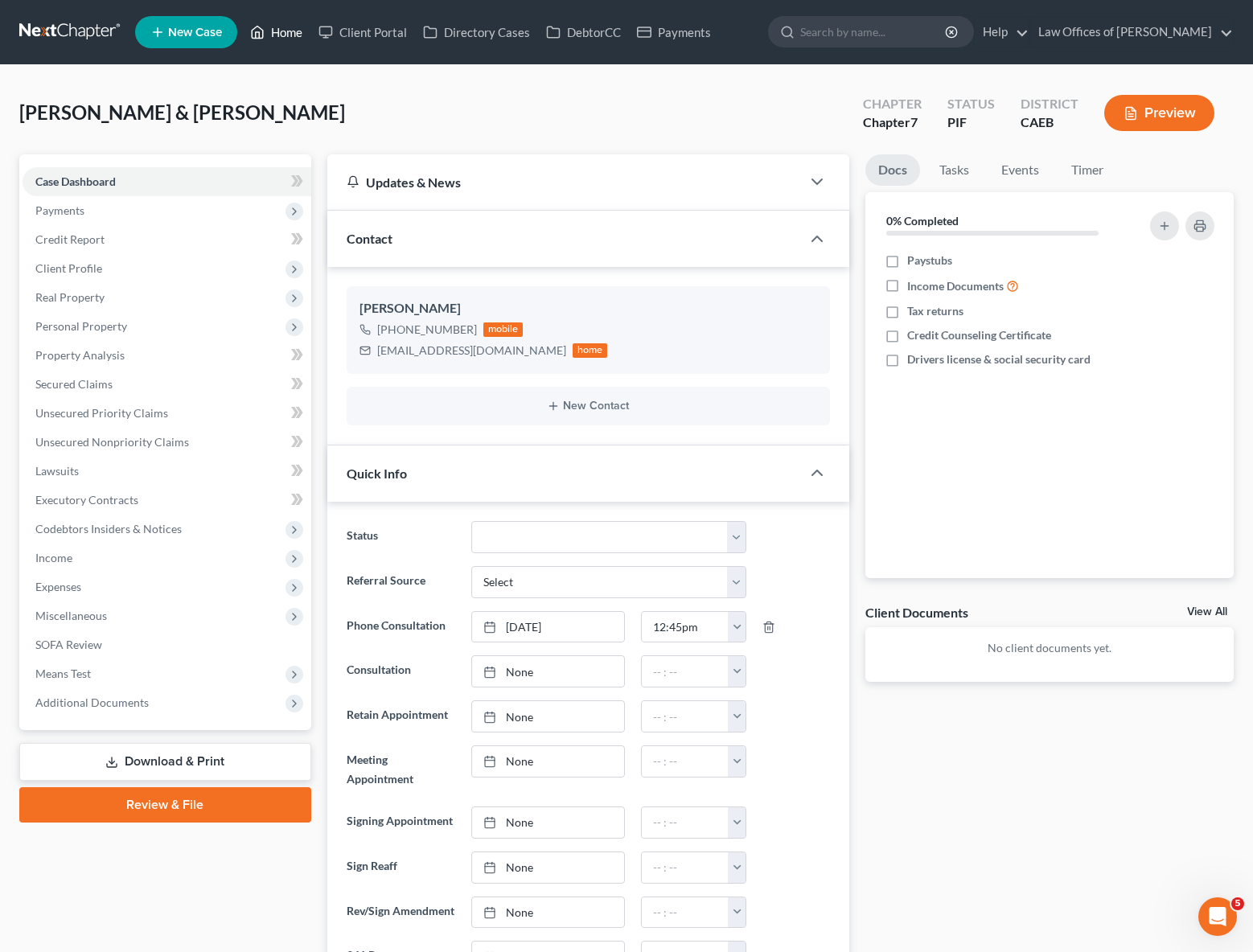
click at [286, 37] on link "Home" at bounding box center [275, 32] width 68 height 29
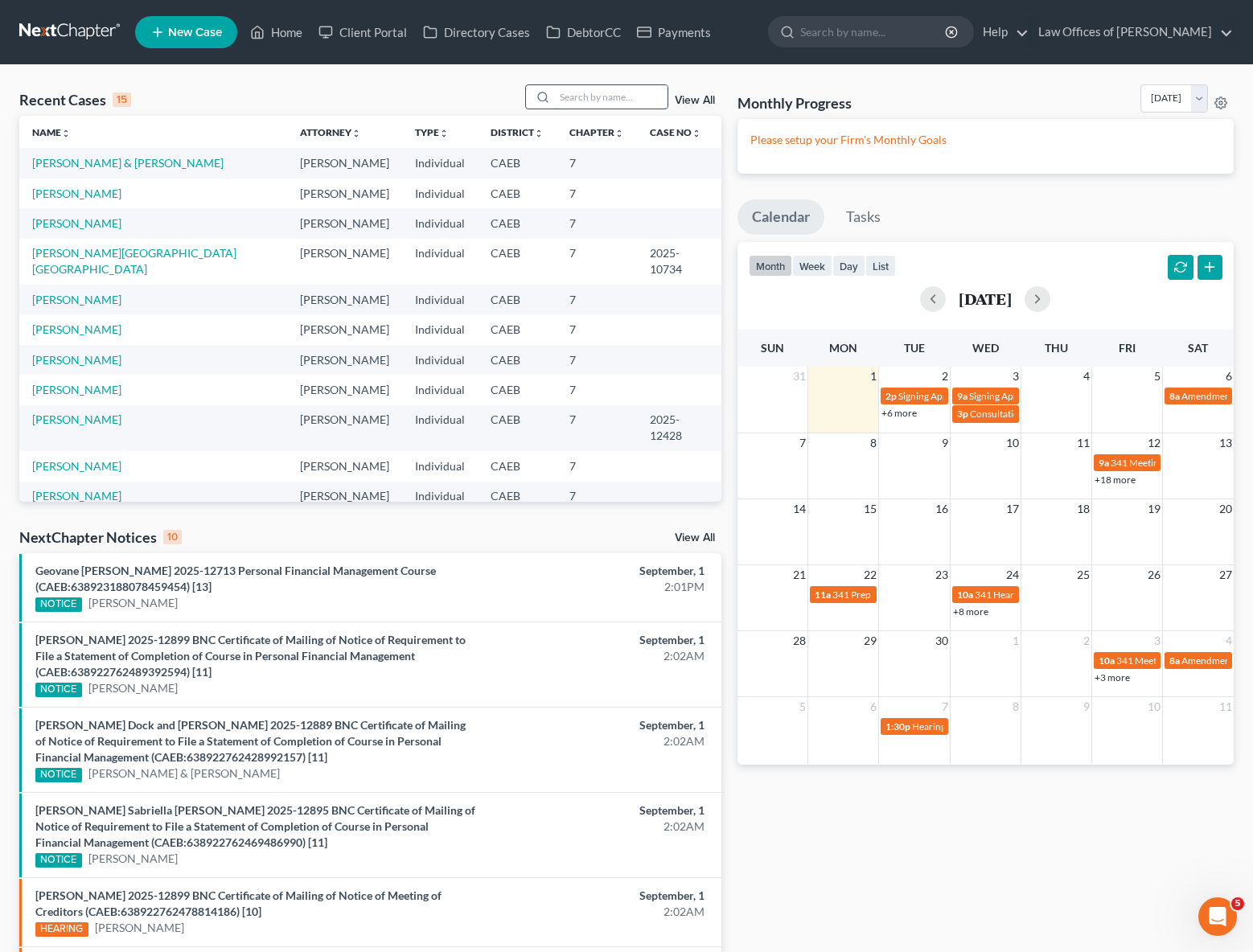
click at [592, 104] on input "search" at bounding box center [611, 97] width 113 height 23
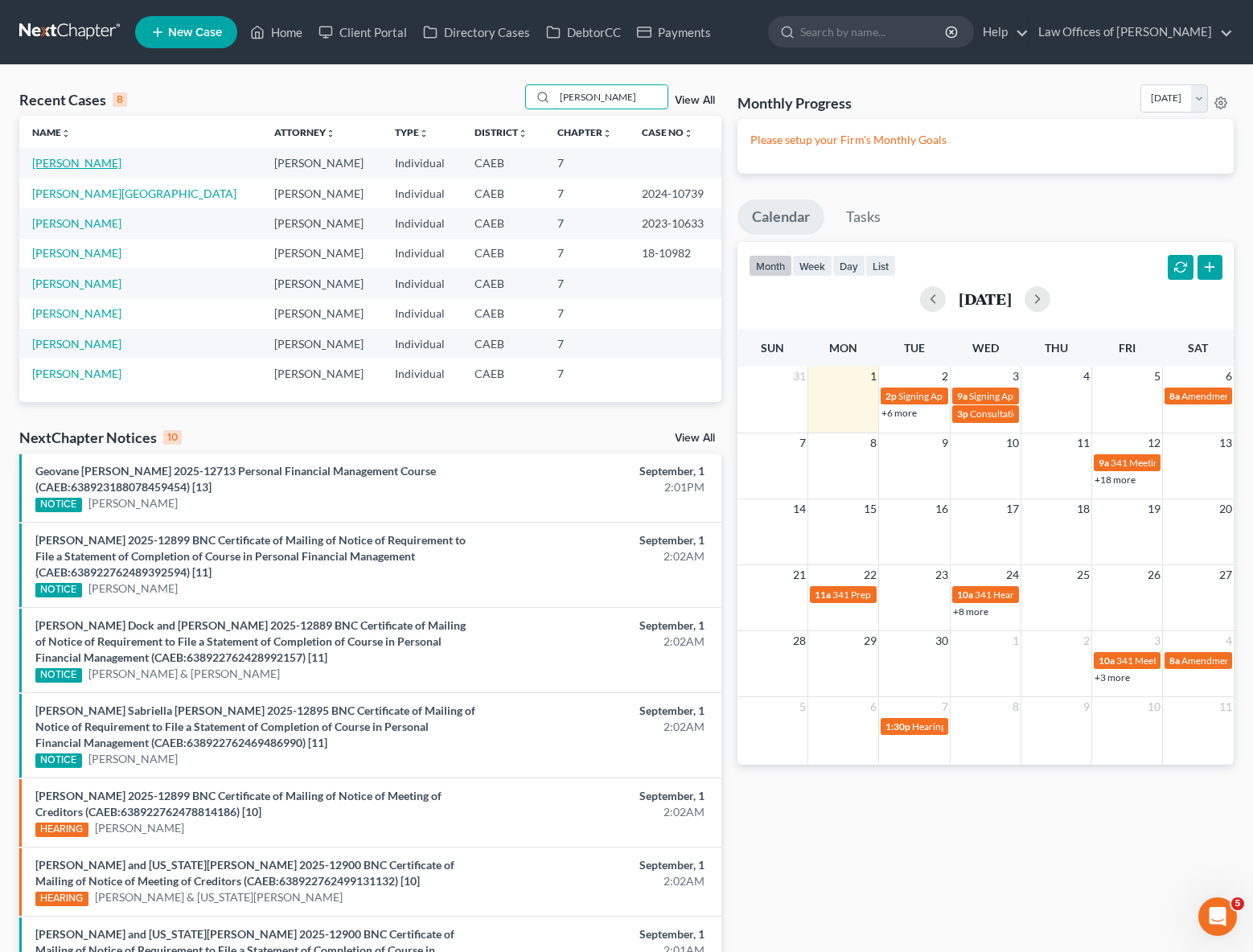
type input "[PERSON_NAME]"
click at [37, 159] on link "[PERSON_NAME]" at bounding box center [76, 162] width 89 height 13
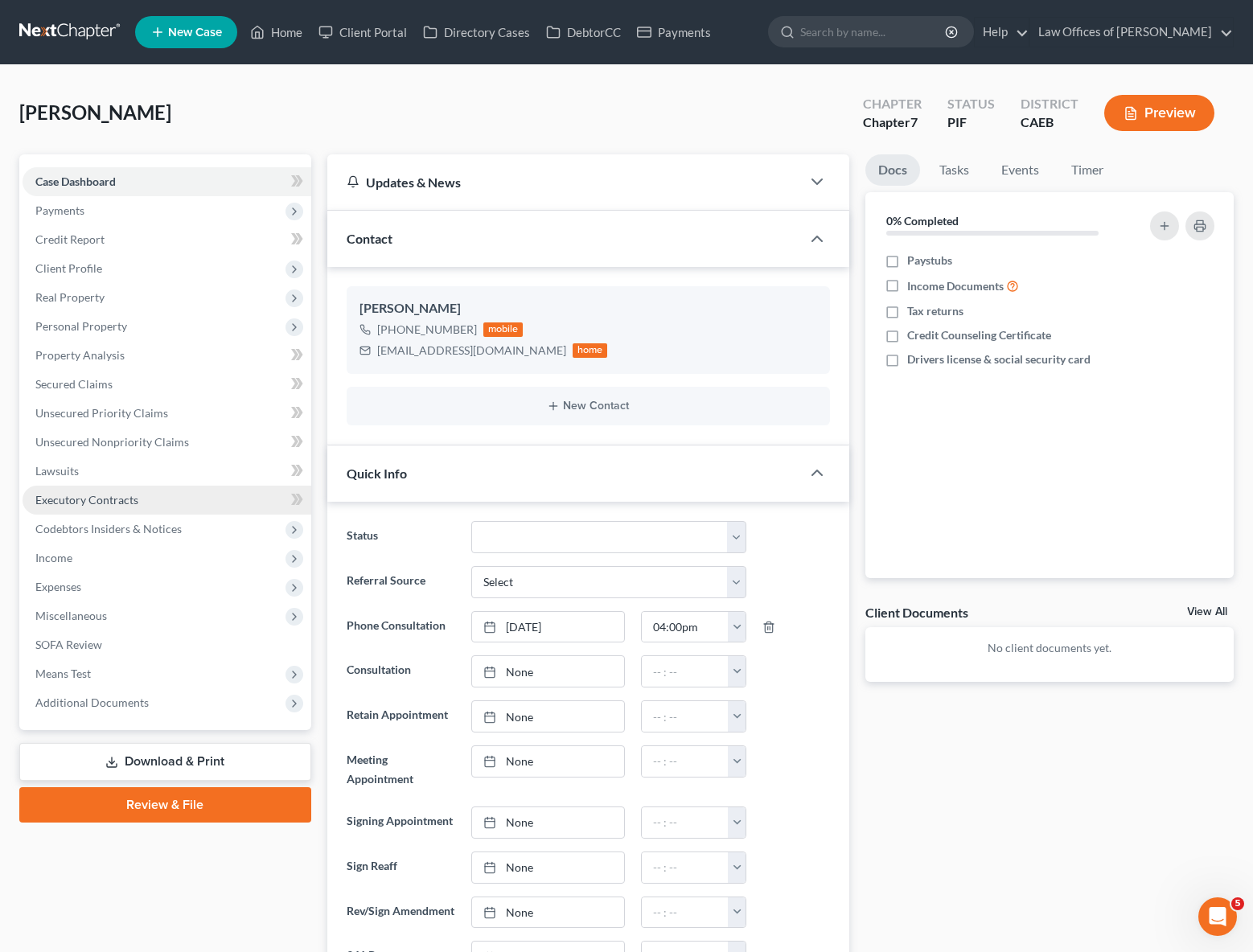
scroll to position [594, 0]
click at [140, 442] on span "Unsecured Nonpriority Claims" at bounding box center [112, 441] width 154 height 13
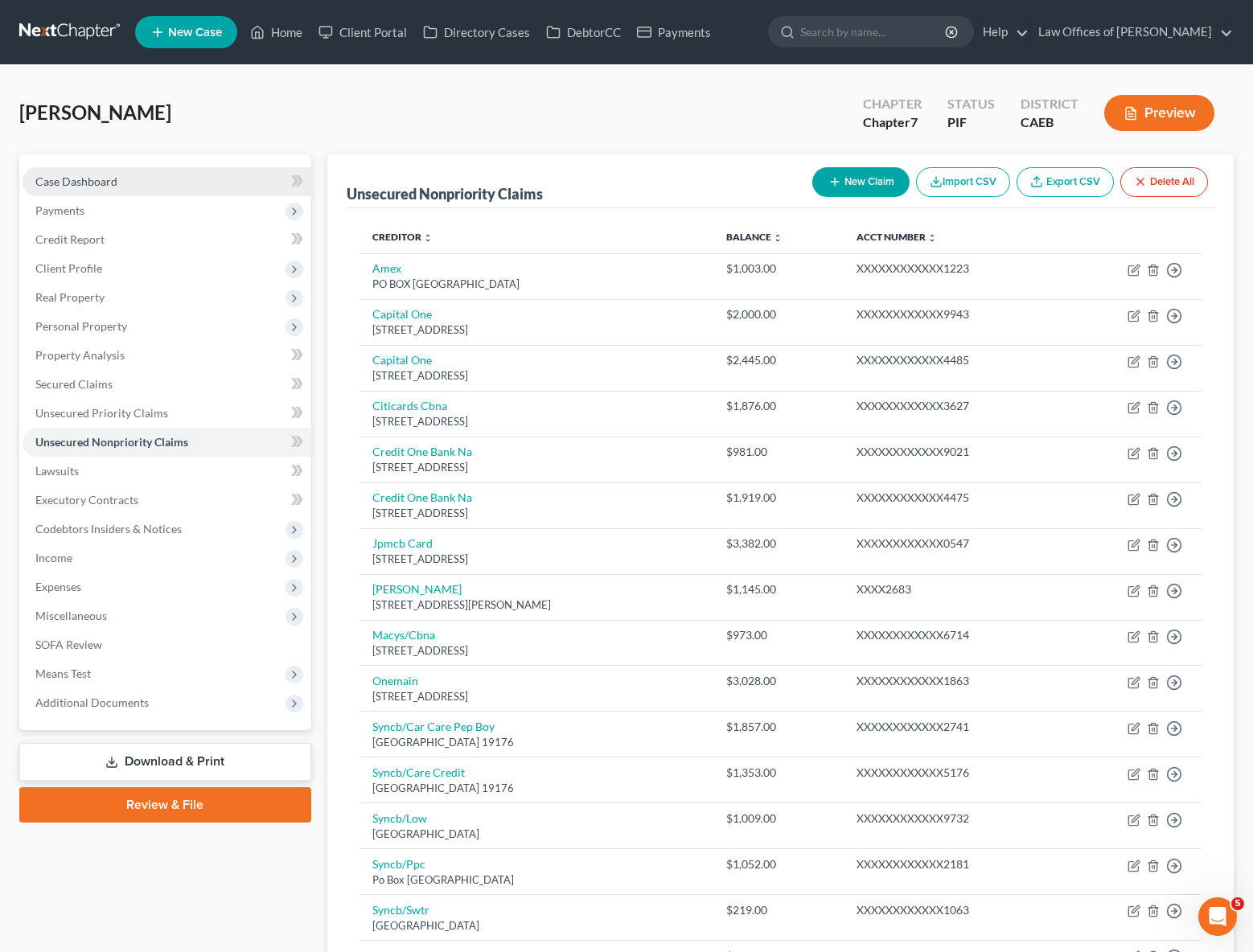
click at [96, 187] on link "Case Dashboard" at bounding box center [167, 182] width 289 height 29
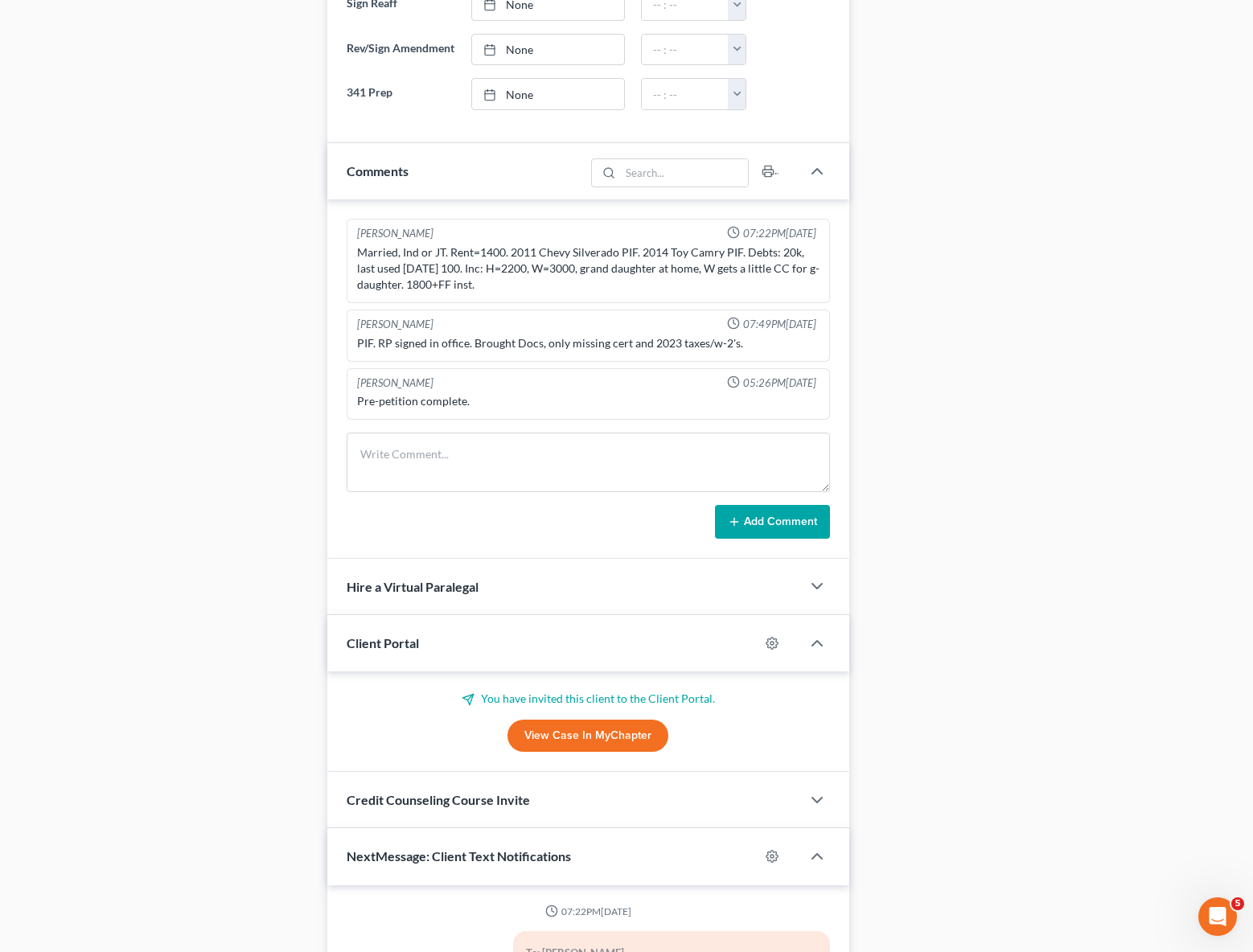
scroll to position [594, 0]
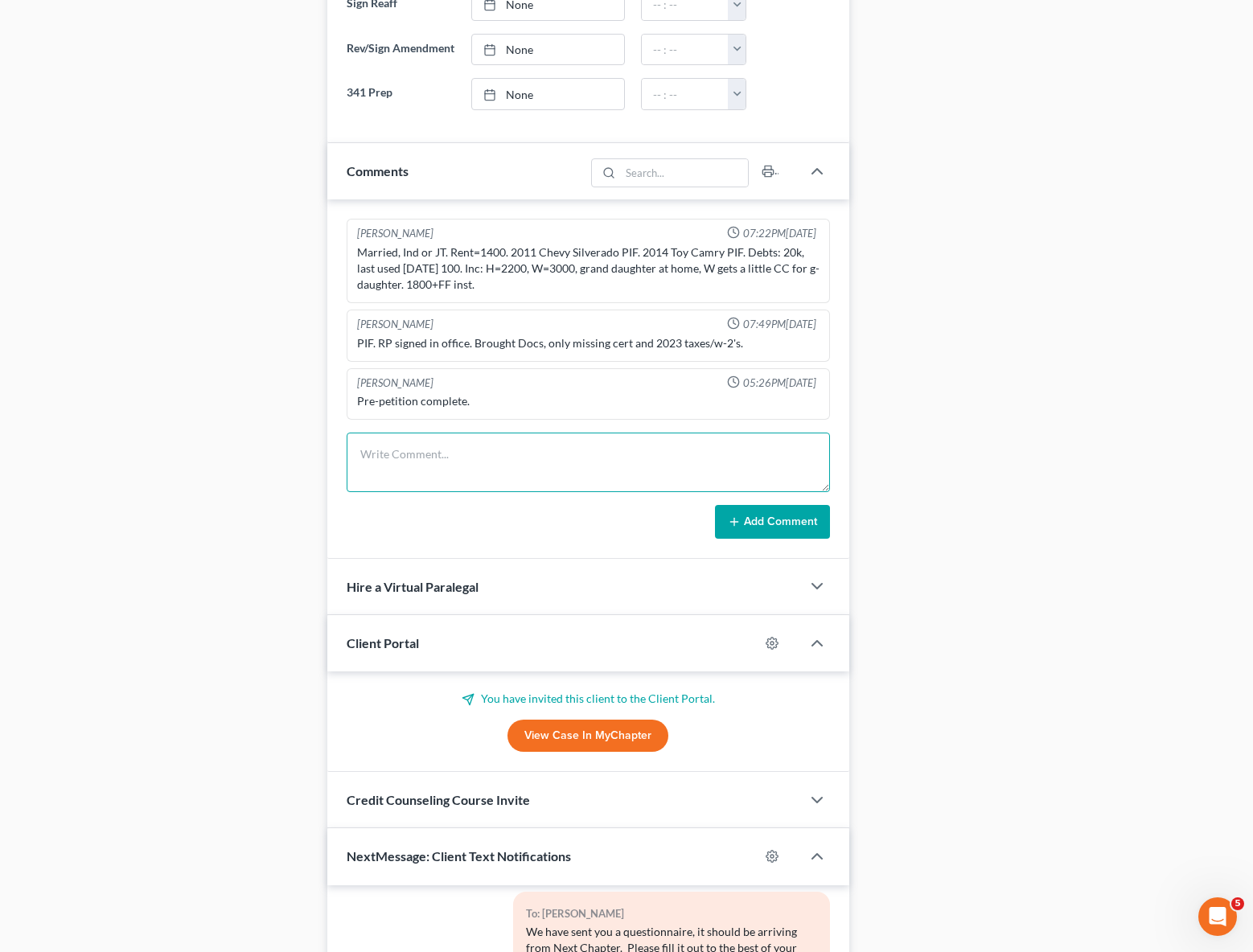
click at [388, 457] on textarea at bounding box center [589, 461] width 484 height 59
type textarea "Client wants to exclude One Main, [PERSON_NAME] told him can't do that."
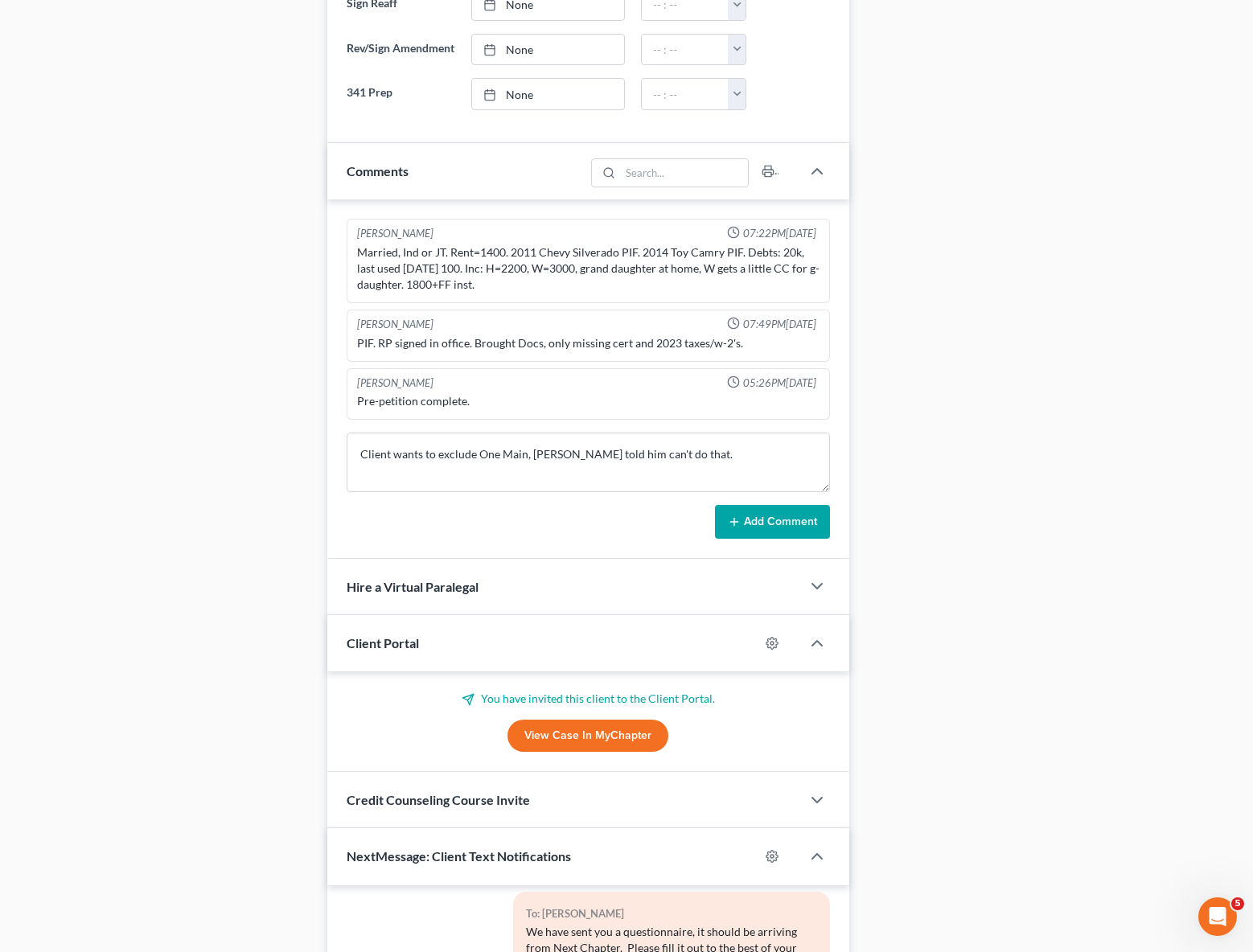
click at [784, 539] on button "Add Comment" at bounding box center [772, 521] width 115 height 34
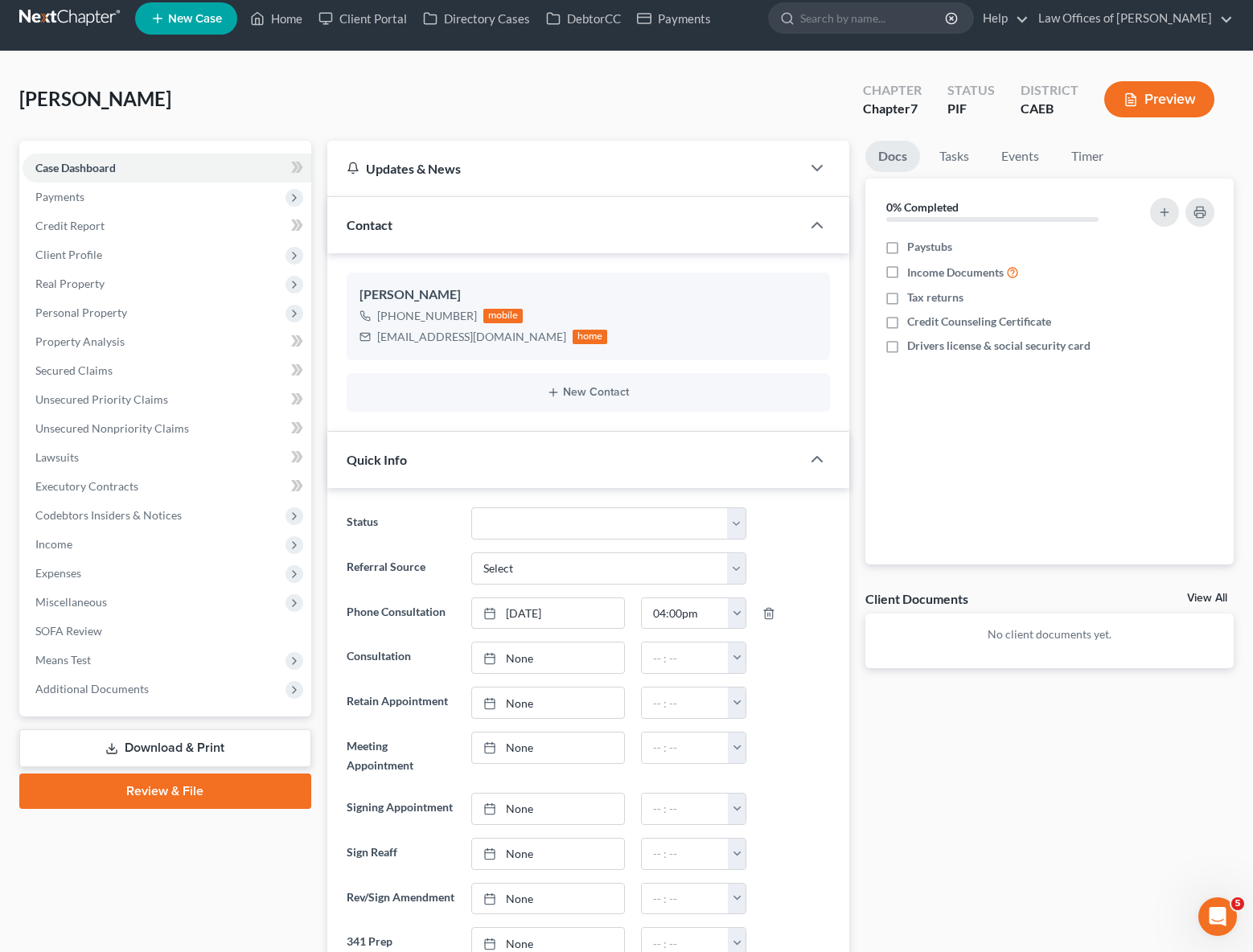
scroll to position [13, 0]
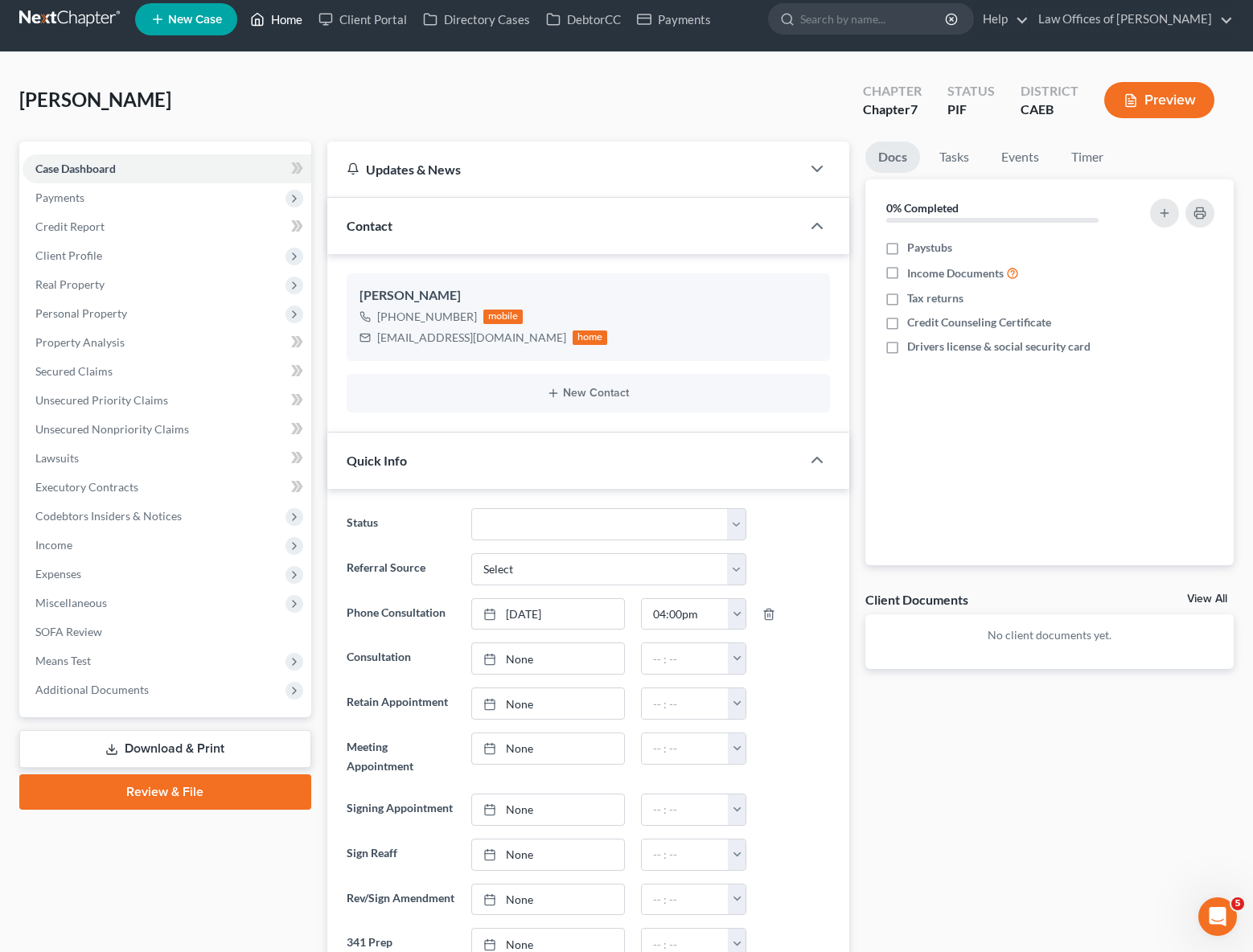
click at [285, 19] on link "Home" at bounding box center [275, 19] width 68 height 29
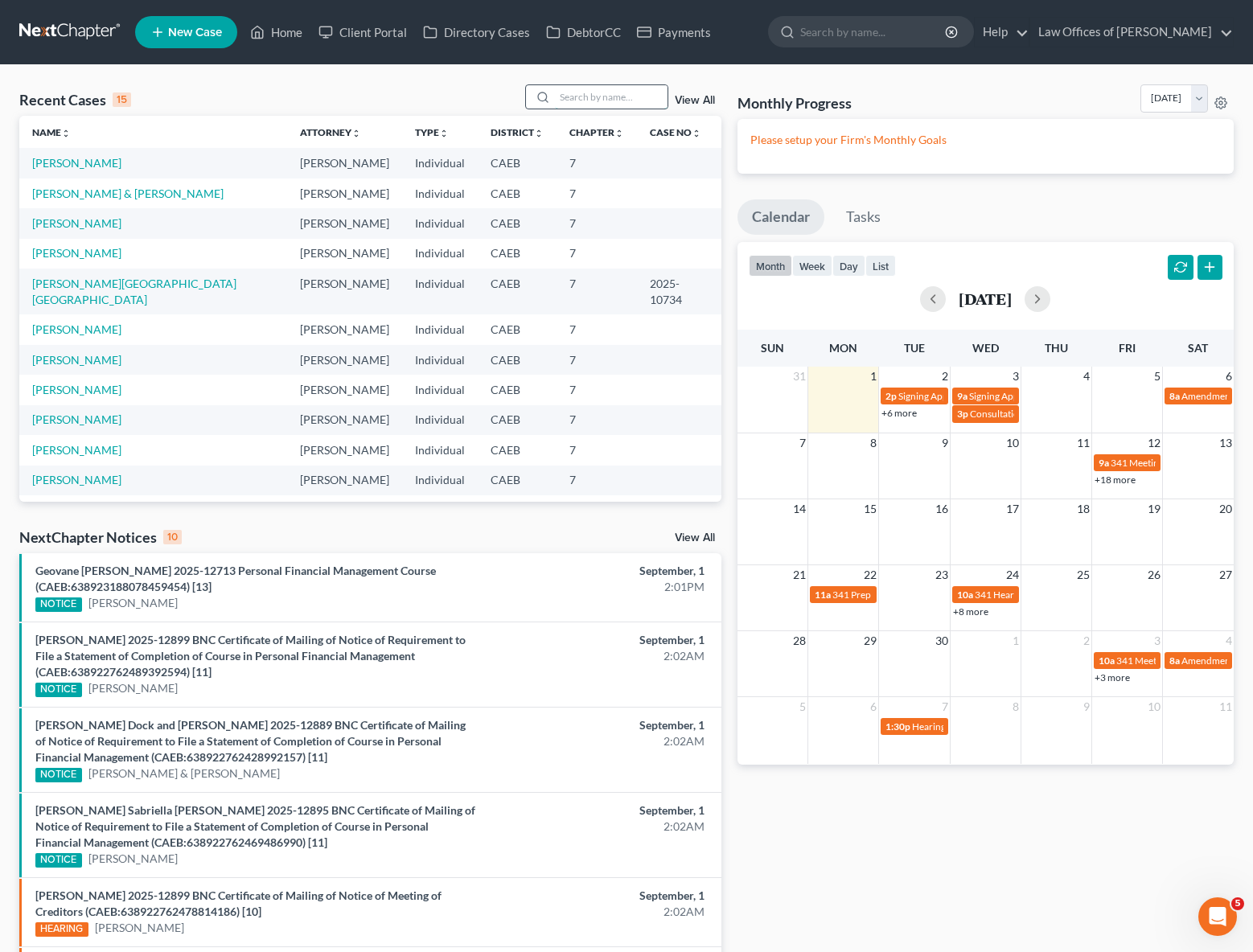
click at [578, 100] on input "search" at bounding box center [611, 97] width 113 height 23
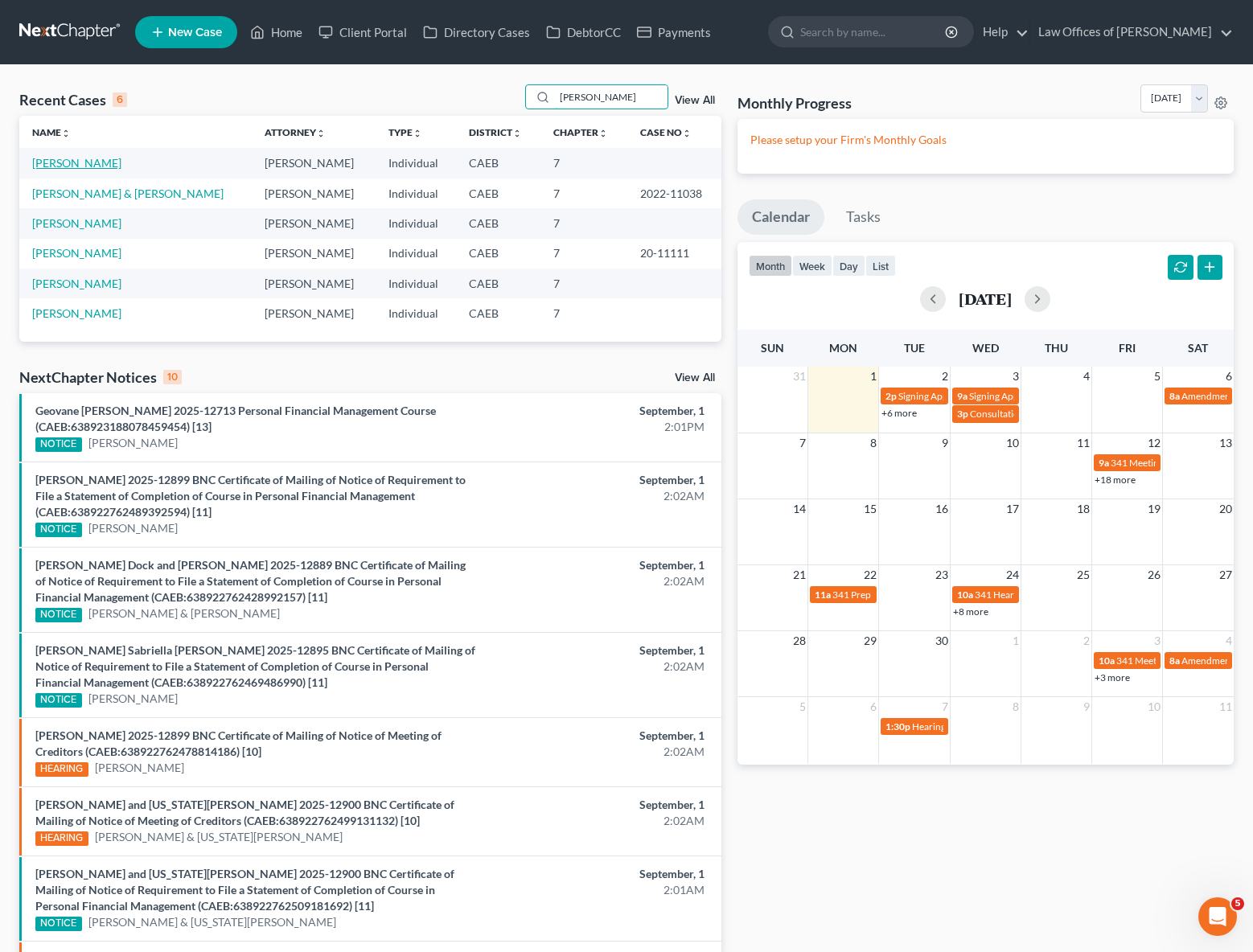
type input "[PERSON_NAME]"
click at [105, 164] on link "[PERSON_NAME]" at bounding box center [76, 162] width 89 height 13
select select "6"
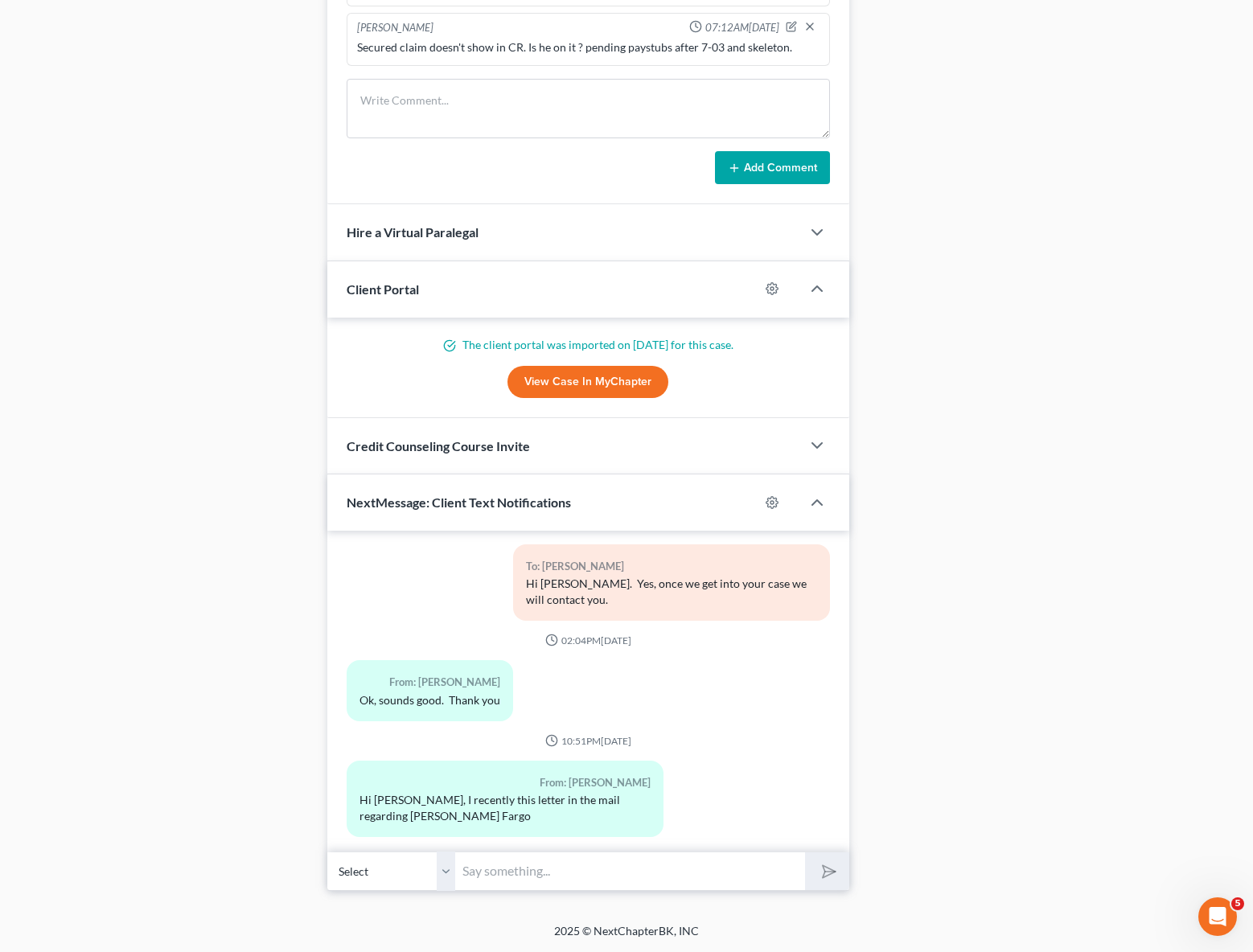
scroll to position [1492, 0]
drag, startPoint x: 531, startPoint y: 858, endPoint x: 524, endPoint y: 868, distance: 12.2
click at [529, 865] on input "text" at bounding box center [630, 871] width 349 height 40
type input "Hi [PERSON_NAME]. We are working on your case now. Can you please email us your…"
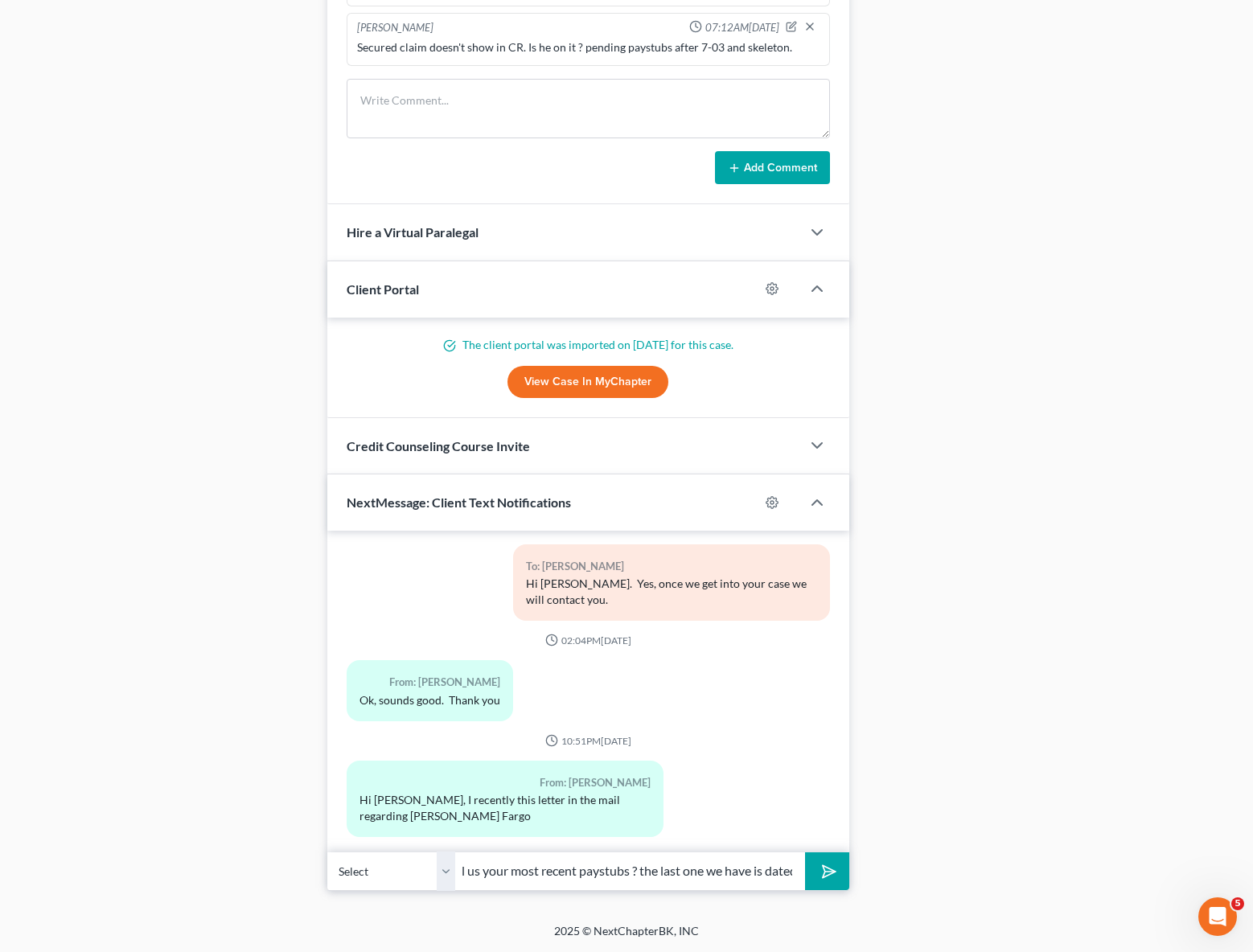
click at [805, 852] on button "submit" at bounding box center [827, 871] width 44 height 38
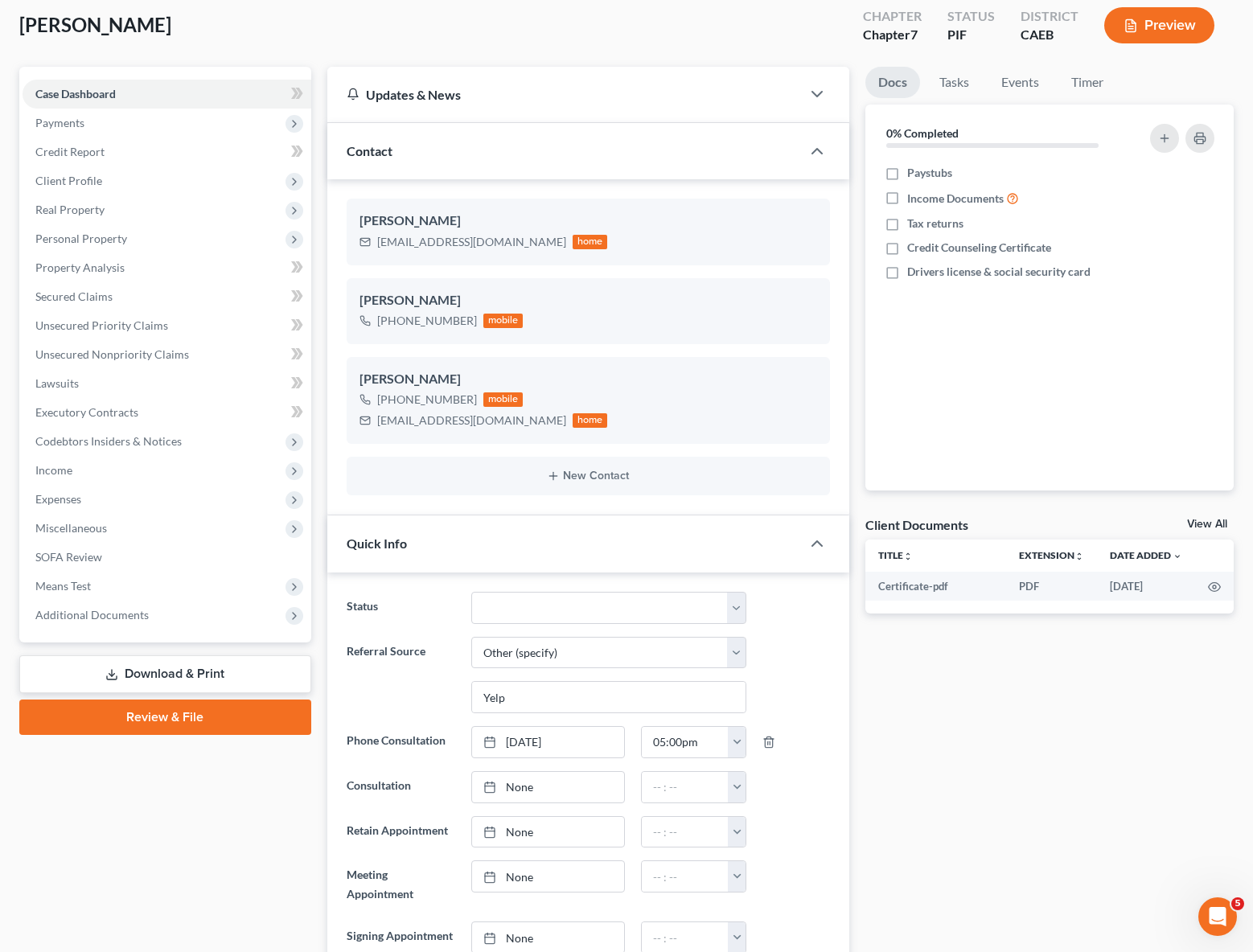
scroll to position [0, 0]
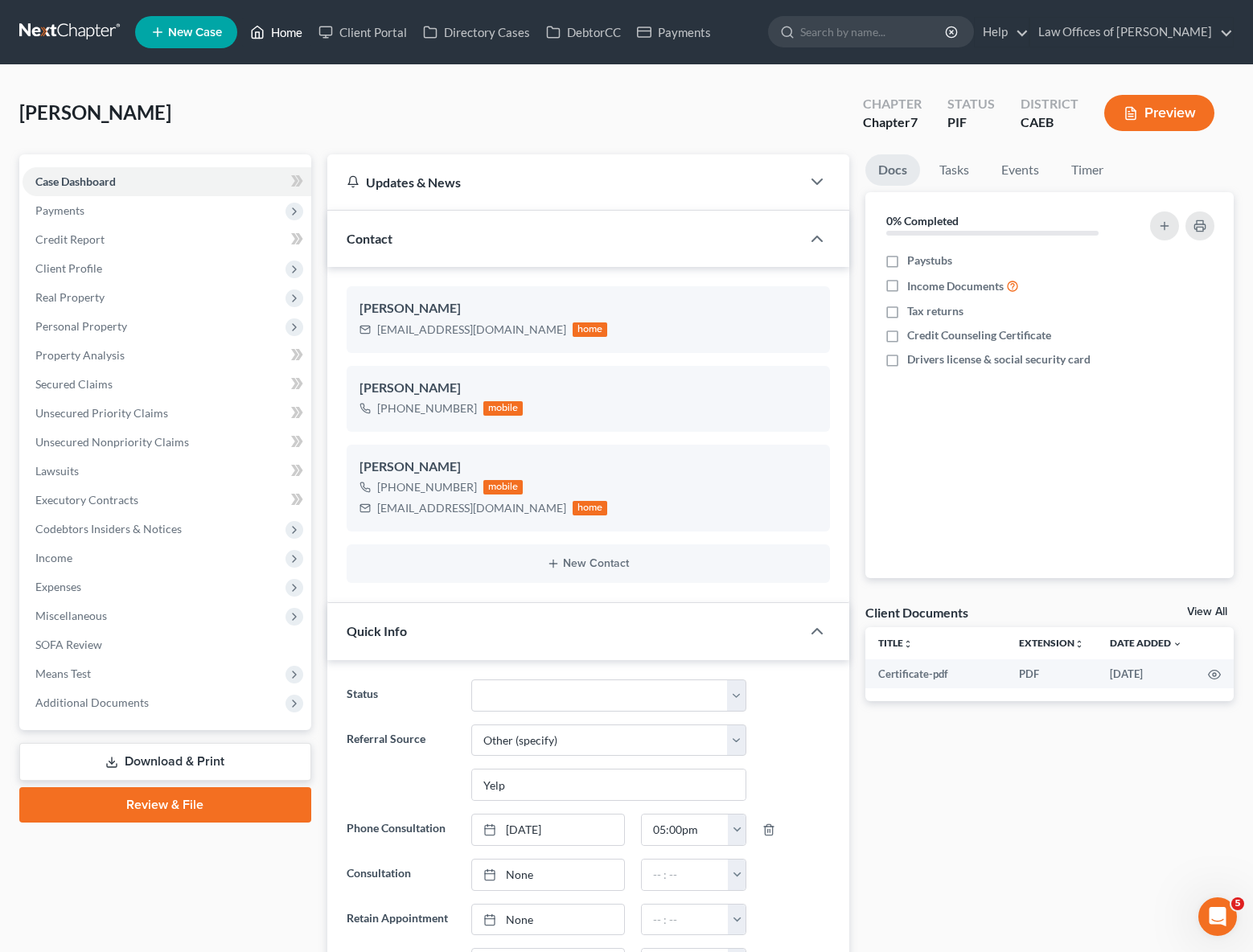
click at [302, 42] on link "Home" at bounding box center [275, 32] width 68 height 29
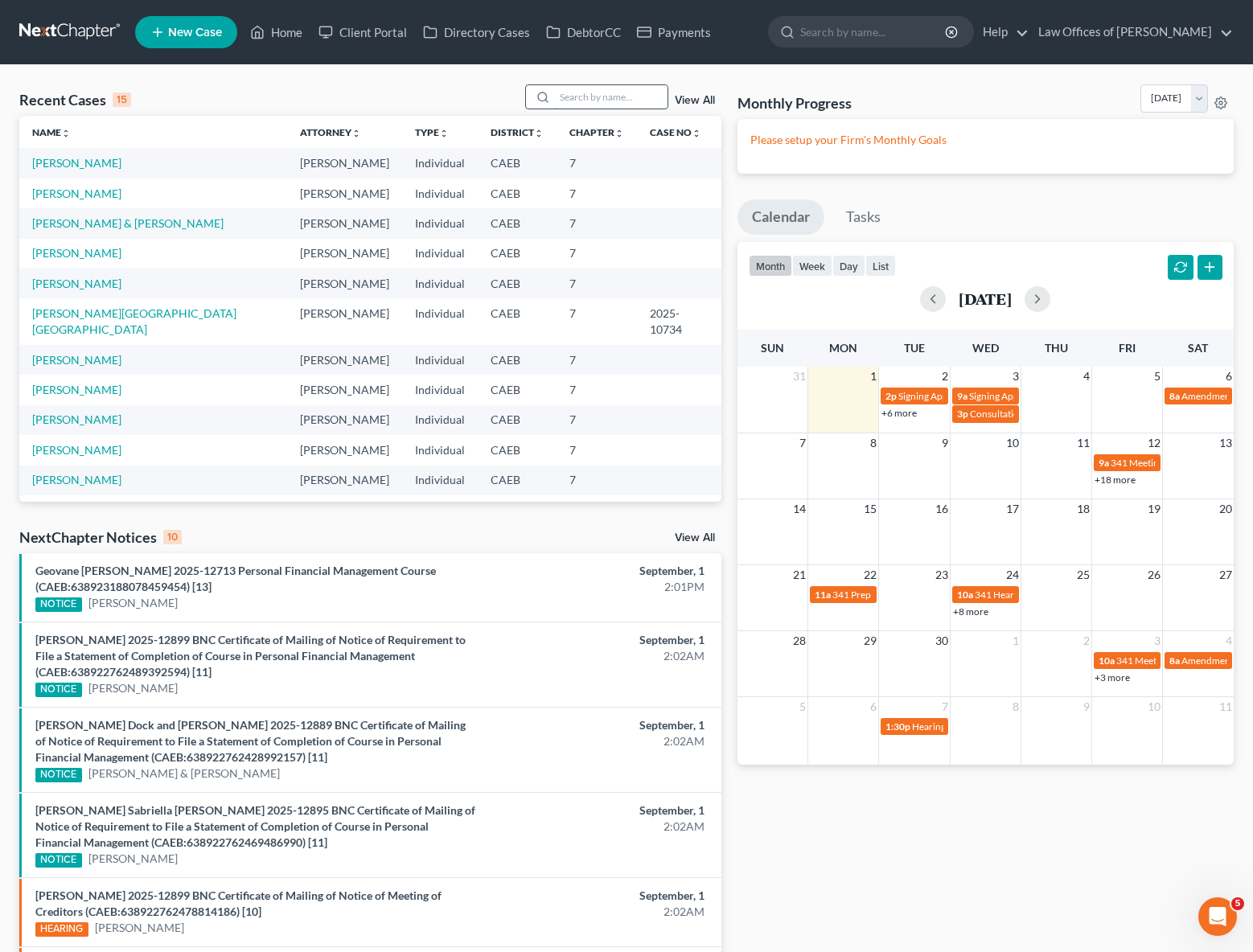
click at [587, 97] on input "search" at bounding box center [611, 97] width 113 height 23
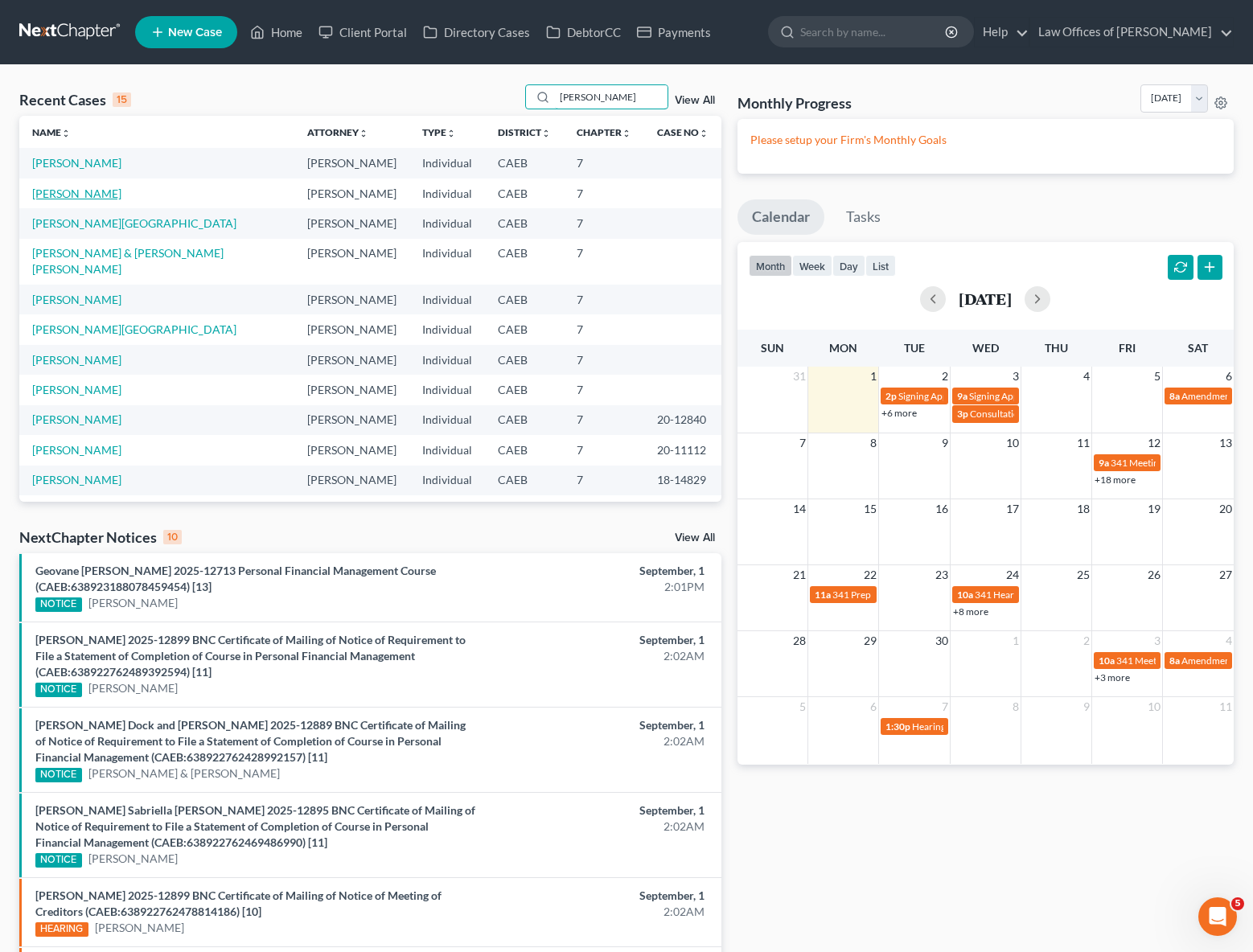
type input "[PERSON_NAME]"
click at [101, 192] on link "[PERSON_NAME]" at bounding box center [76, 192] width 89 height 13
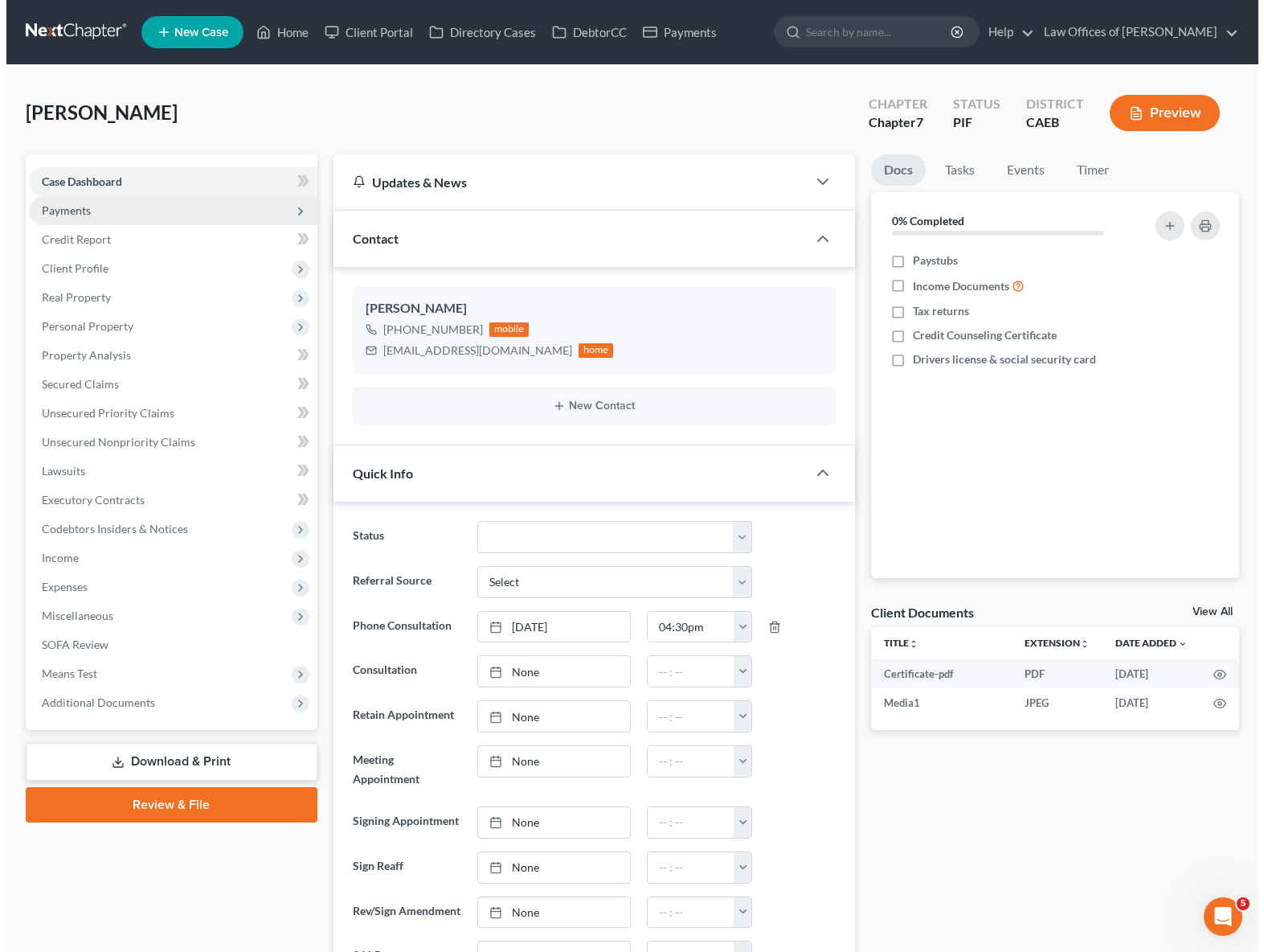
scroll to position [5093, 0]
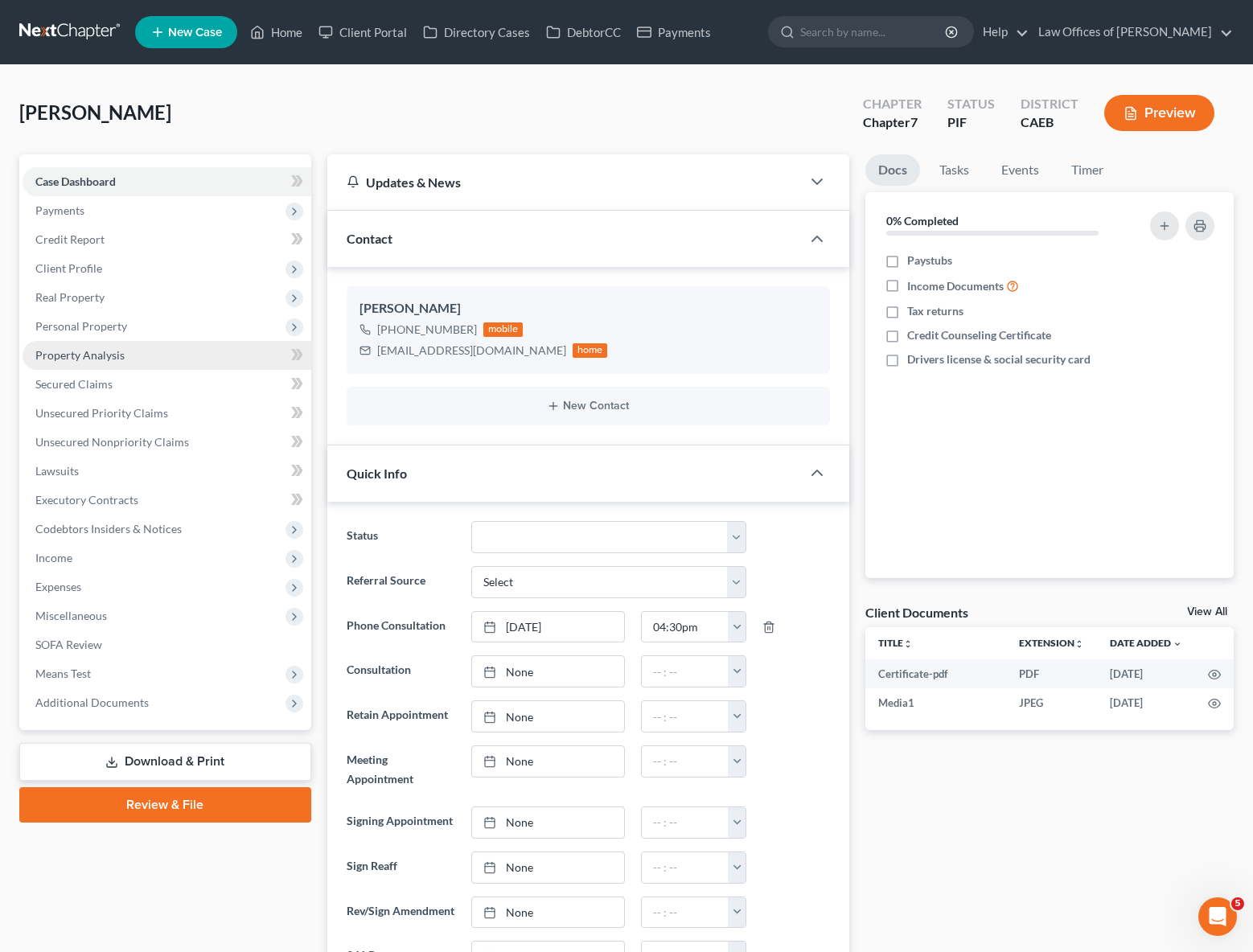
click at [135, 351] on link "Property Analysis" at bounding box center [167, 355] width 289 height 29
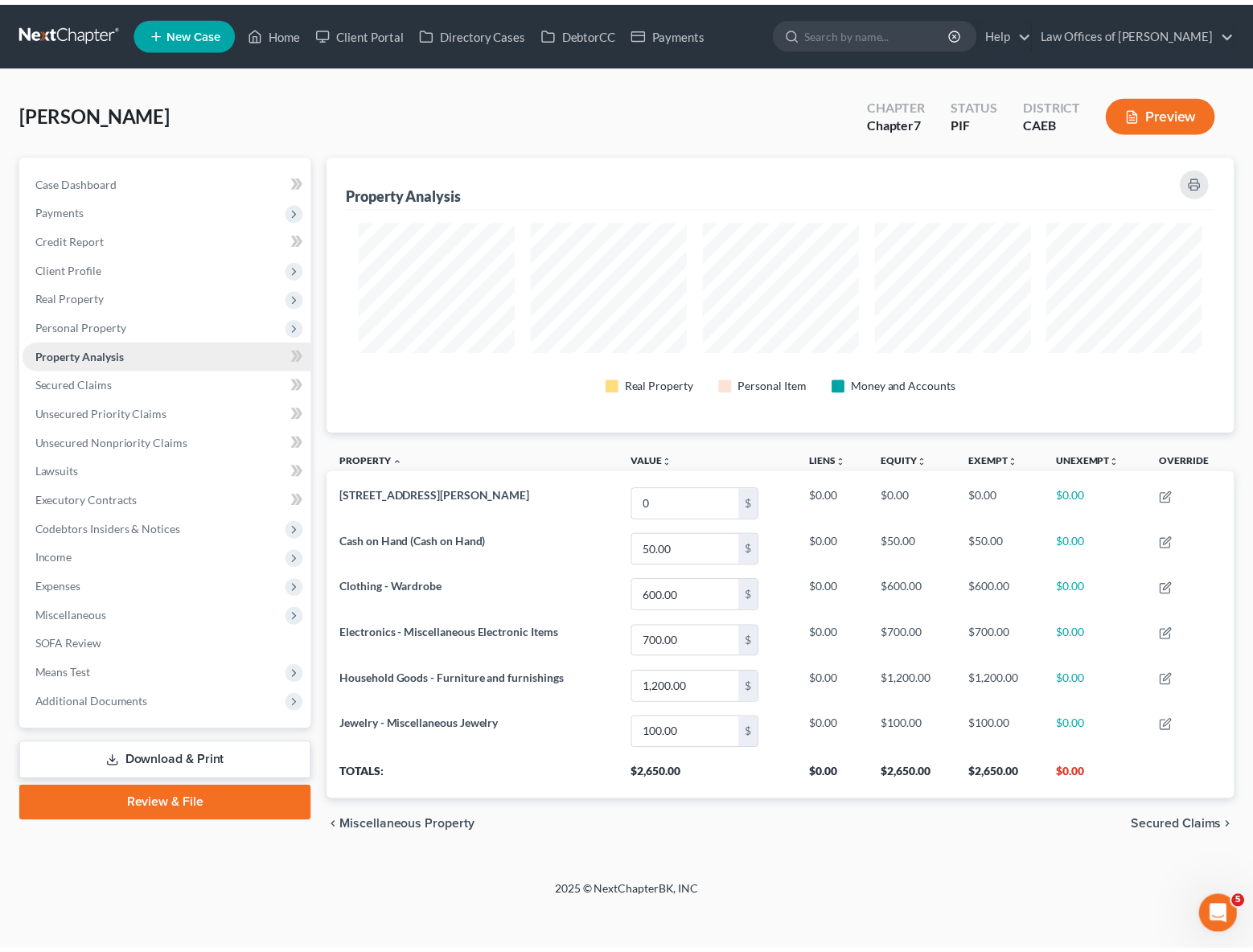
scroll to position [277, 915]
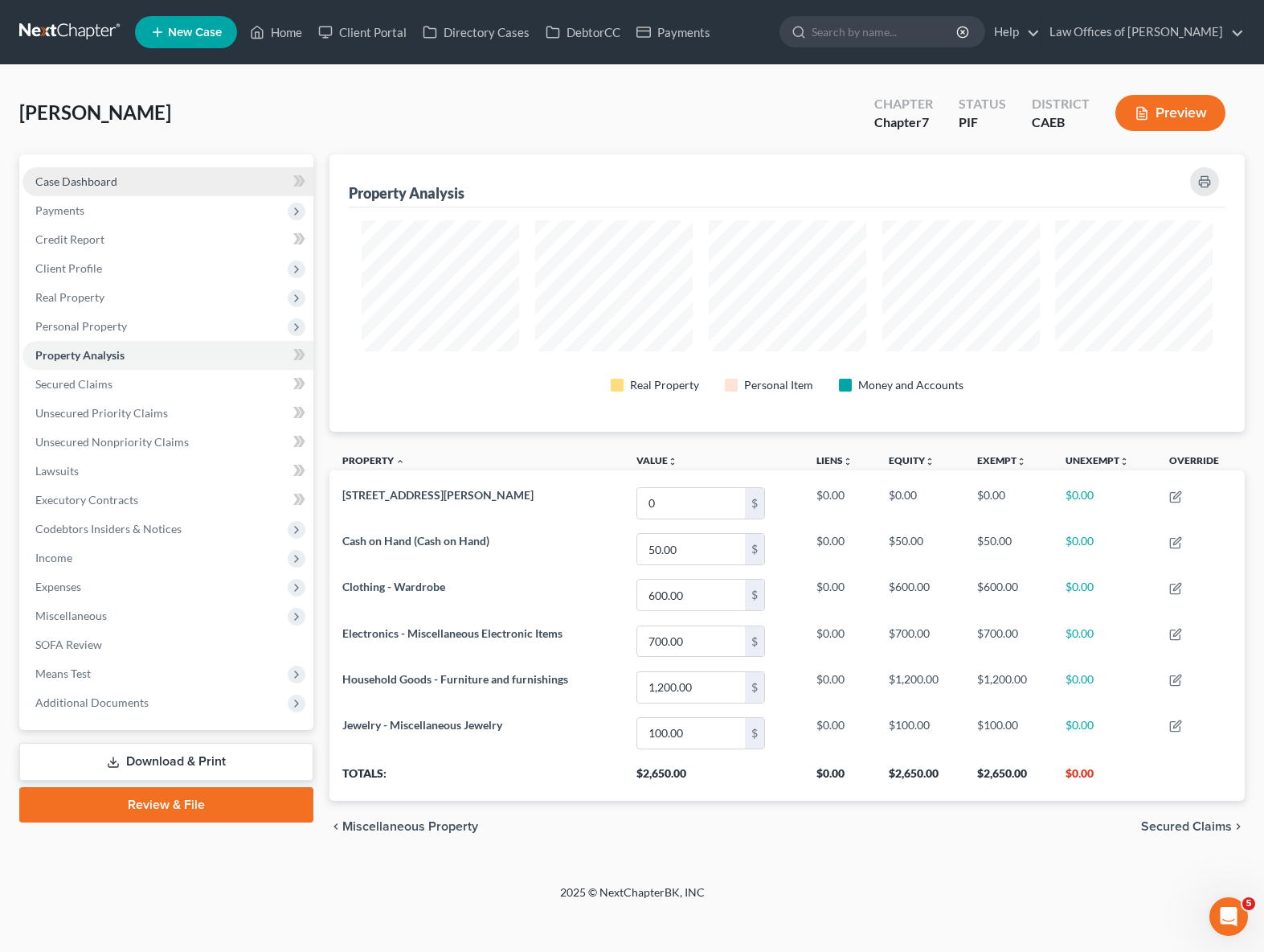
click at [118, 180] on link "Case Dashboard" at bounding box center [168, 182] width 291 height 29
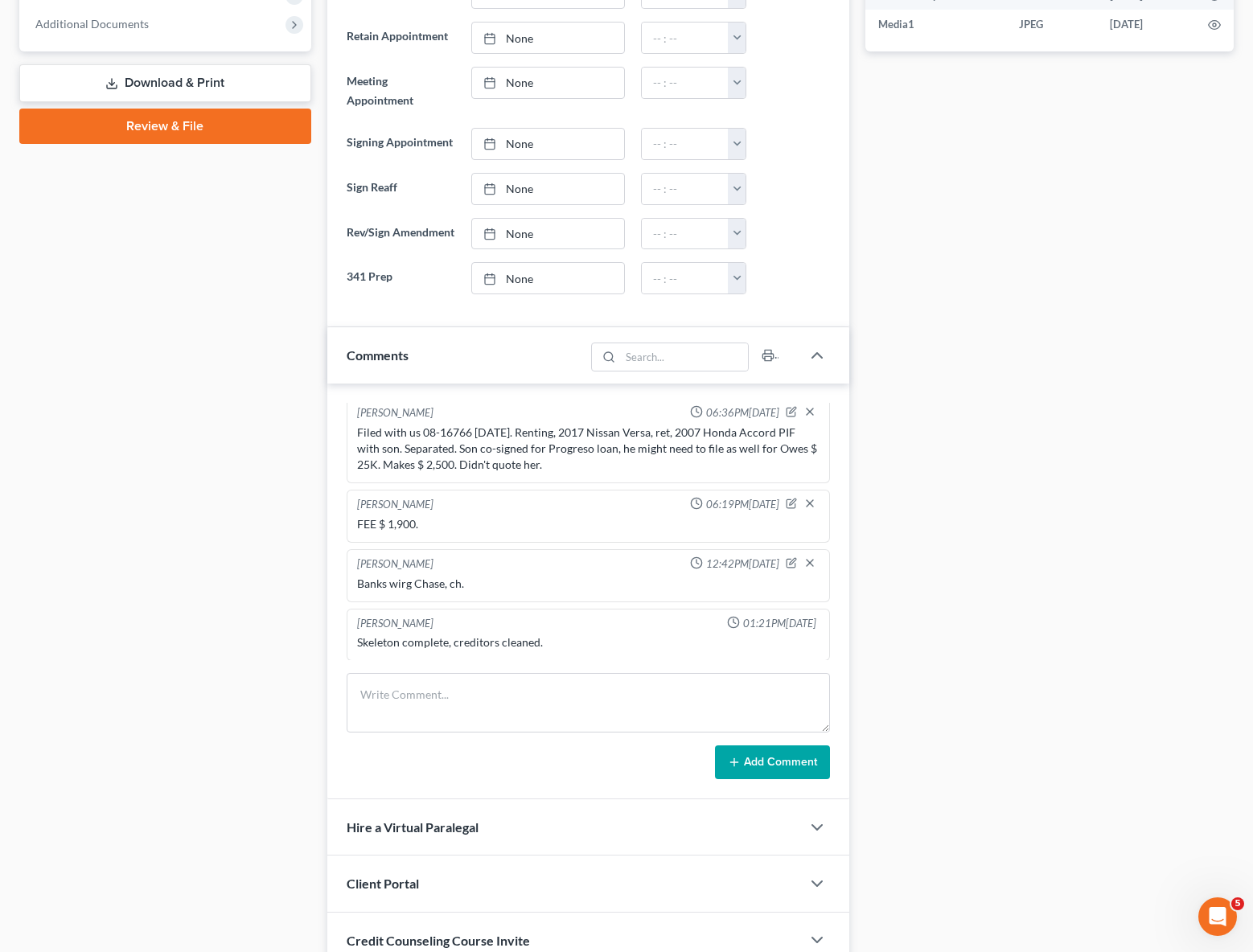
scroll to position [539, 0]
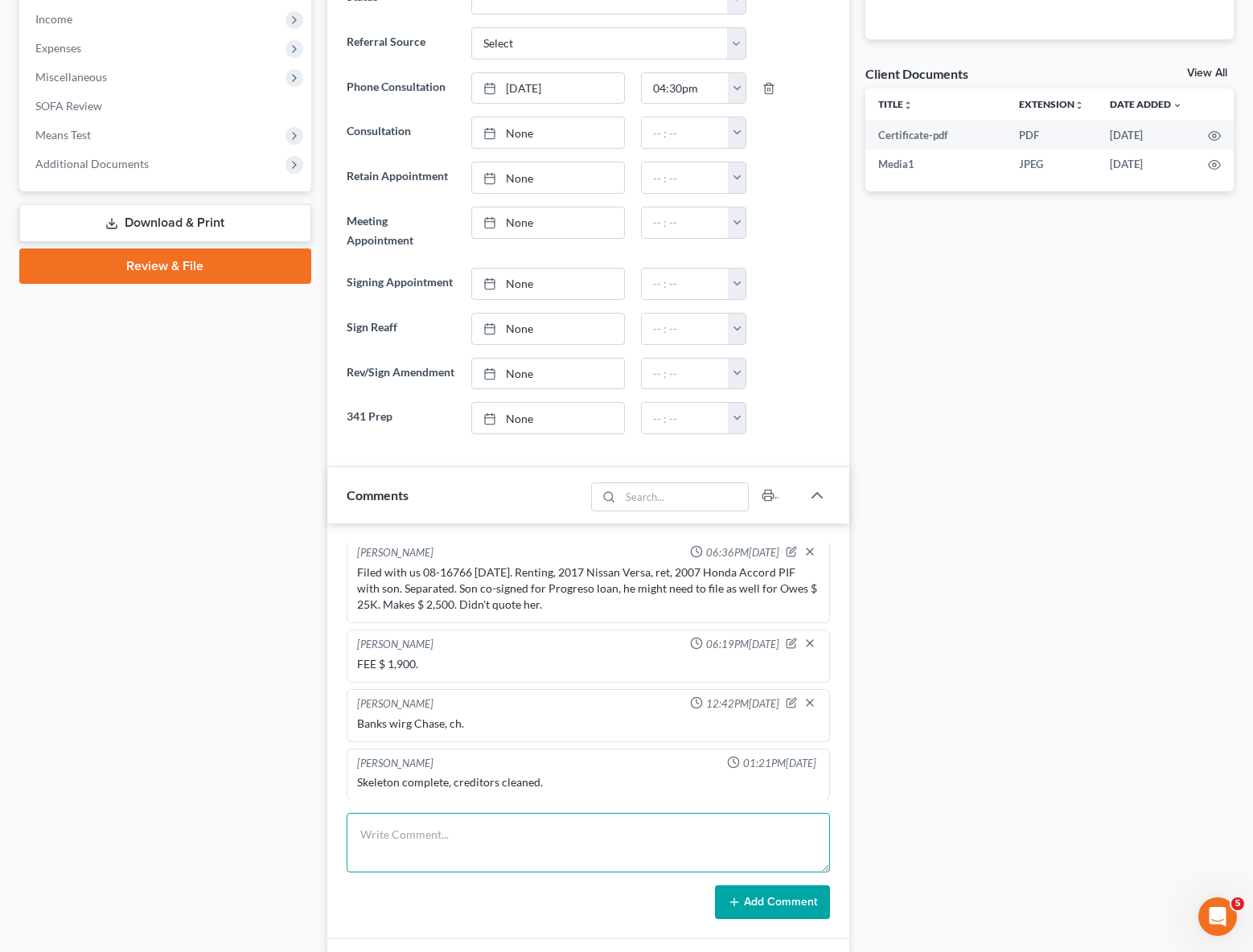
click at [417, 839] on textarea at bounding box center [589, 842] width 484 height 59
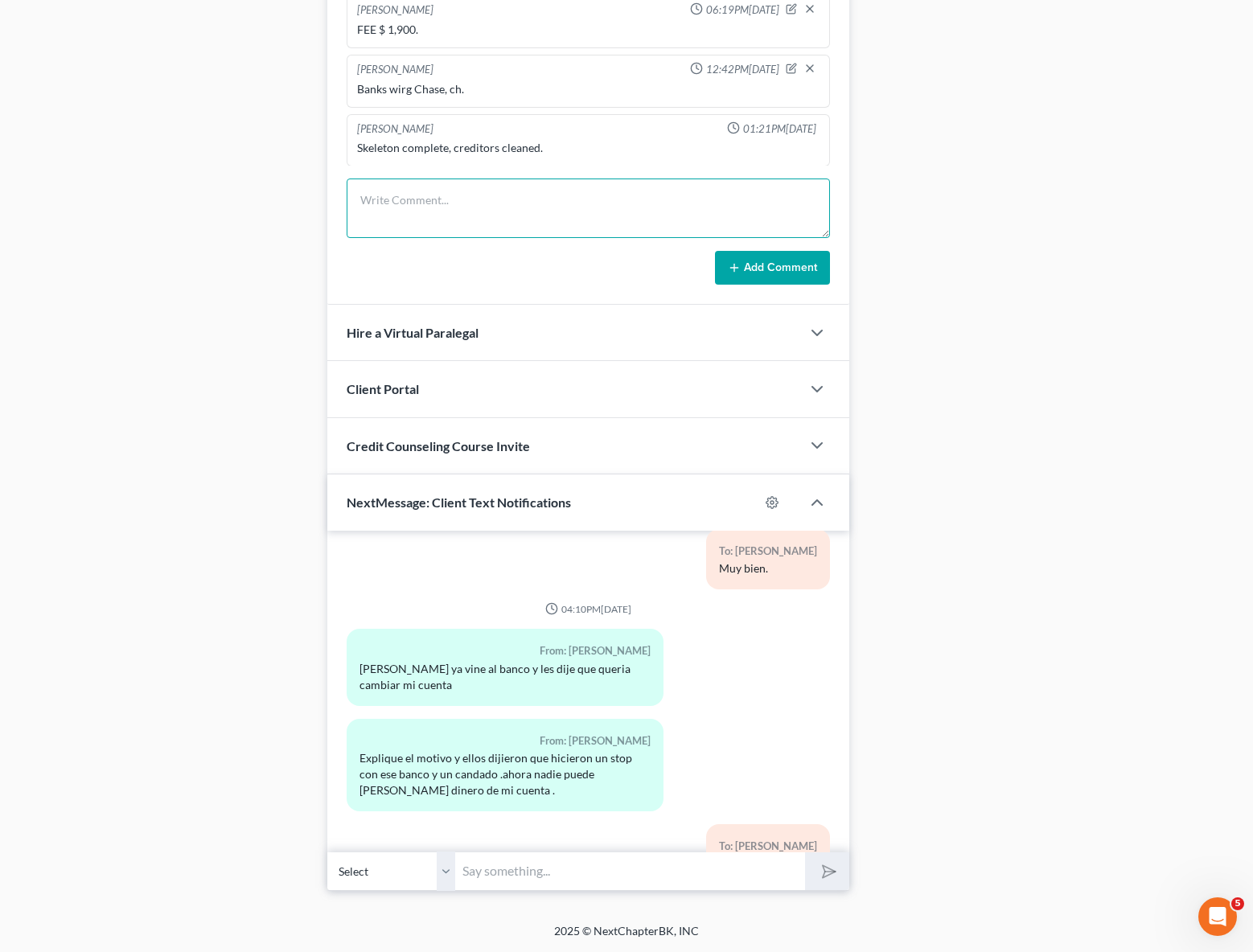
scroll to position [1188, 0]
click at [484, 874] on input "text" at bounding box center [630, 871] width 349 height 40
type input "H"
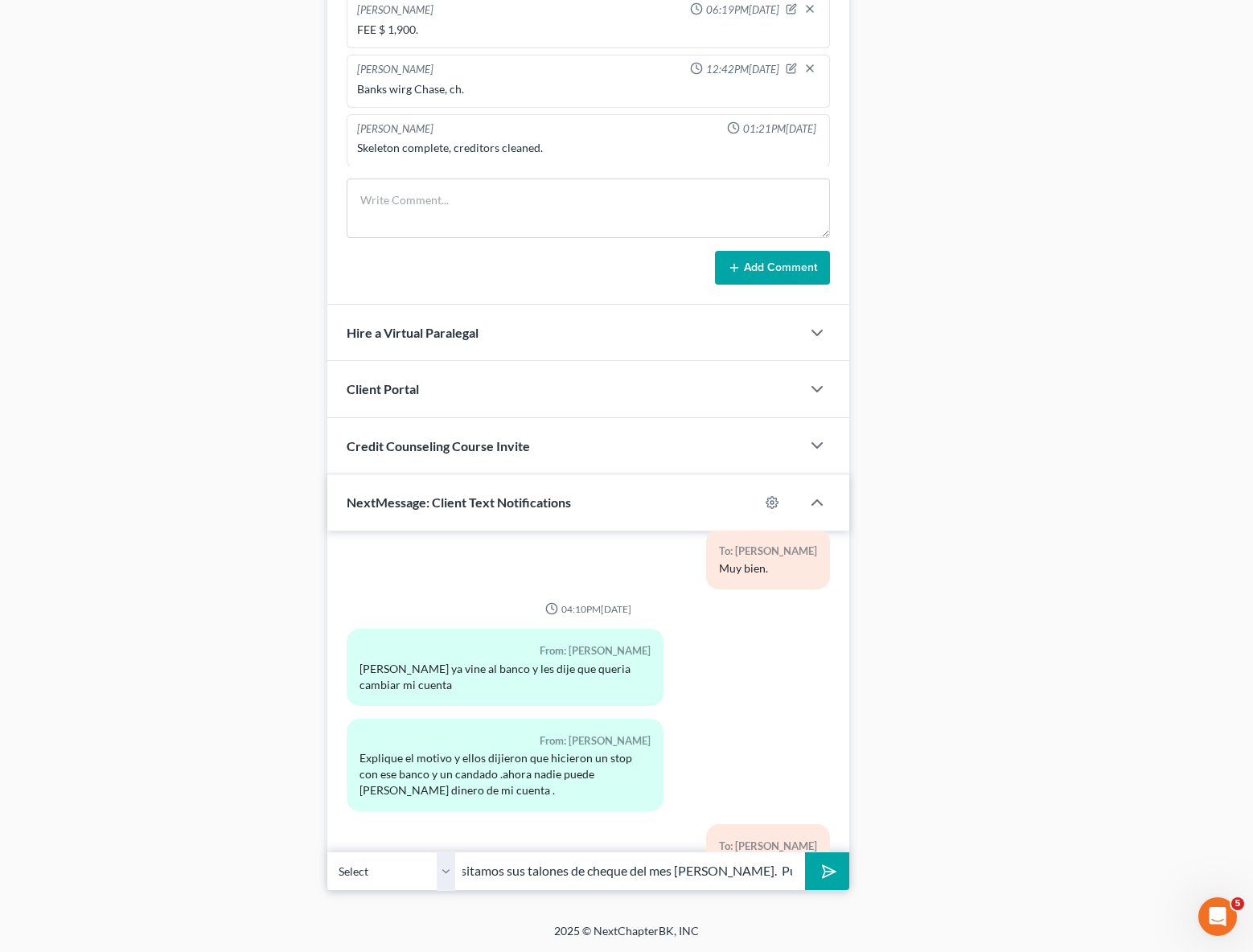
scroll to position [0, 367]
type input "Hola [PERSON_NAME]. Estamos trabajando en su caso pero necesitamos sus talones …"
click at [805, 852] on button "submit" at bounding box center [827, 871] width 44 height 38
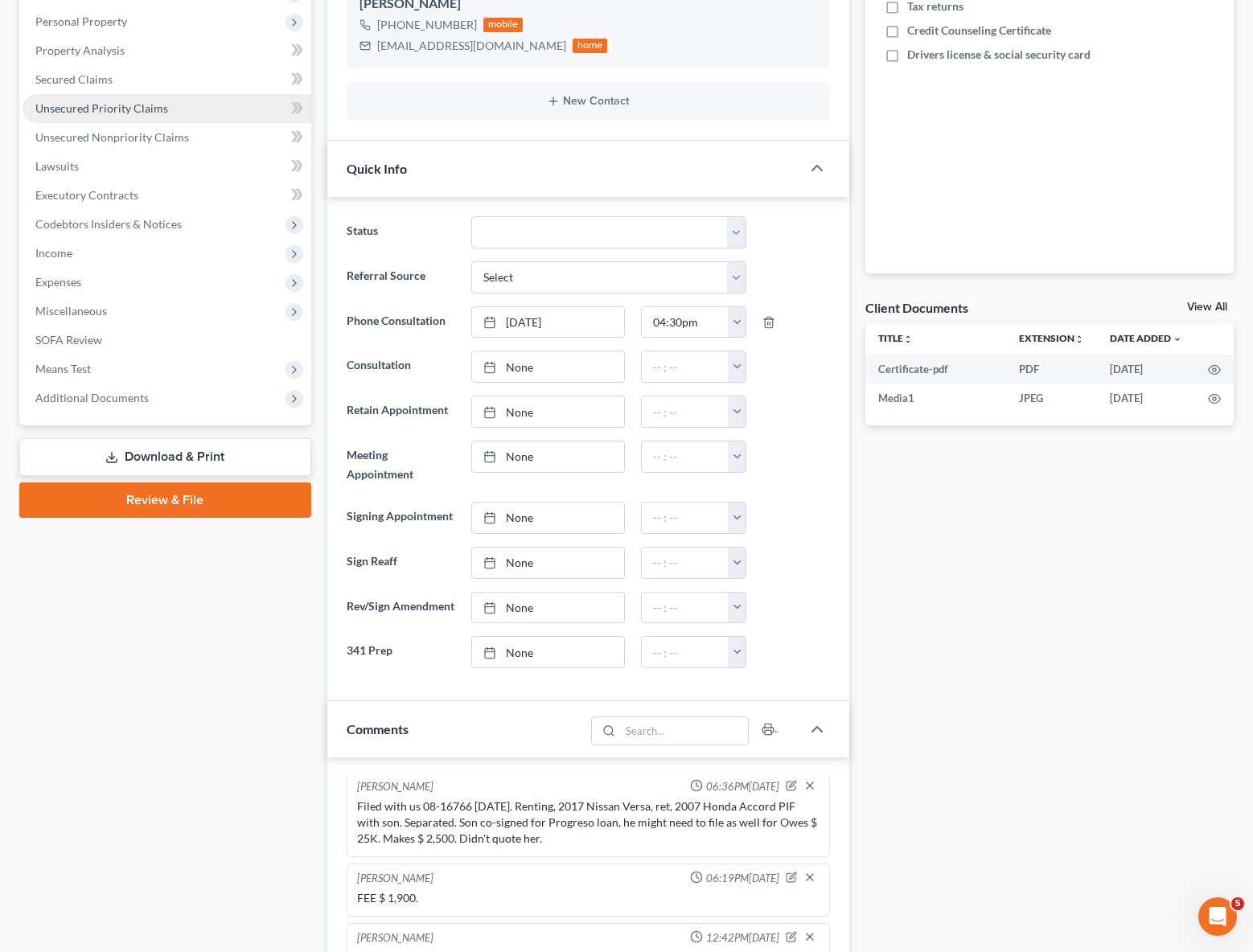
scroll to position [304, 0]
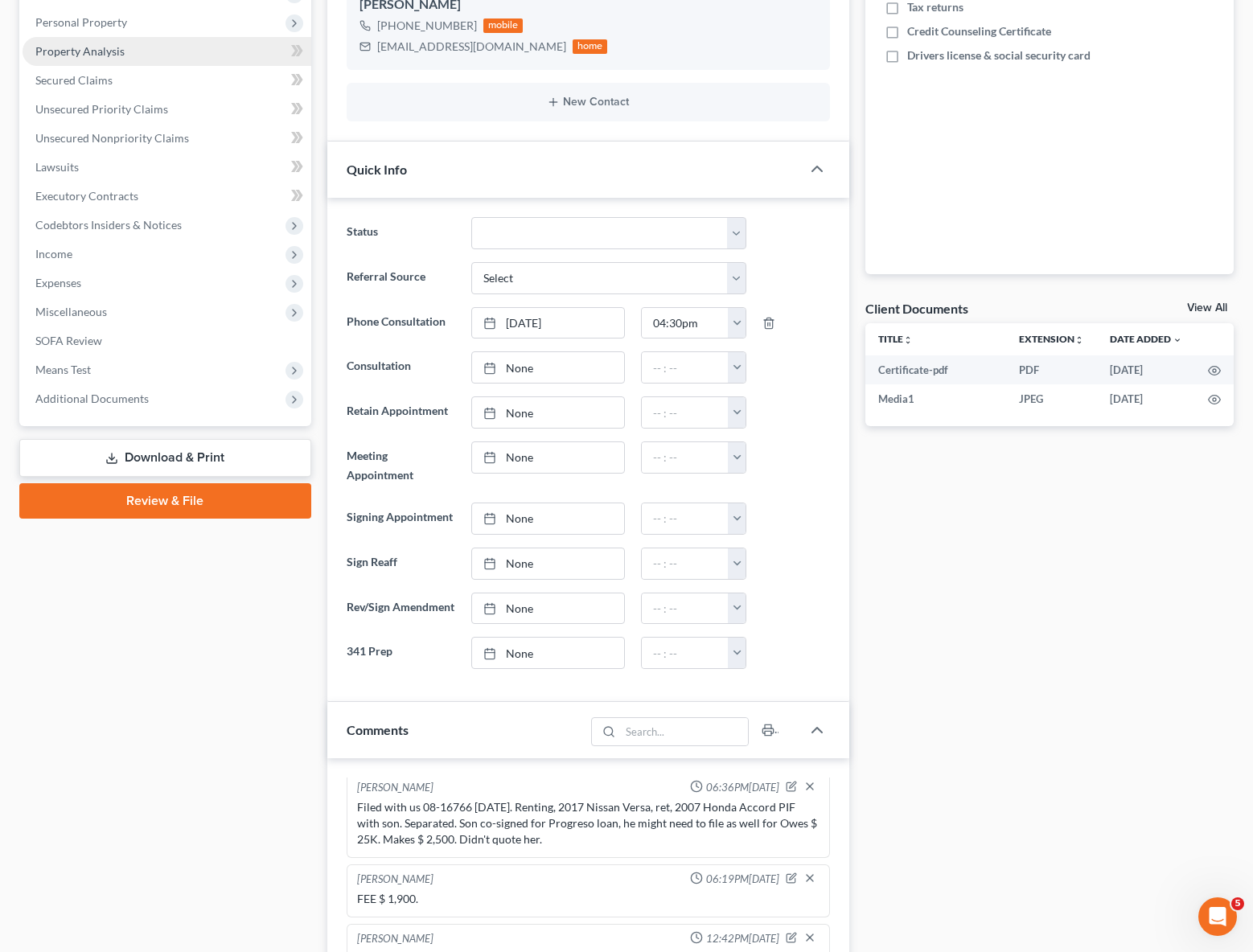
click at [145, 56] on link "Property Analysis" at bounding box center [167, 51] width 289 height 29
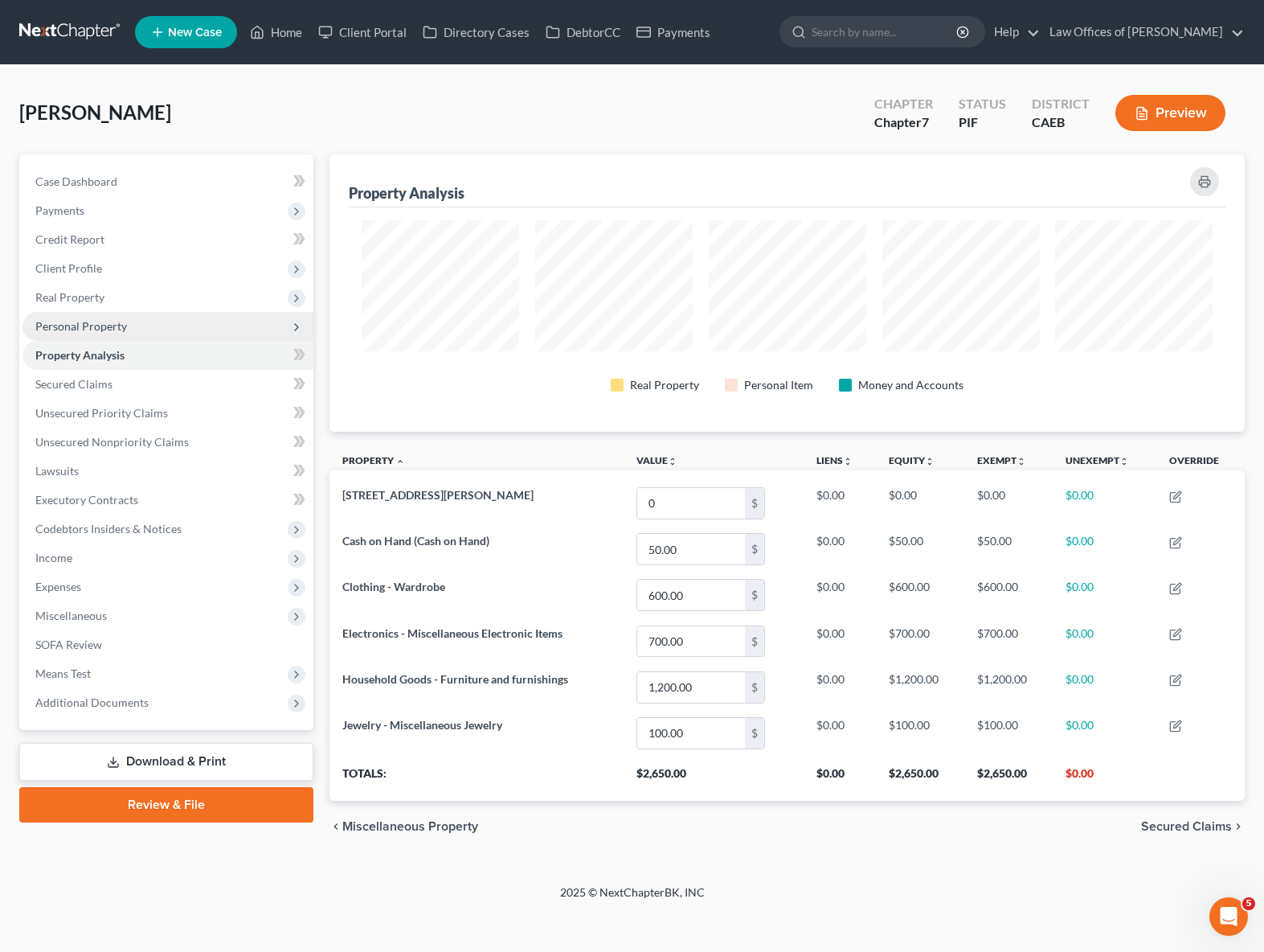
click at [123, 328] on span "Personal Property" at bounding box center [81, 326] width 92 height 13
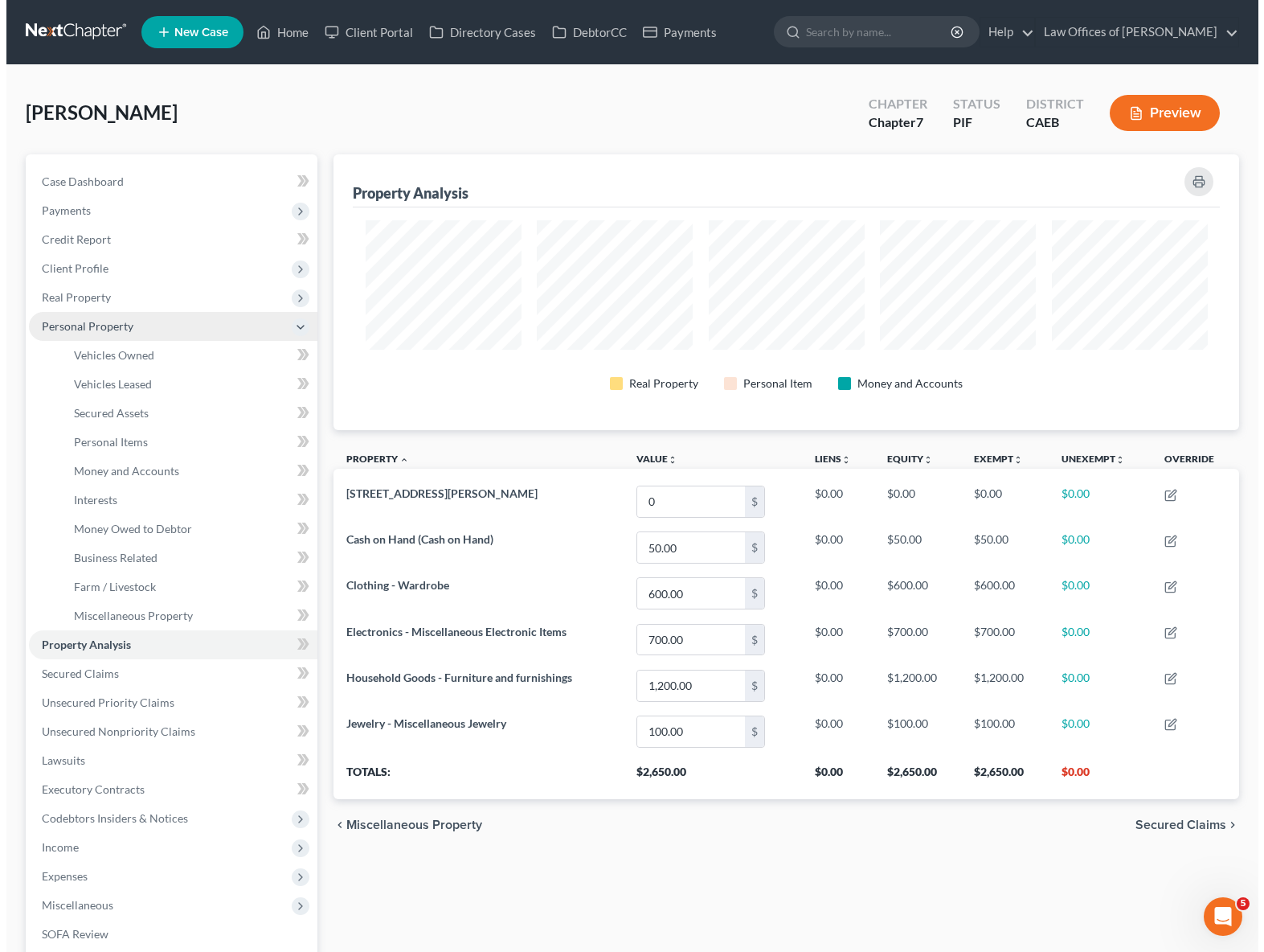
scroll to position [803729, 802886]
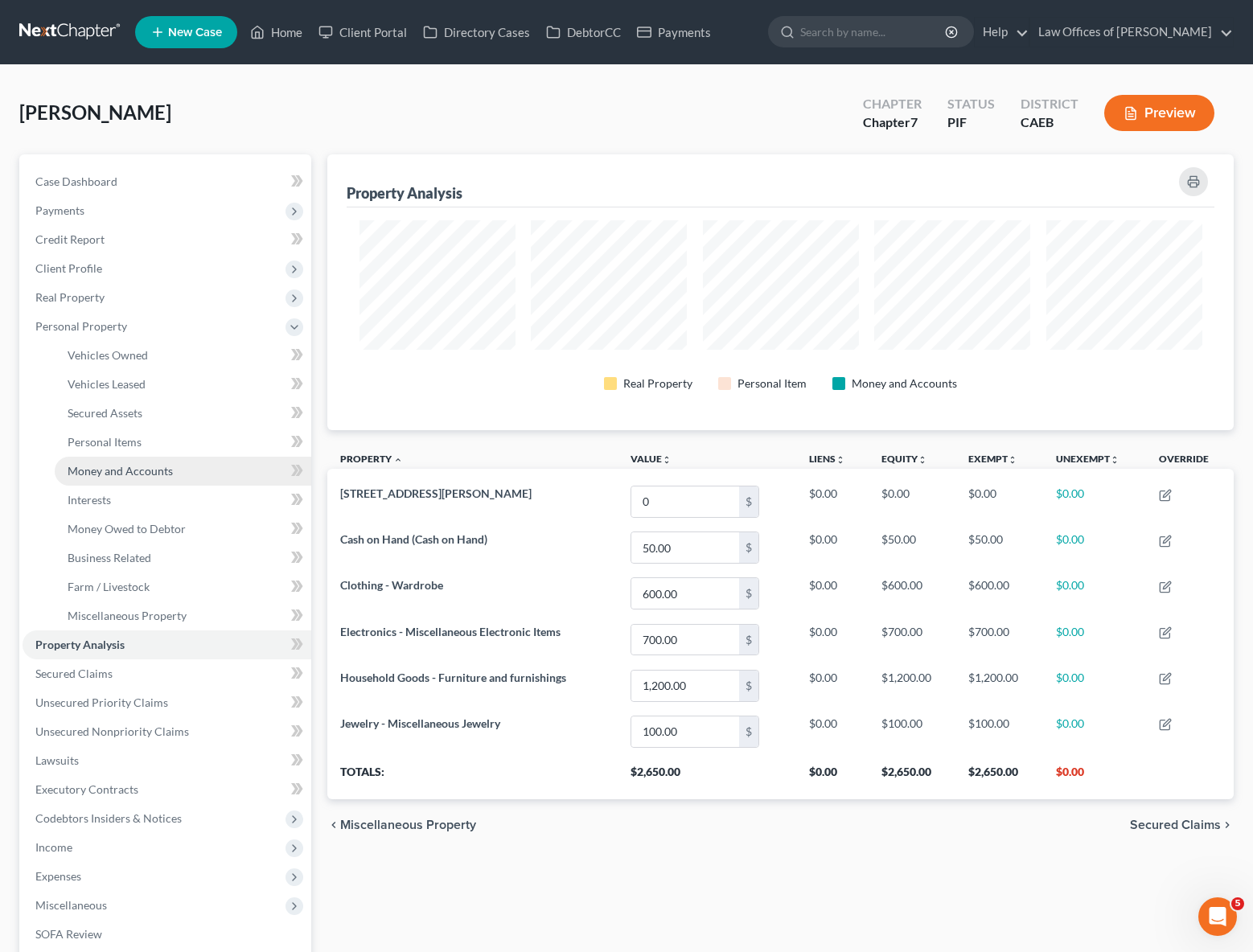
click at [139, 471] on span "Money and Accounts" at bounding box center [120, 470] width 105 height 13
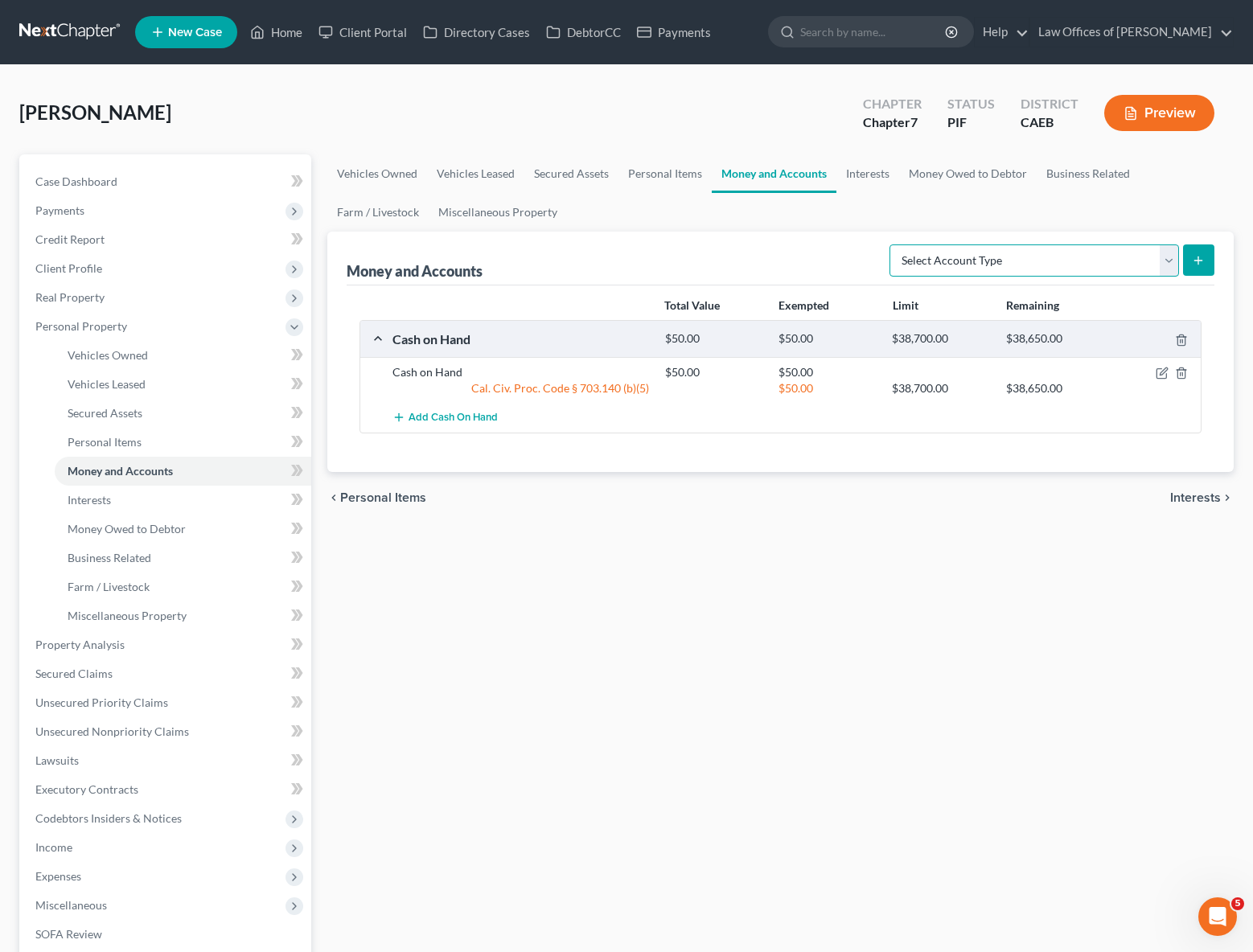
click at [1171, 259] on select "Select Account Type Brokerage Cash on Hand Certificates of Deposit Checking Acc…" at bounding box center [1034, 260] width 289 height 32
select select "checking"
click at [893, 244] on select "Select Account Type Brokerage Cash on Hand Certificates of Deposit Checking Acc…" at bounding box center [1034, 260] width 289 height 32
click at [1191, 266] on button "submit" at bounding box center [1198, 260] width 32 height 32
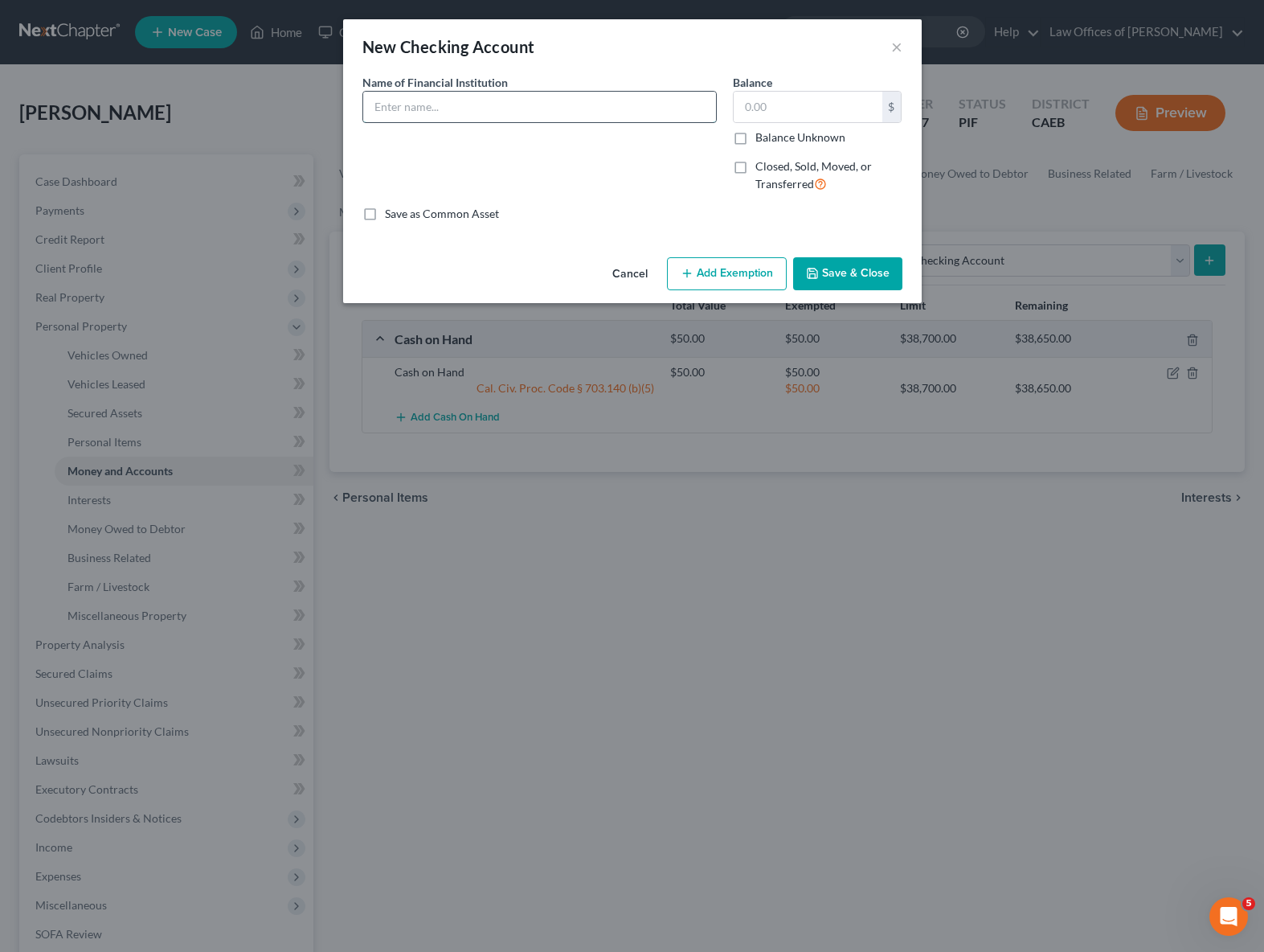
click at [404, 111] on input "text" at bounding box center [540, 107] width 353 height 31
type input "Chase Bank"
click at [818, 111] on input "text" at bounding box center [808, 107] width 149 height 31
type input "42."
click at [756, 274] on button "Add Exemption" at bounding box center [727, 274] width 120 height 34
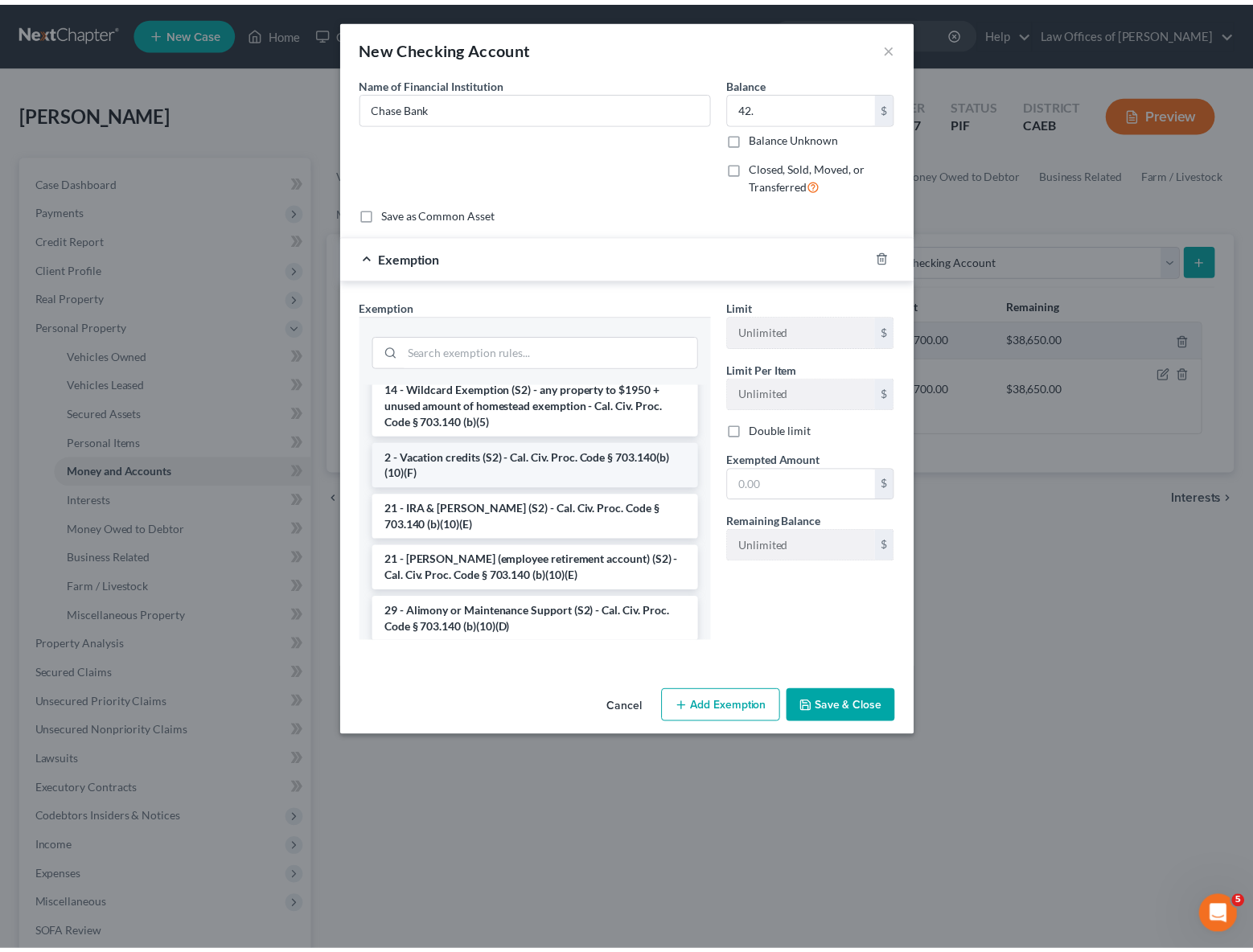
scroll to position [333, 0]
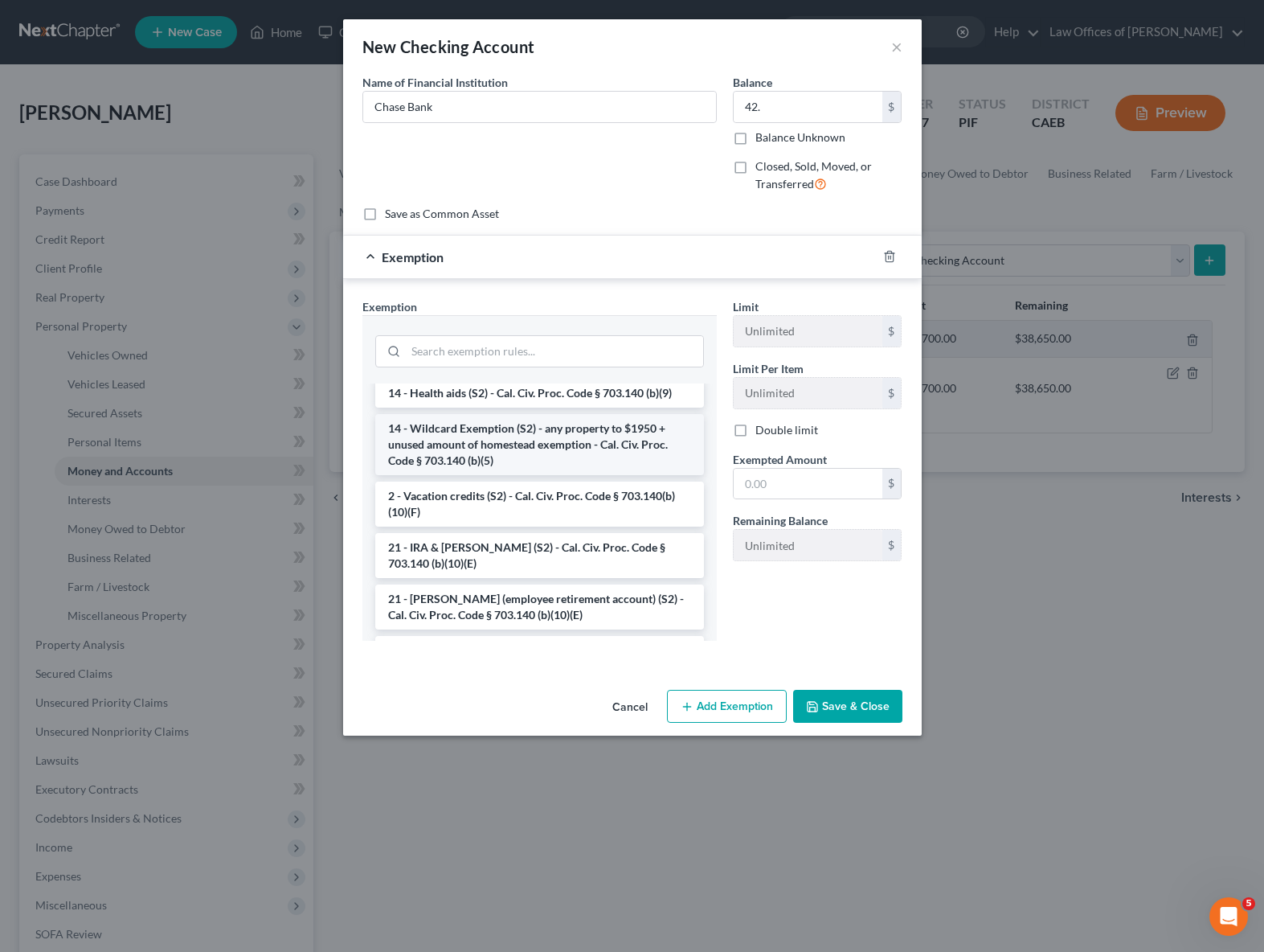
click at [566, 442] on li "14 - Wildcard Exemption (S2) - any property to $1950 + unused amount of homeste…" at bounding box center [540, 444] width 329 height 61
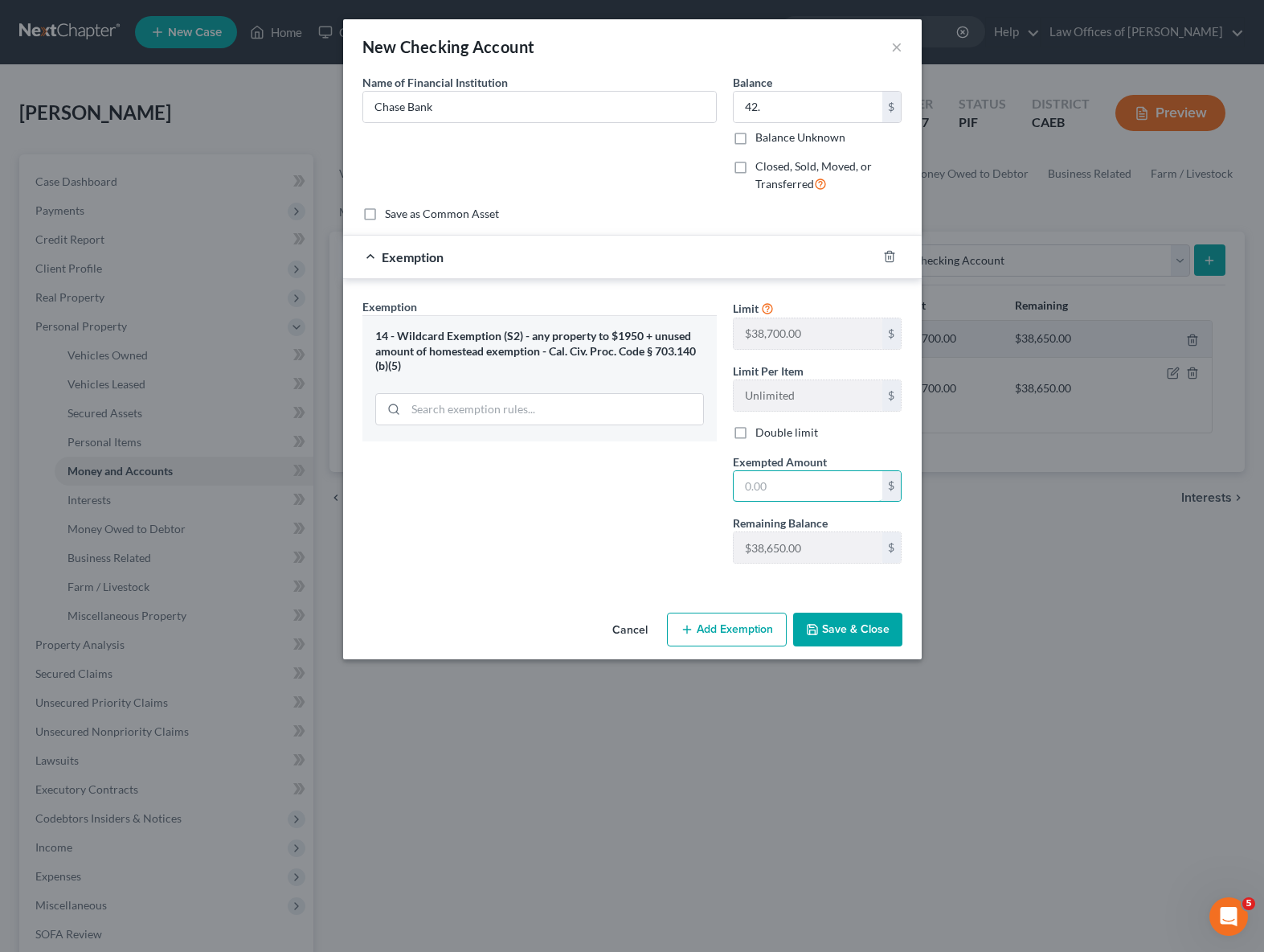
drag, startPoint x: 797, startPoint y: 494, endPoint x: 1244, endPoint y: 478, distance: 447.3
click at [829, 494] on input "text" at bounding box center [808, 486] width 149 height 31
type input "42.00"
click at [880, 625] on button "Save & Close" at bounding box center [848, 629] width 109 height 34
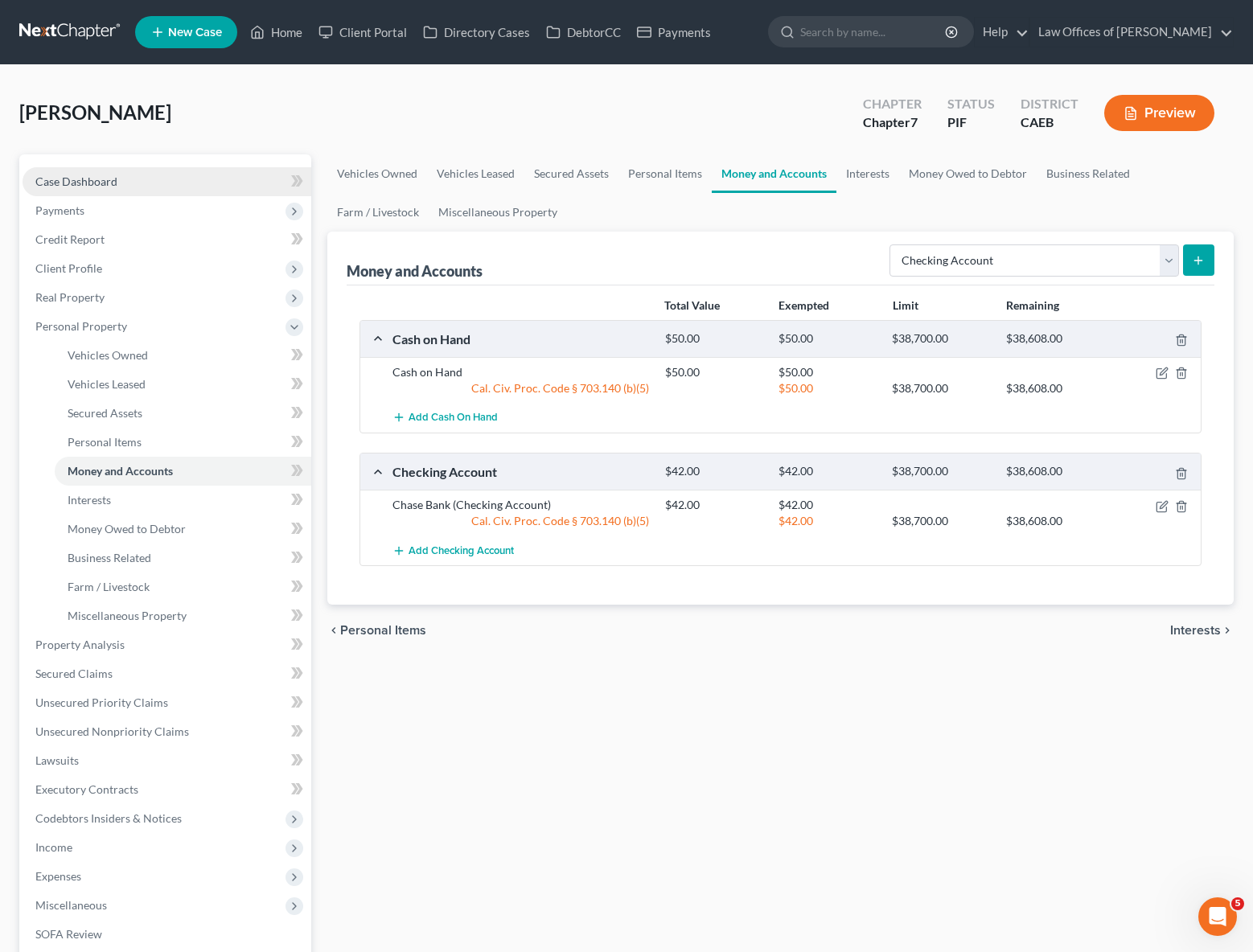
click at [145, 186] on link "Case Dashboard" at bounding box center [167, 182] width 289 height 29
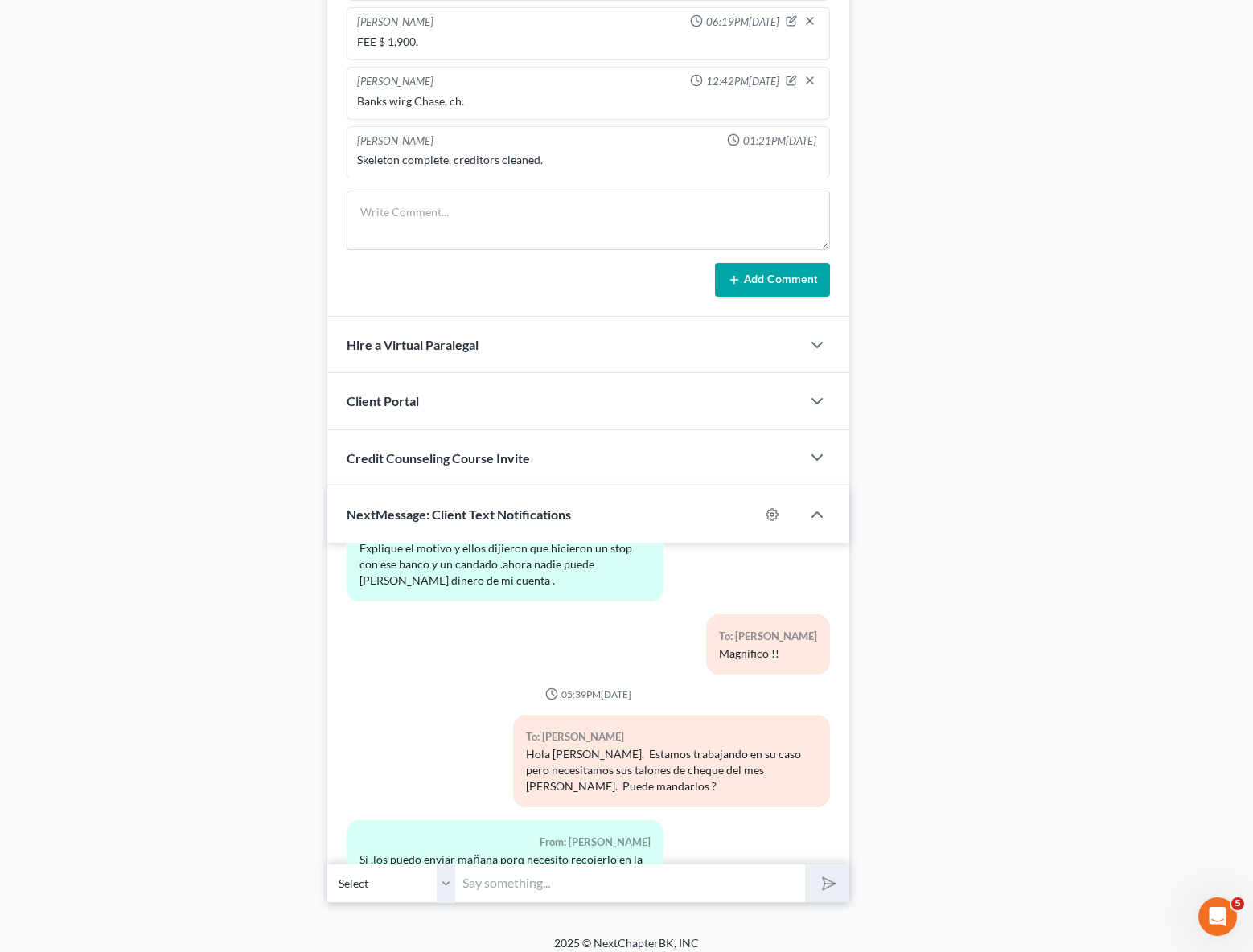
scroll to position [1137, 0]
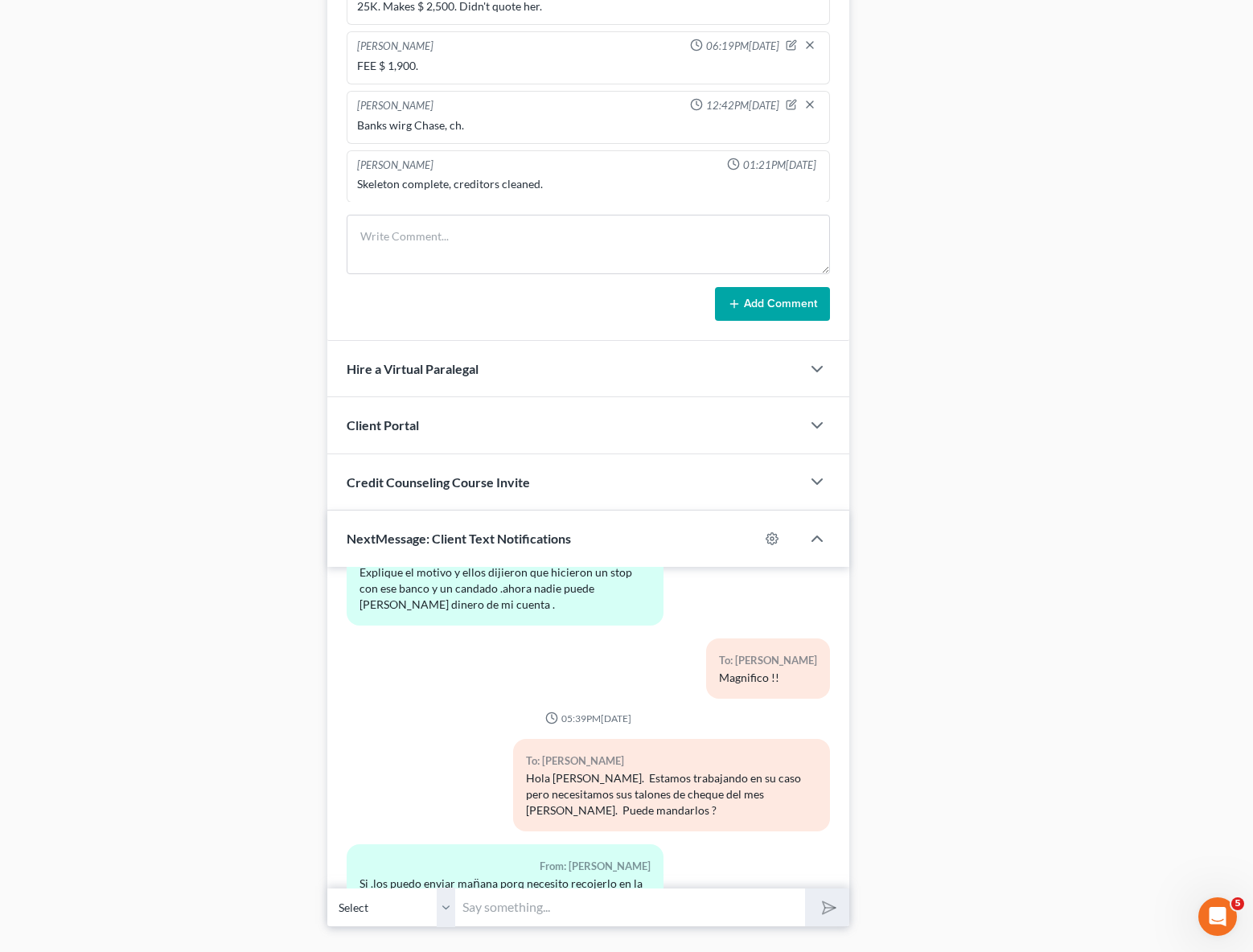
click at [572, 927] on input "text" at bounding box center [630, 907] width 349 height 40
type input "Si claro."
click at [805, 888] on button "submit" at bounding box center [827, 907] width 44 height 38
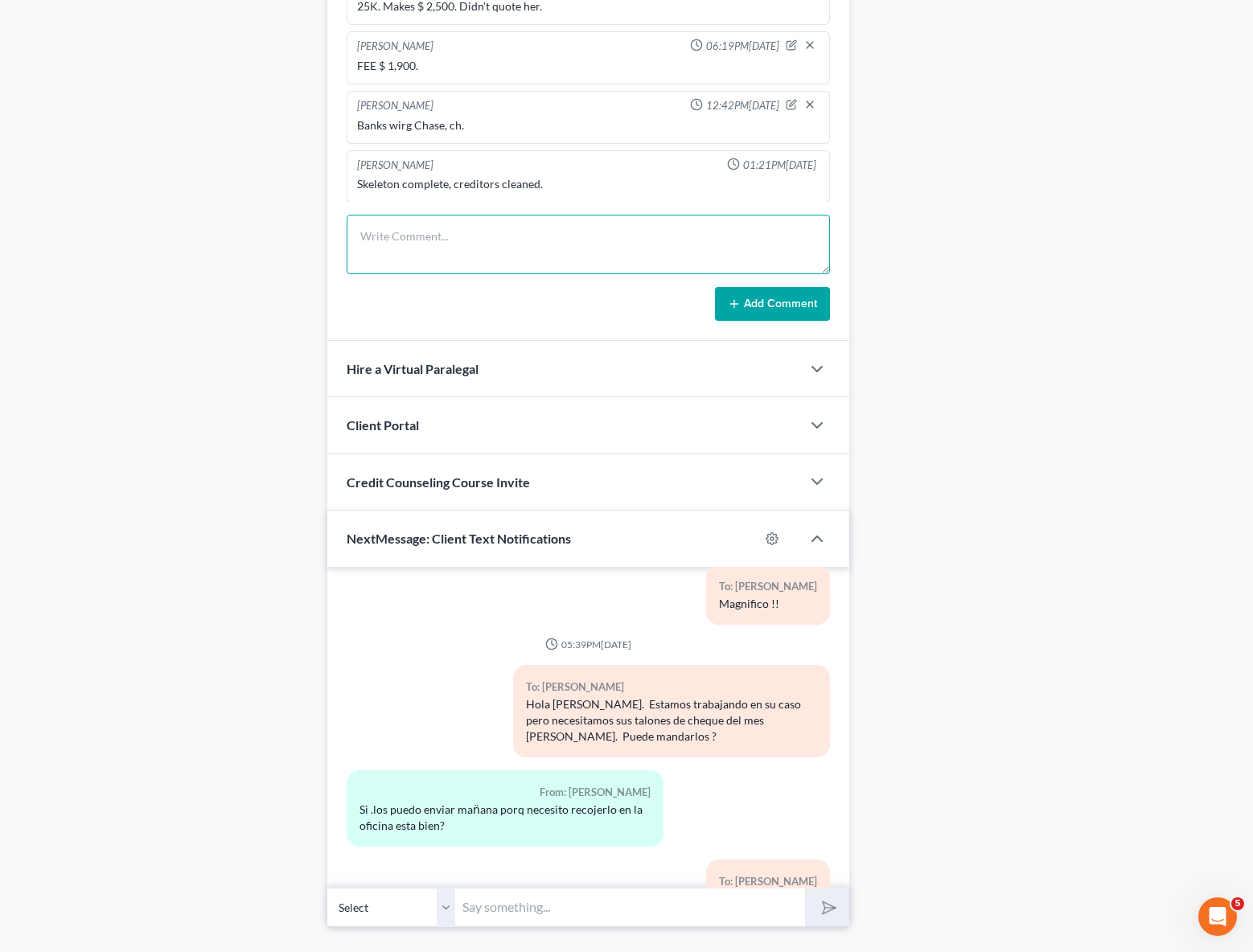
click at [410, 251] on textarea at bounding box center [589, 244] width 484 height 59
type textarea "Missing August pay stubs, sent text."
drag, startPoint x: 760, startPoint y: 311, endPoint x: 480, endPoint y: 300, distance: 280.2
click at [760, 311] on button "Add Comment" at bounding box center [772, 304] width 115 height 34
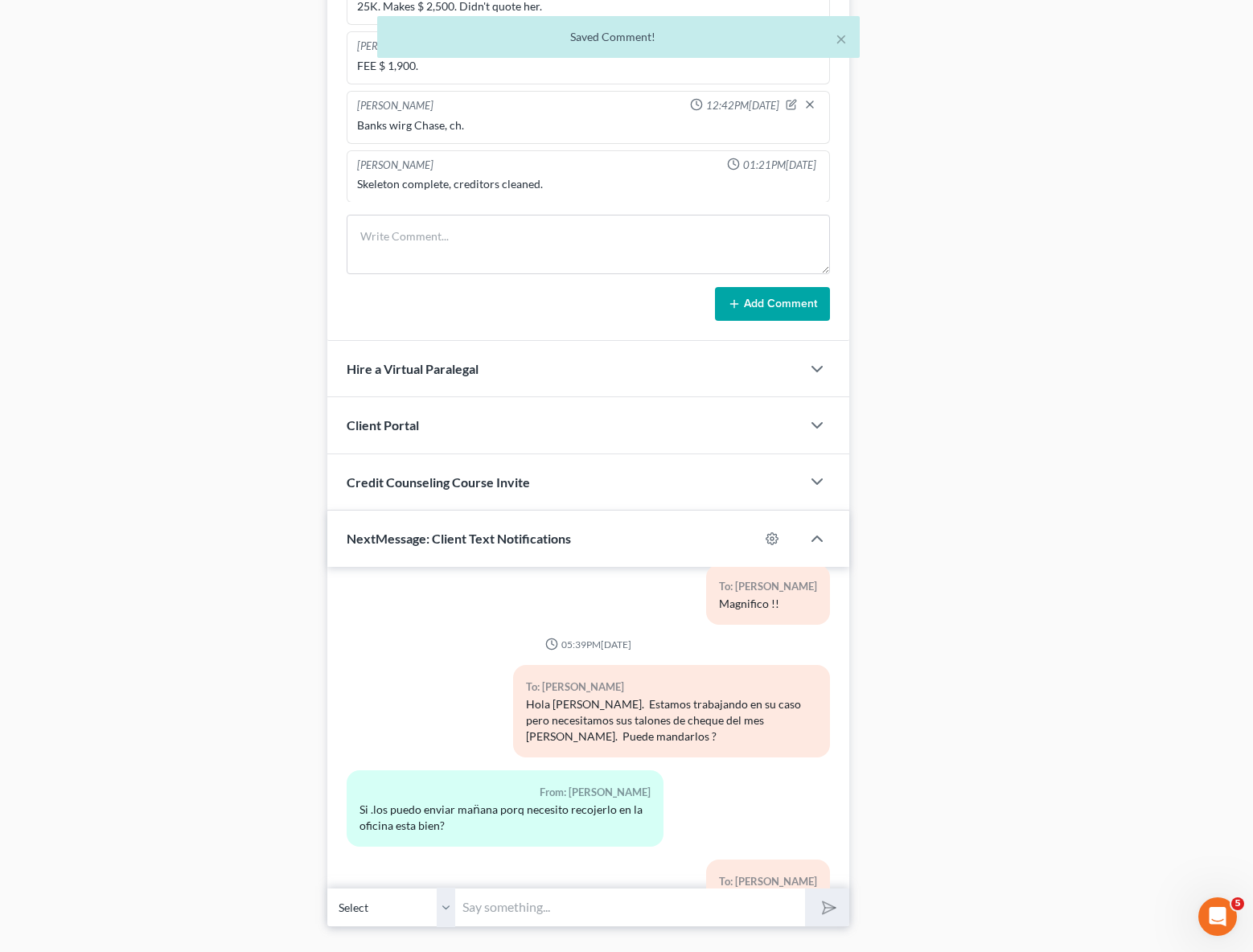
scroll to position [64, 0]
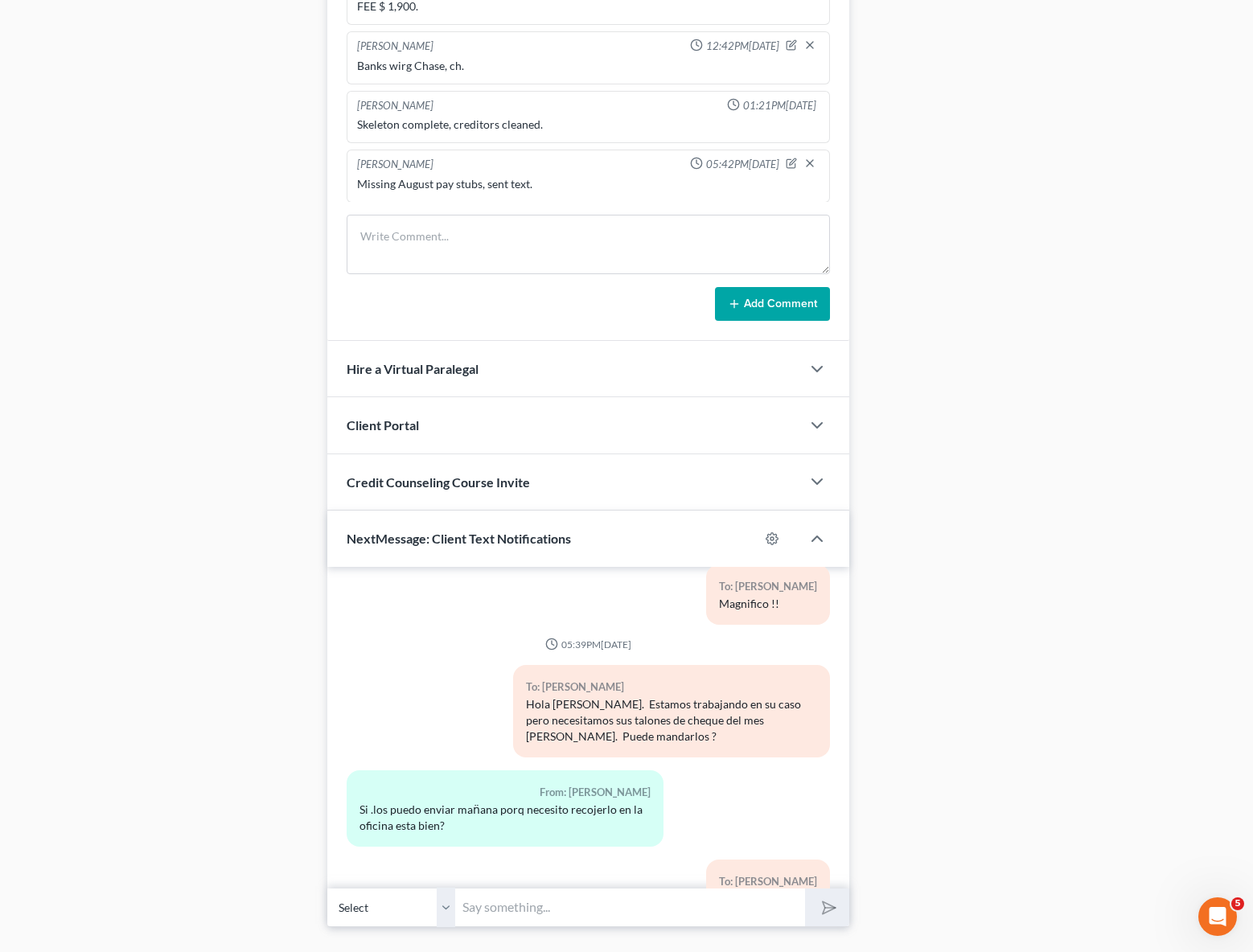
click at [517, 918] on input "text" at bounding box center [630, 907] width 349 height 40
type input "Gracias."
click at [805, 888] on button "submit" at bounding box center [827, 907] width 44 height 38
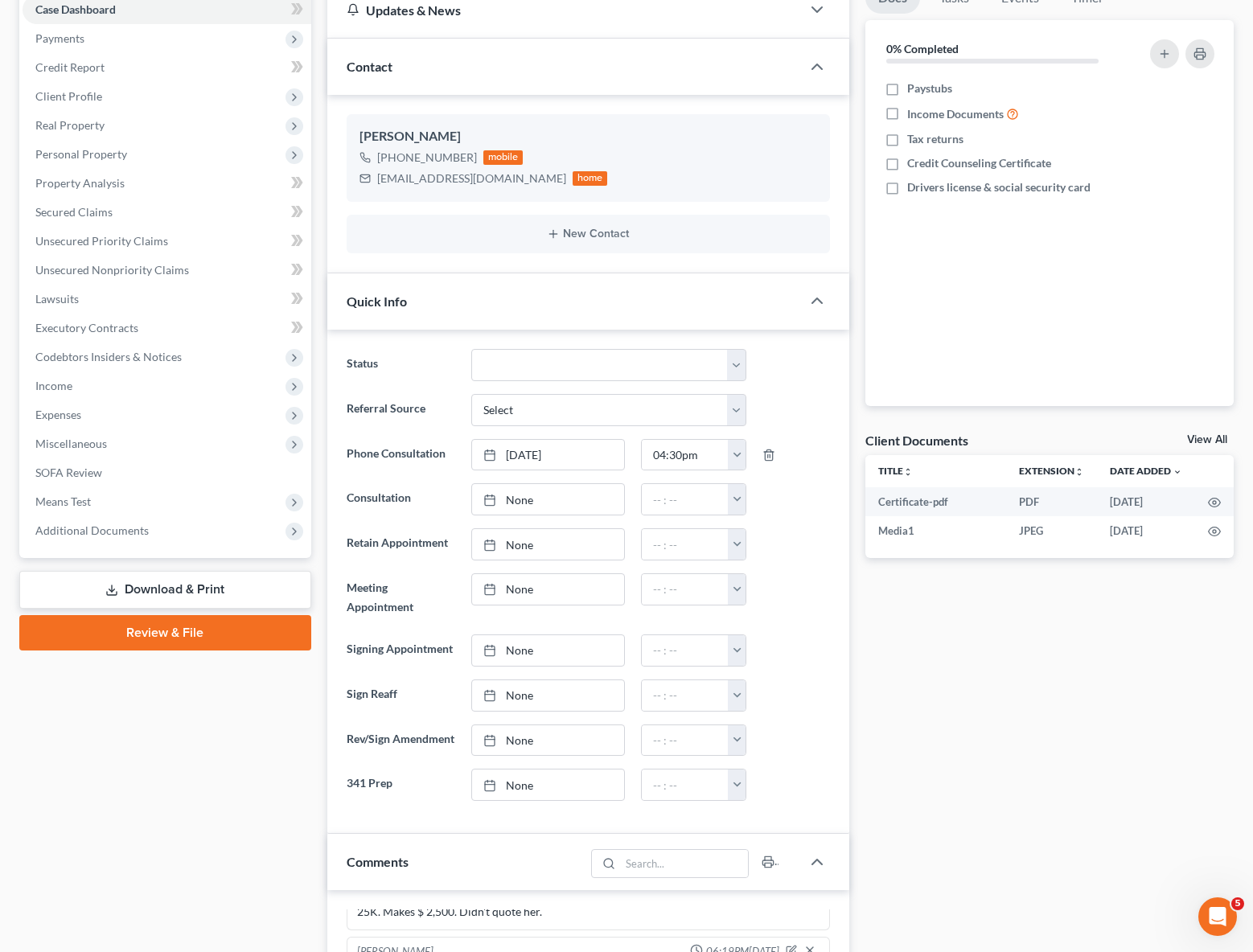
scroll to position [0, 0]
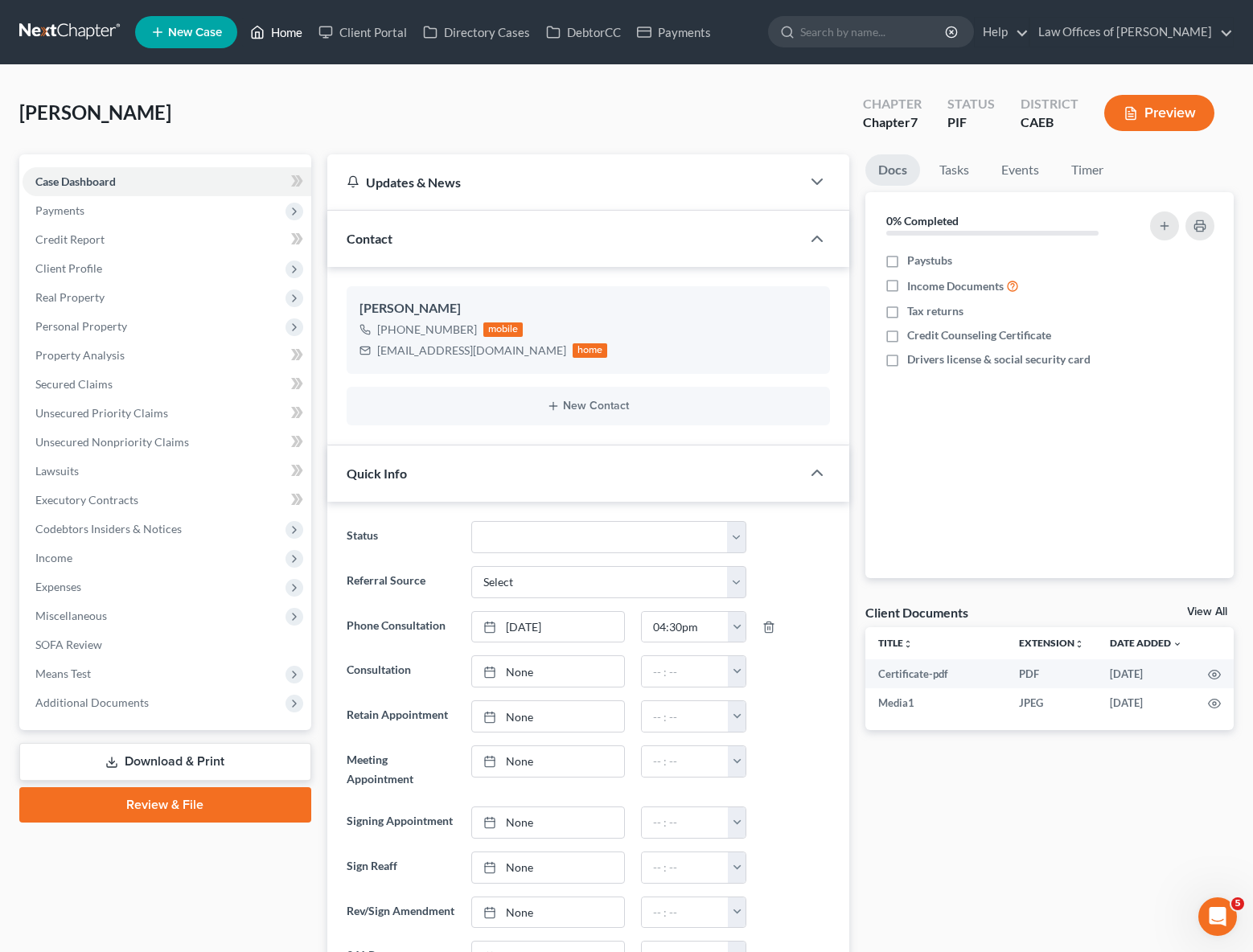
click at [293, 34] on link "Home" at bounding box center [275, 32] width 68 height 29
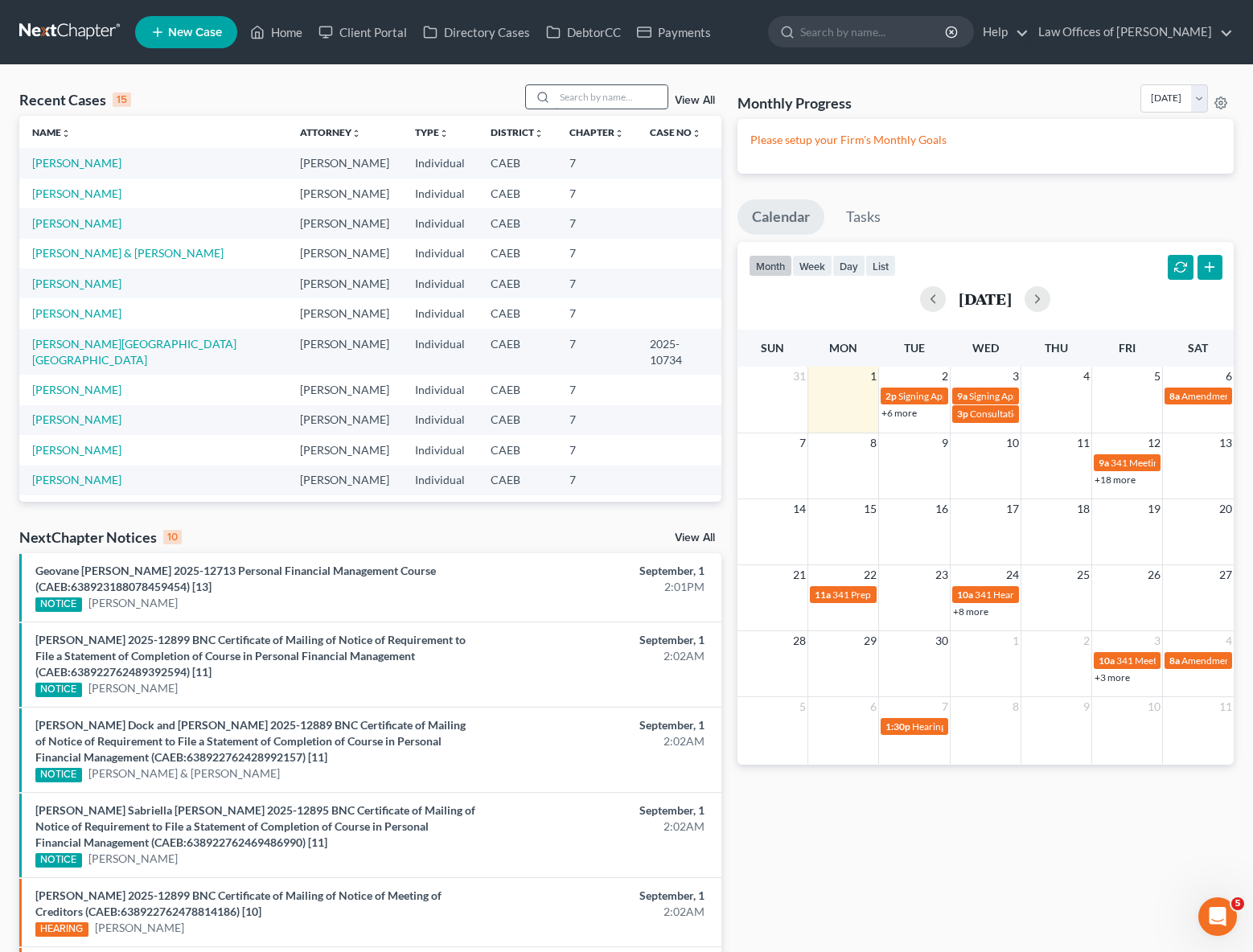
click at [611, 101] on input "search" at bounding box center [611, 97] width 113 height 23
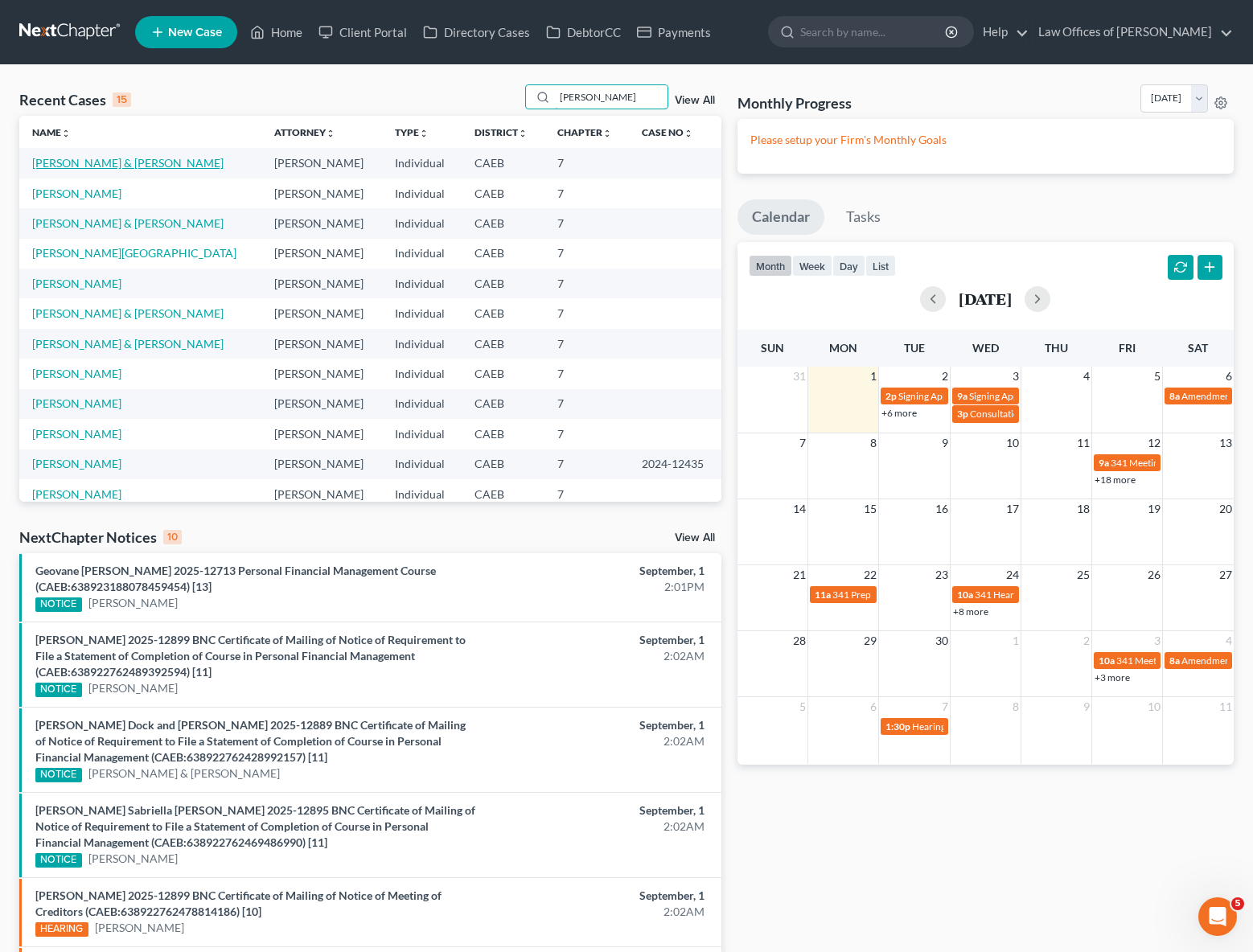
type input "[PERSON_NAME]"
click at [95, 161] on link "[PERSON_NAME] & [PERSON_NAME]" at bounding box center [127, 162] width 191 height 13
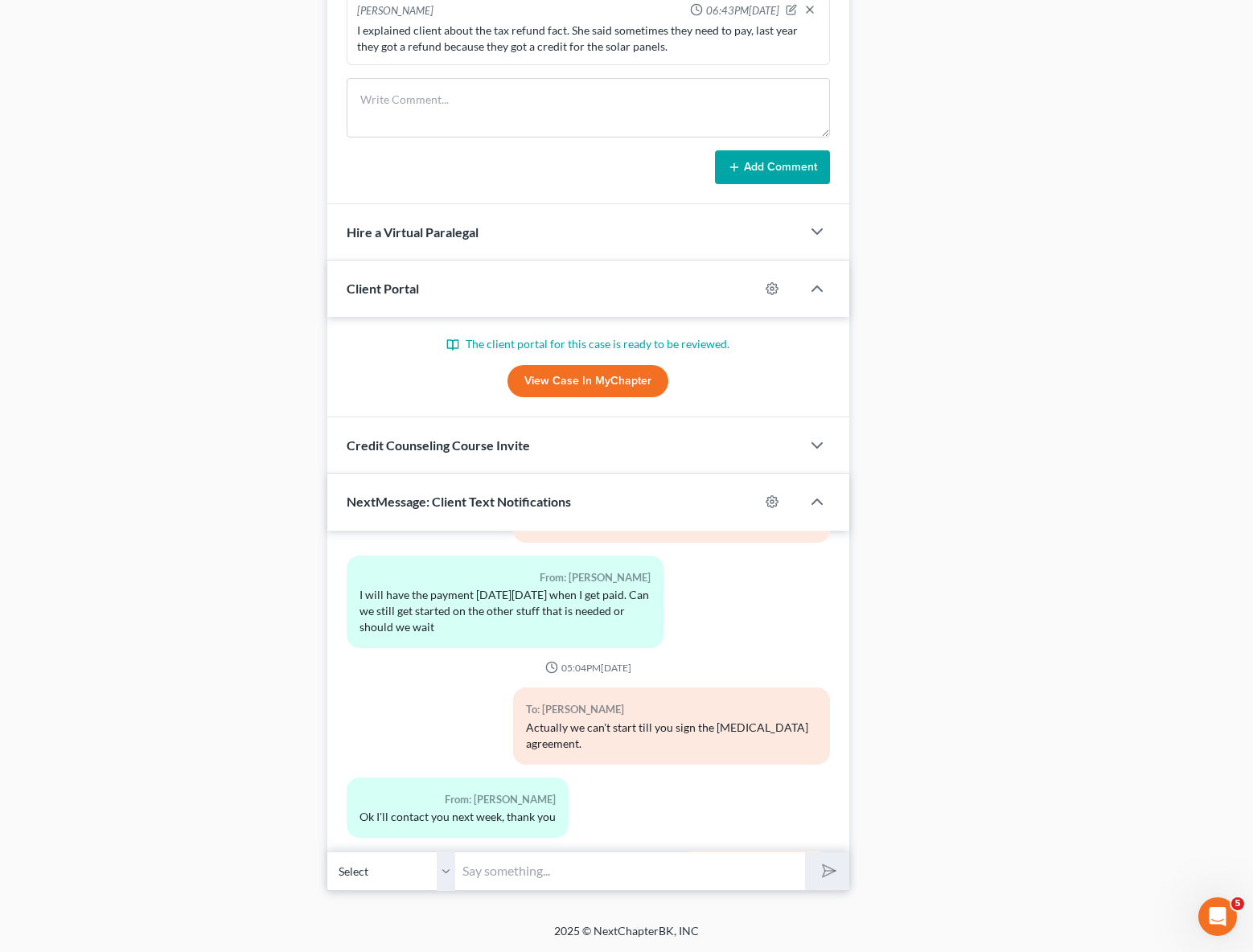
scroll to position [528, 0]
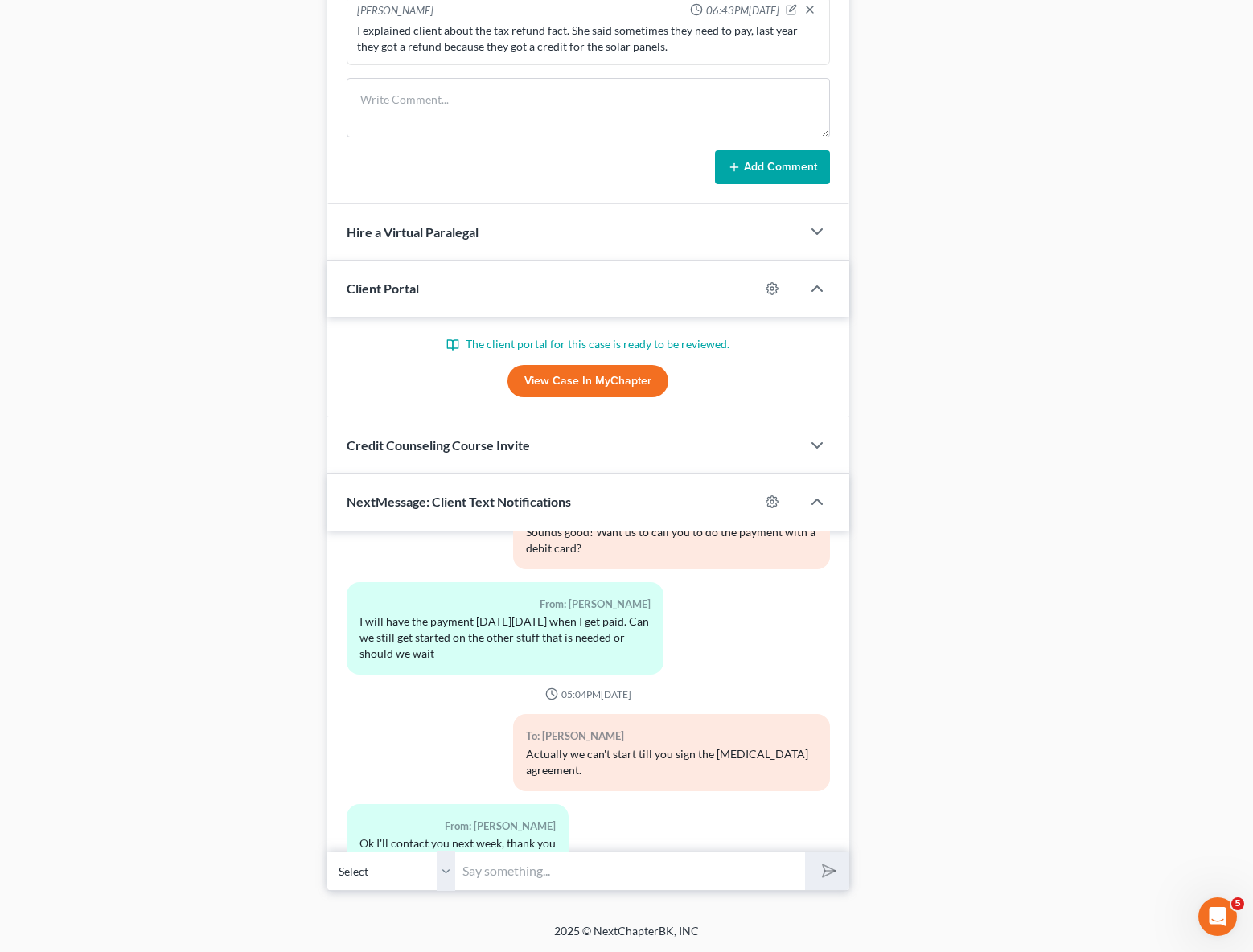
click at [611, 379] on link "View Case in MyChapter" at bounding box center [588, 381] width 161 height 32
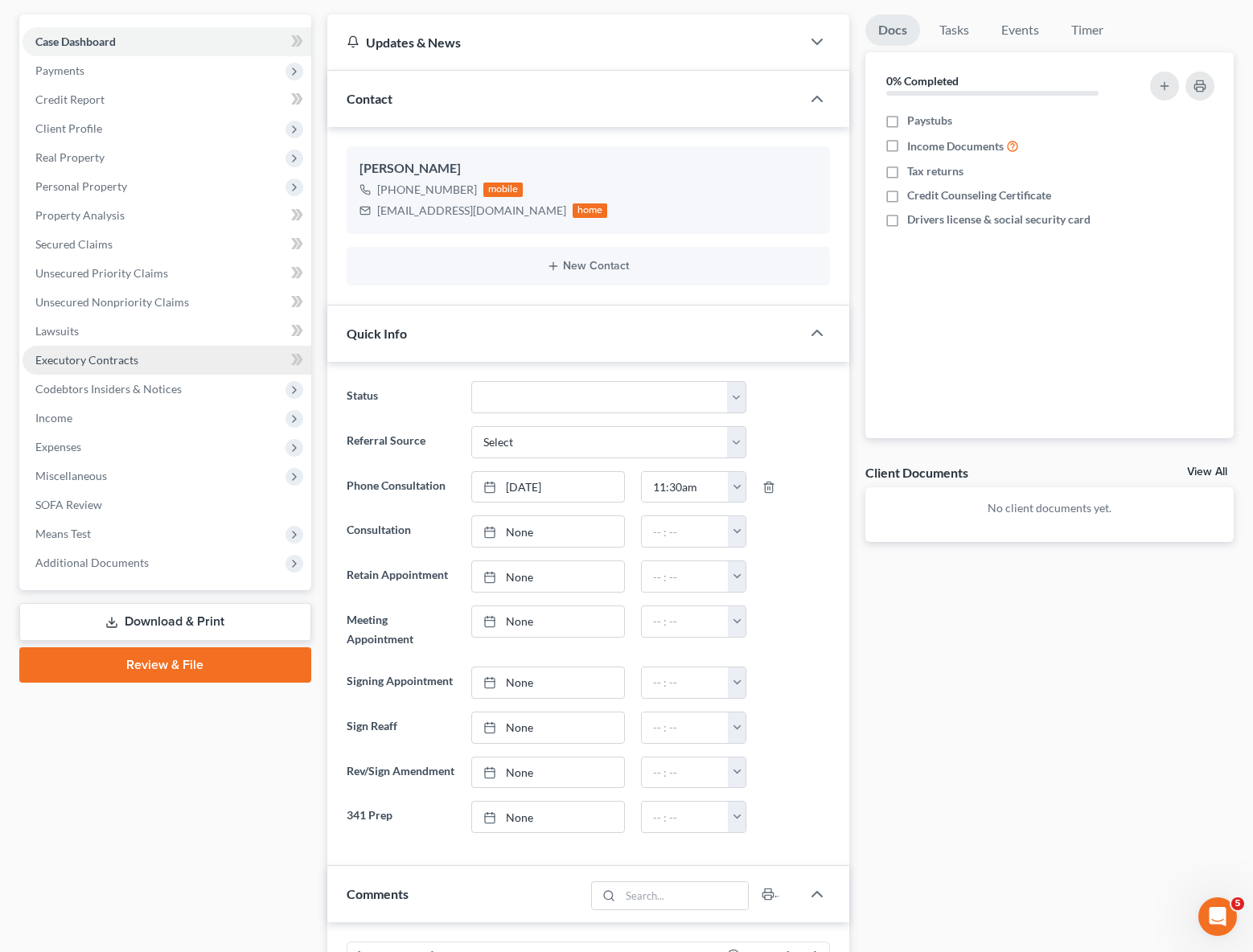
scroll to position [41, 0]
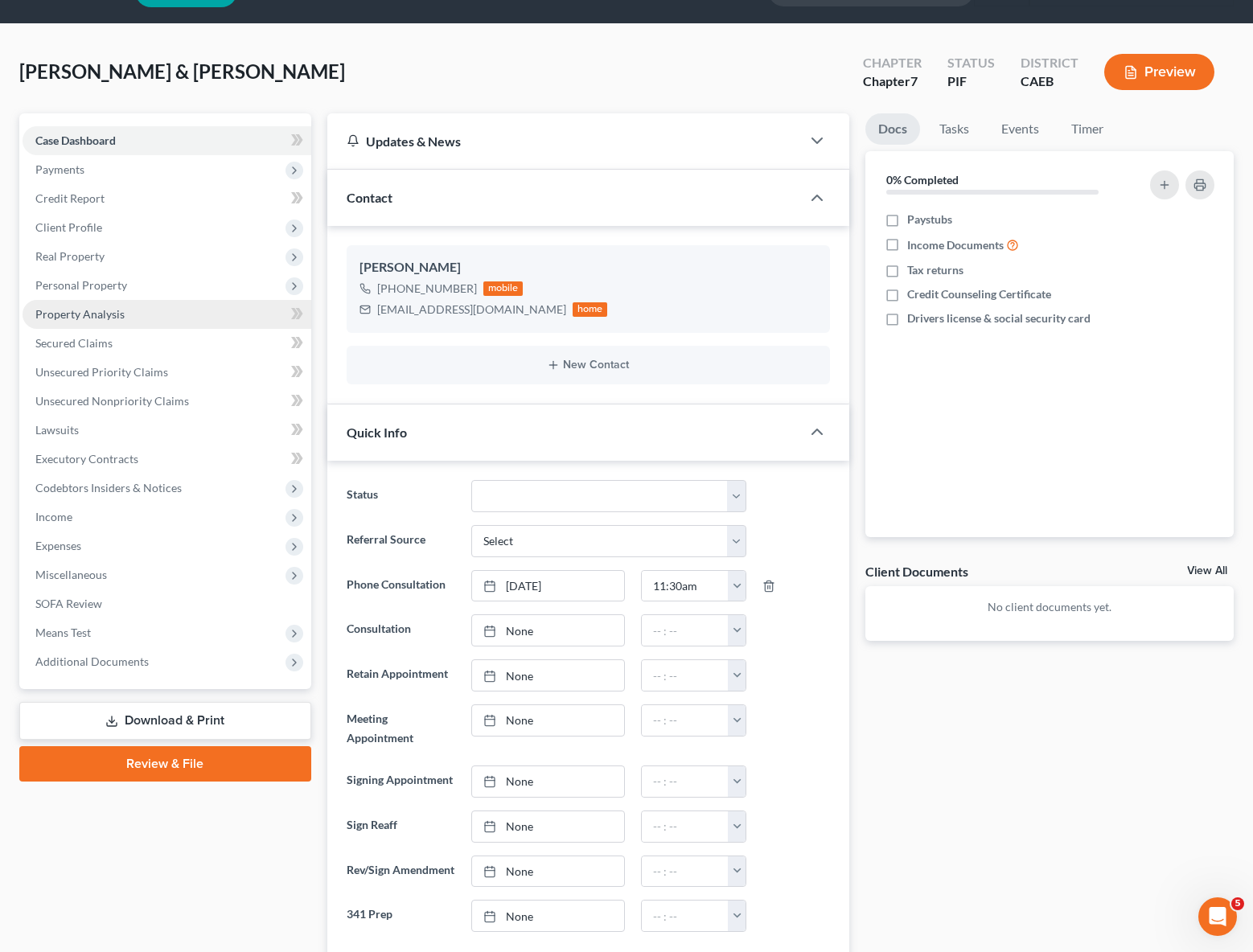
click at [102, 308] on span "Property Analysis" at bounding box center [79, 313] width 89 height 13
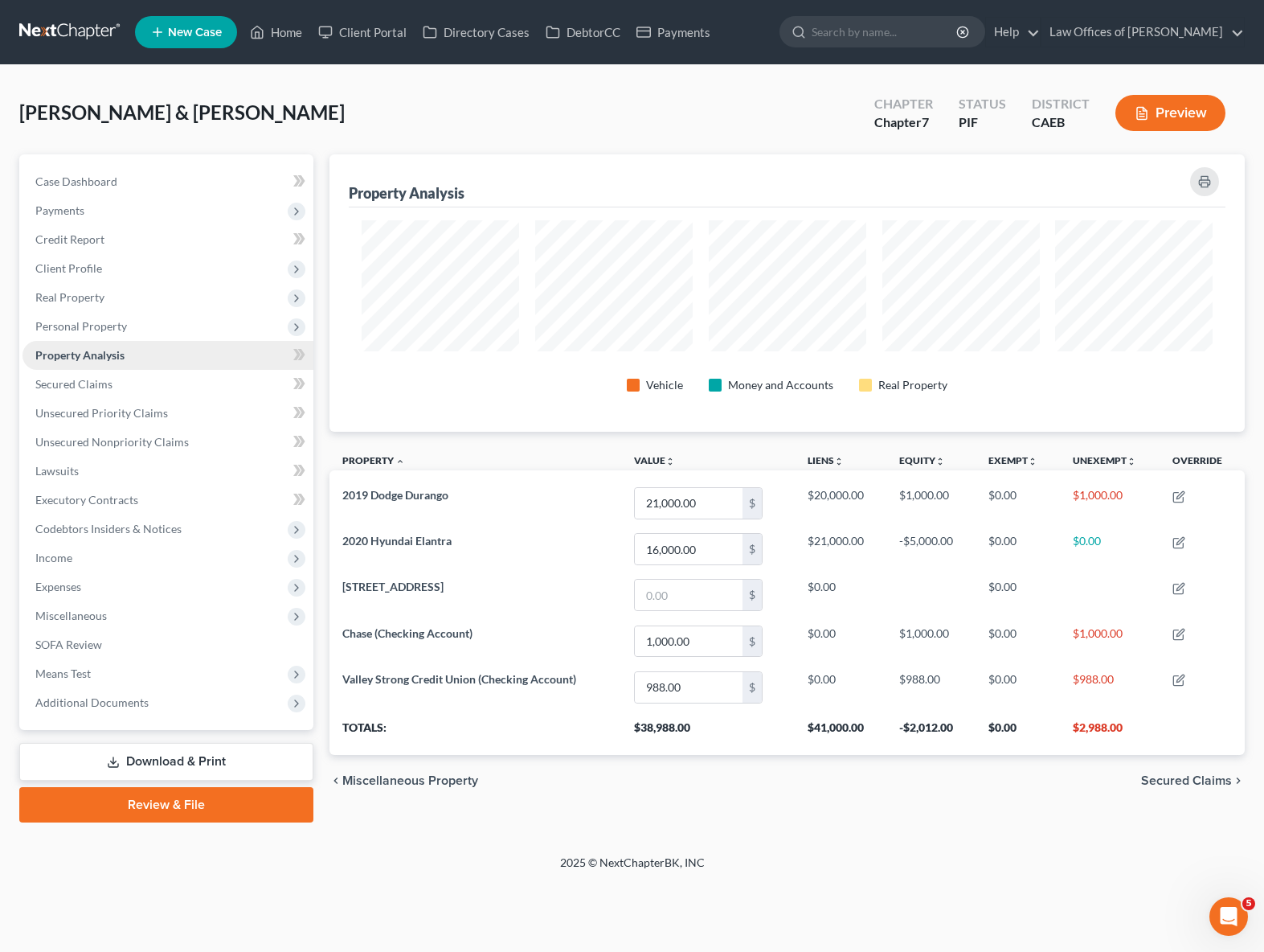
scroll to position [803727, 802877]
click at [276, 34] on link "Home" at bounding box center [275, 32] width 68 height 29
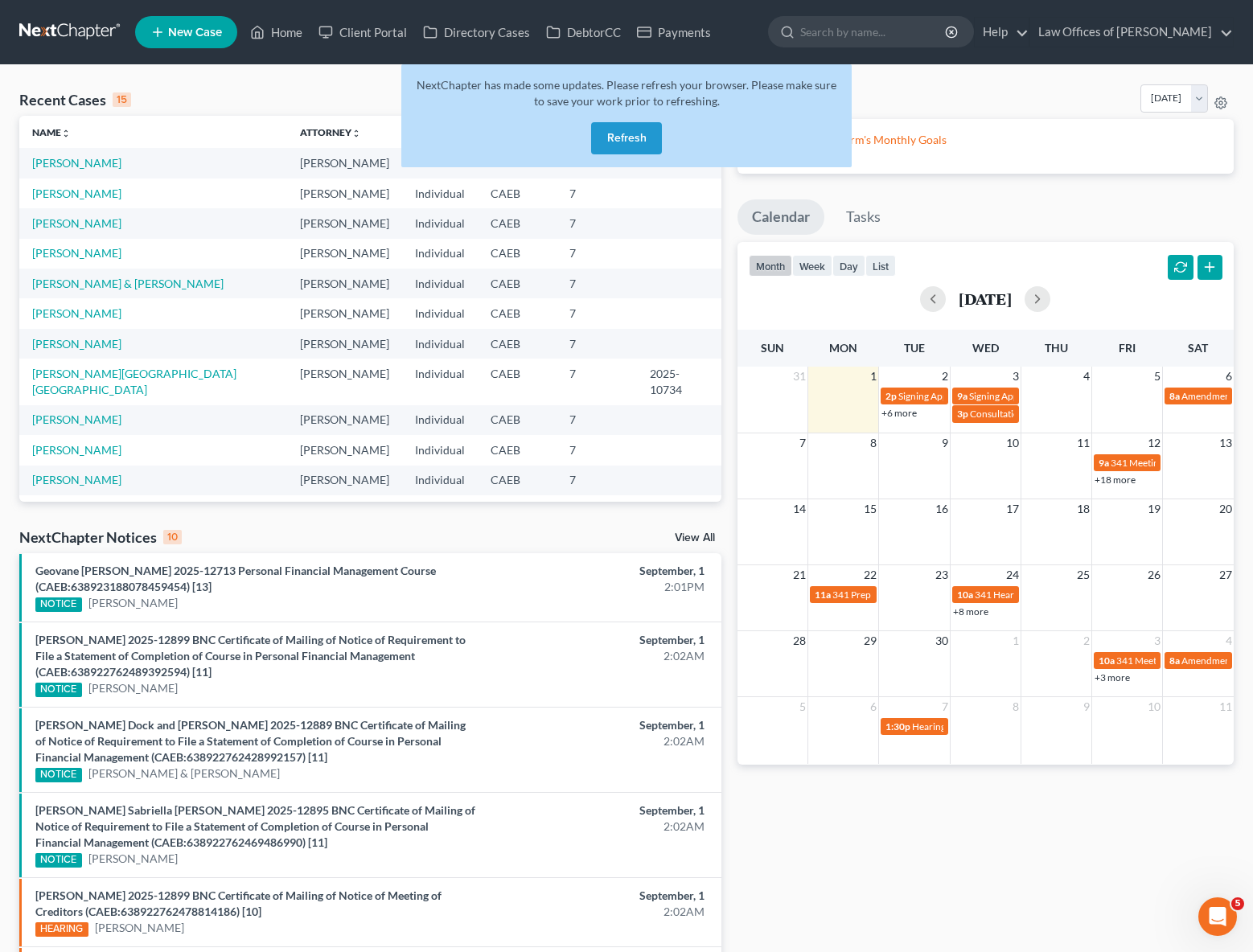
click at [617, 132] on button "Refresh" at bounding box center [626, 139] width 71 height 32
